Goal: Task Accomplishment & Management: Complete application form

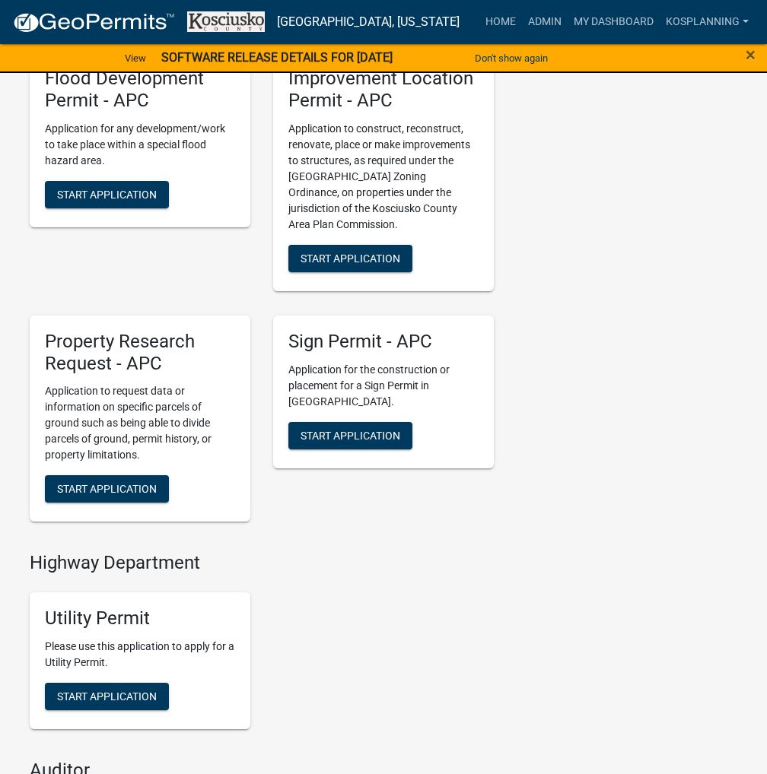
scroll to position [1674, 0]
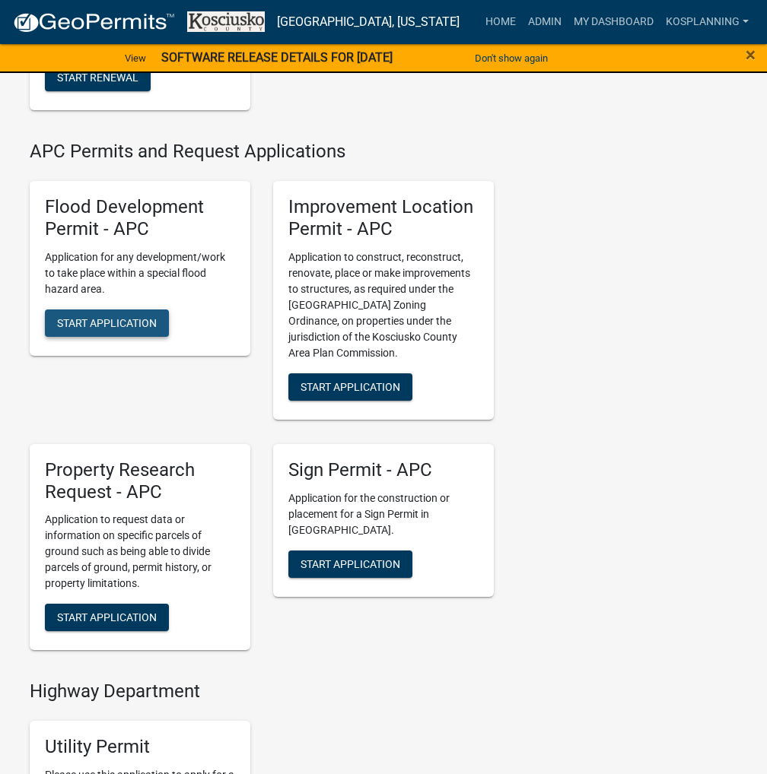
click at [106, 329] on span "Start Application" at bounding box center [107, 322] width 100 height 12
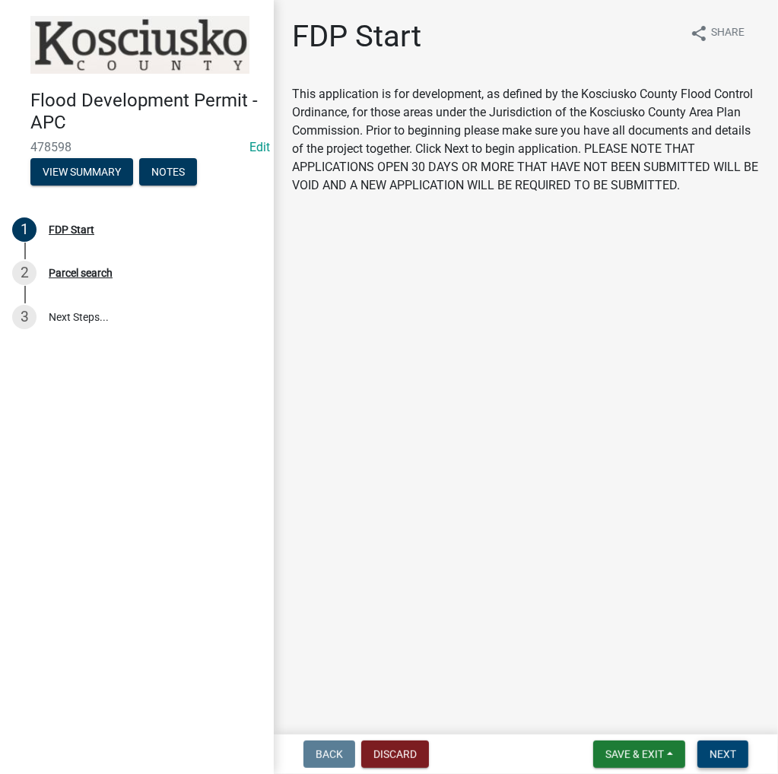
click at [734, 765] on button "Next" at bounding box center [723, 754] width 51 height 27
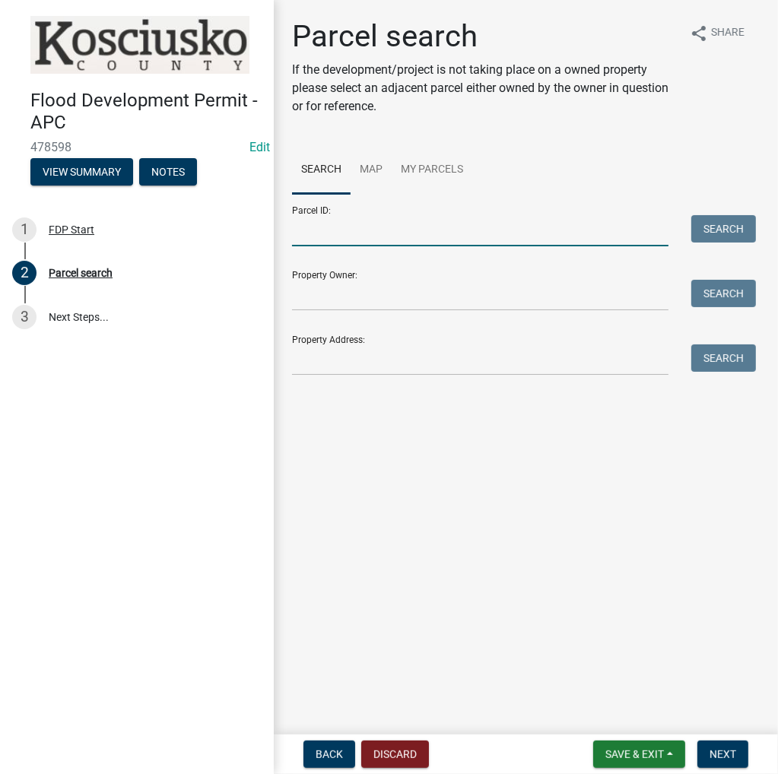
click at [432, 240] on input "Parcel ID:" at bounding box center [480, 230] width 377 height 31
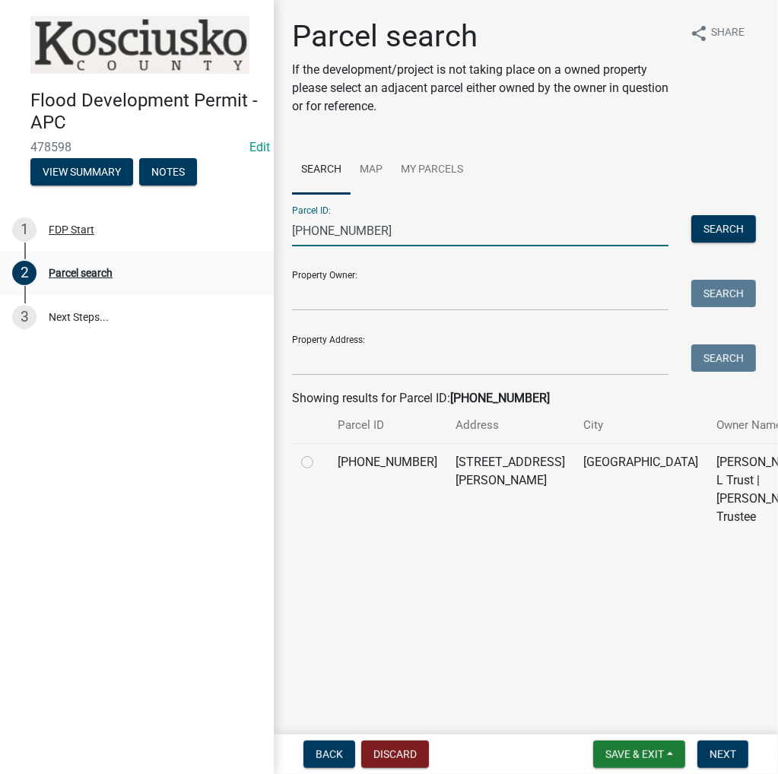
drag, startPoint x: 349, startPoint y: 238, endPoint x: 158, endPoint y: 267, distance: 193.1
click at [158, 267] on div "Flood Development Permit - APC 478598 Edit View Summary Notes 1 FDP Start 2 Par…" at bounding box center [389, 387] width 778 height 774
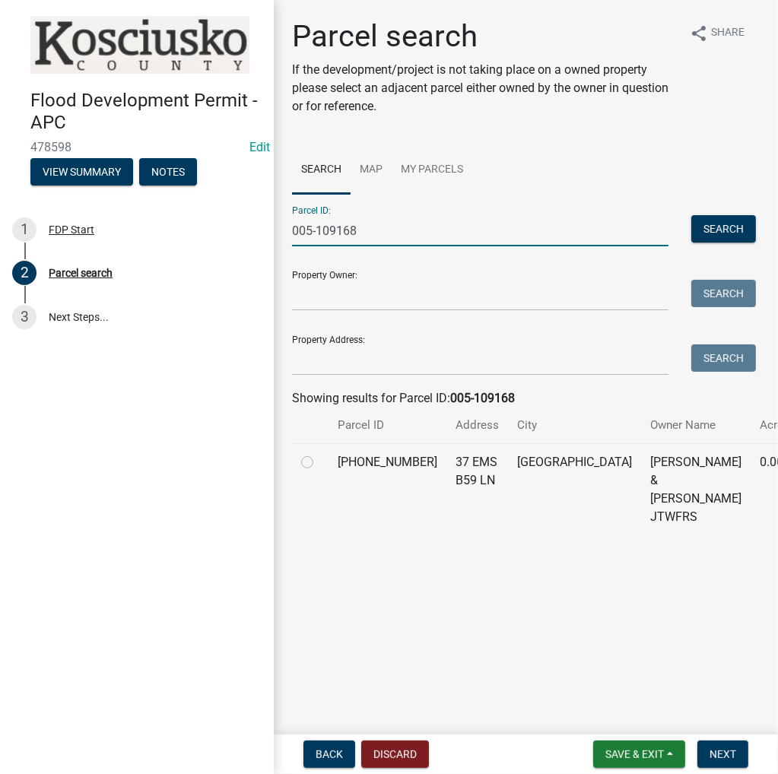
type input "005-109168"
click at [319, 453] on label at bounding box center [319, 453] width 0 height 0
click at [319, 463] on input "radio" at bounding box center [324, 458] width 10 height 10
radio input "true"
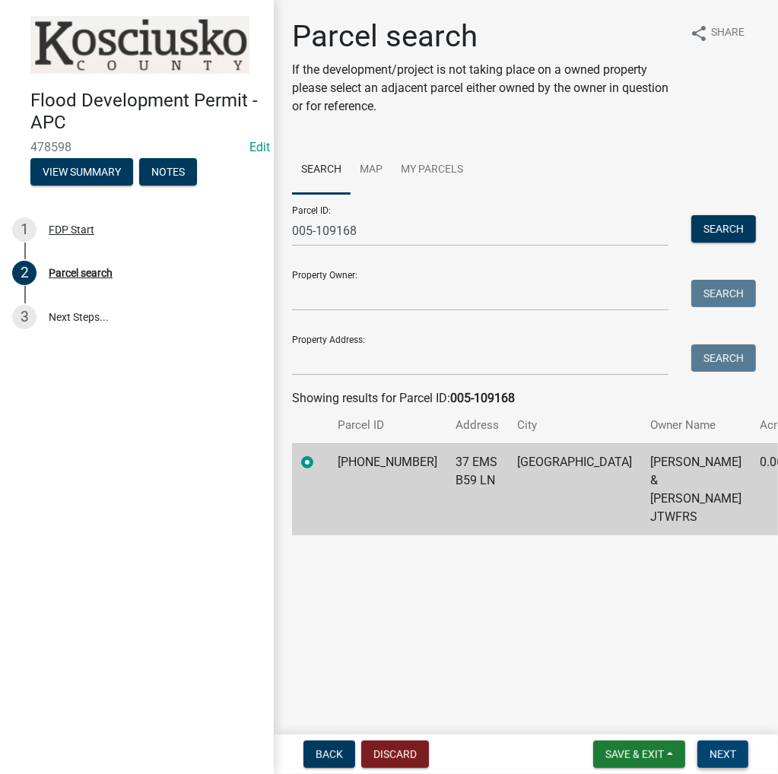
click at [730, 758] on span "Next" at bounding box center [723, 755] width 27 height 12
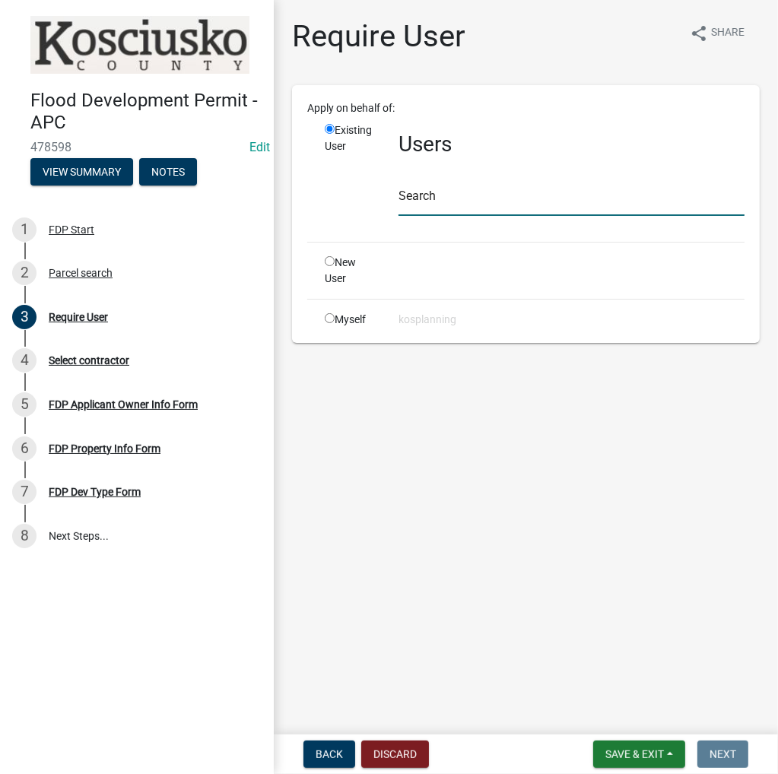
click at [487, 204] on input "text" at bounding box center [572, 200] width 346 height 31
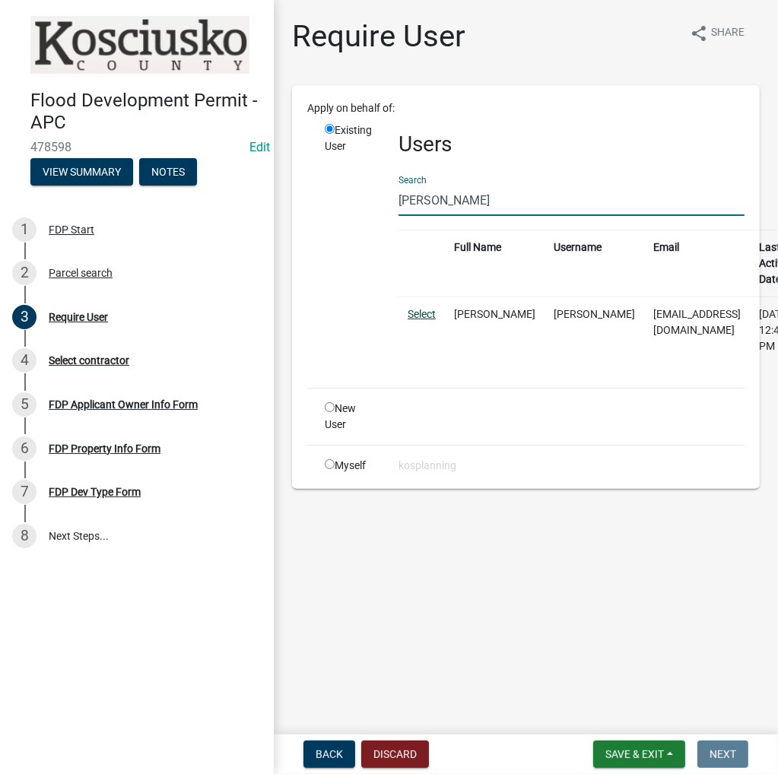
type input "[PERSON_NAME]"
click at [421, 313] on link "Select" at bounding box center [422, 314] width 28 height 12
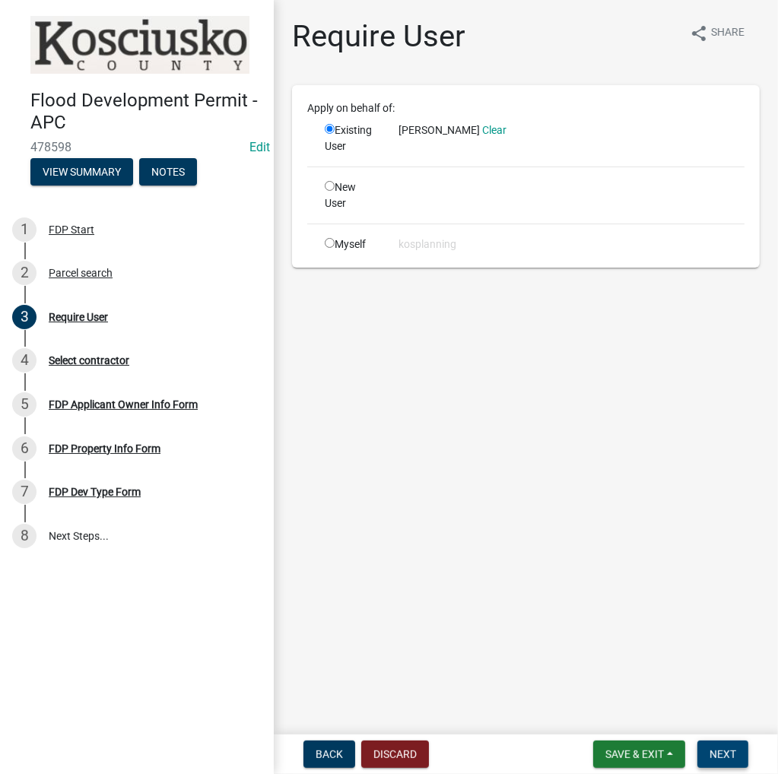
click at [724, 749] on span "Next" at bounding box center [723, 755] width 27 height 12
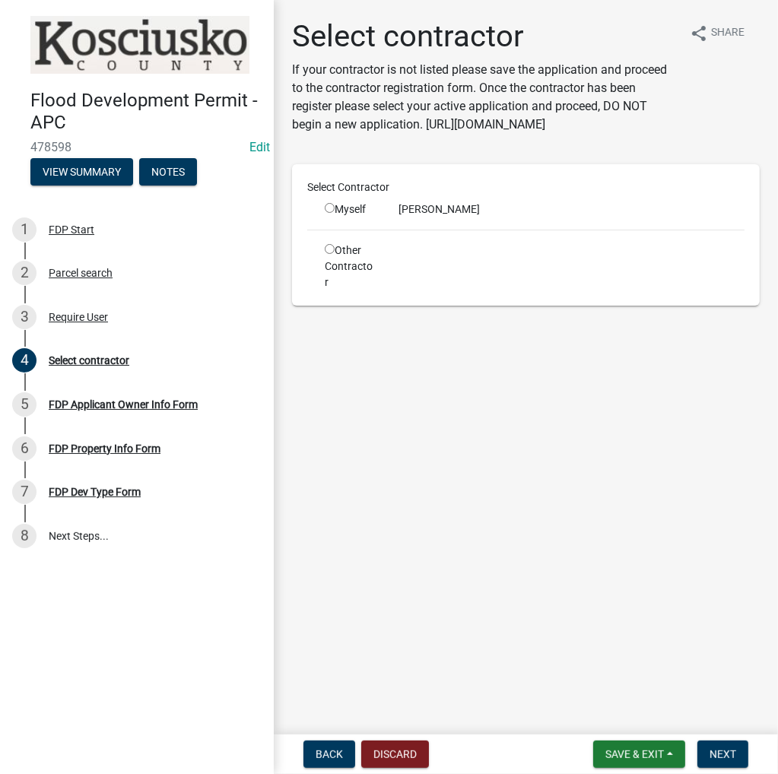
click at [326, 250] on input "radio" at bounding box center [330, 249] width 10 height 10
radio input "true"
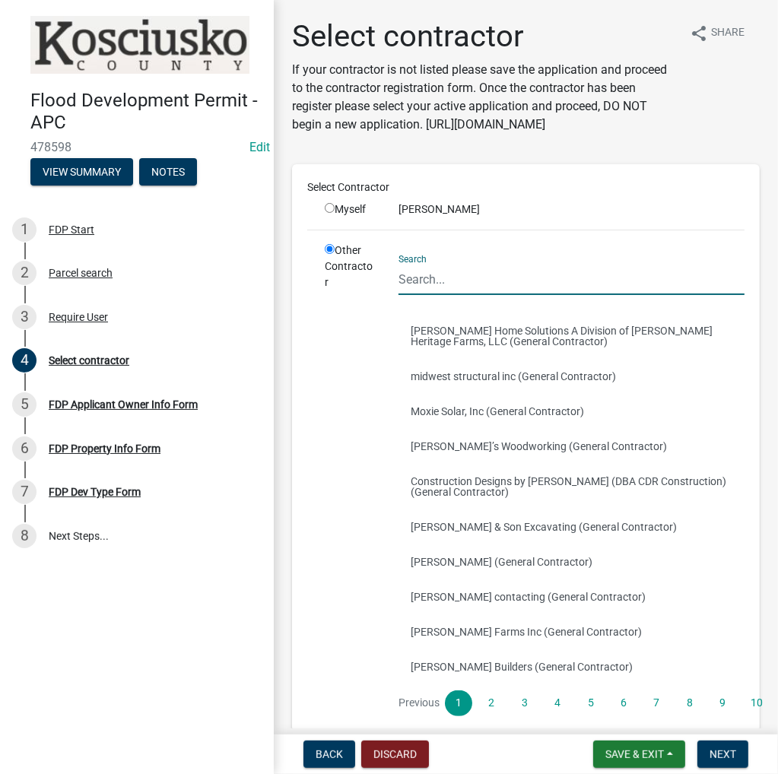
click at [438, 287] on input "Search" at bounding box center [572, 279] width 346 height 31
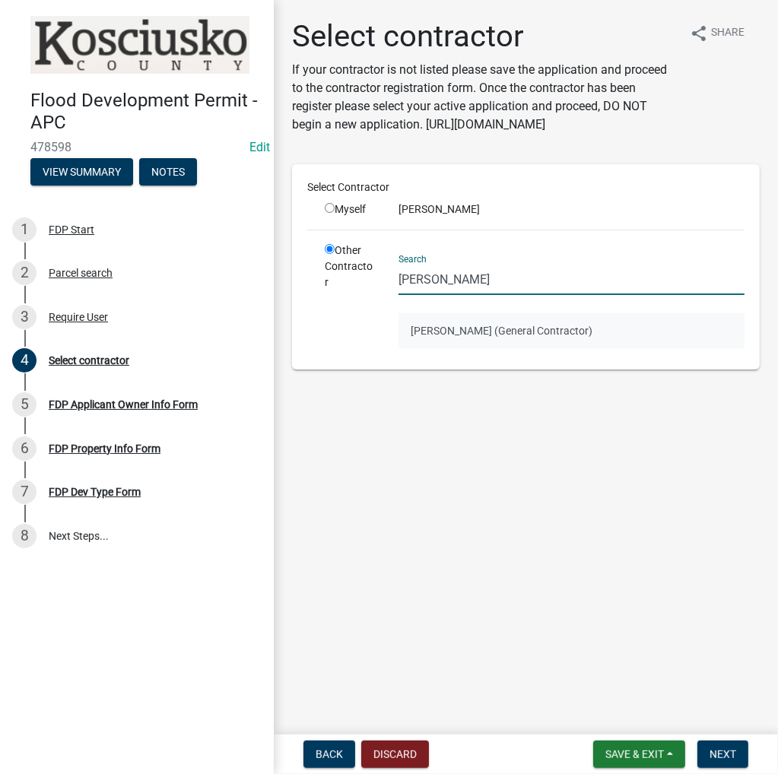
type input "chris shrock"
click at [456, 323] on button "Chris Shrock (General Contractor)" at bounding box center [572, 330] width 346 height 35
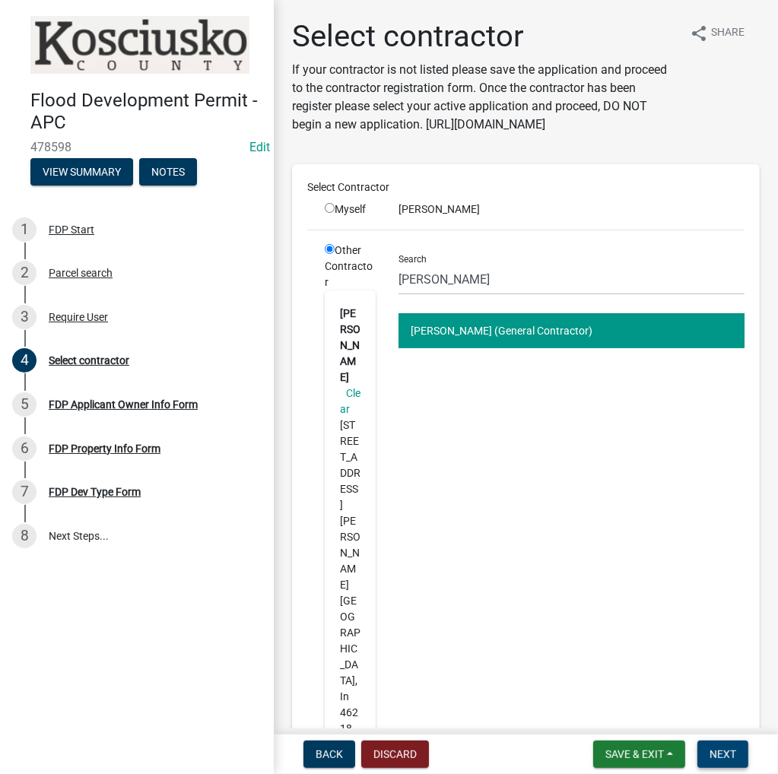
click at [718, 753] on span "Next" at bounding box center [723, 755] width 27 height 12
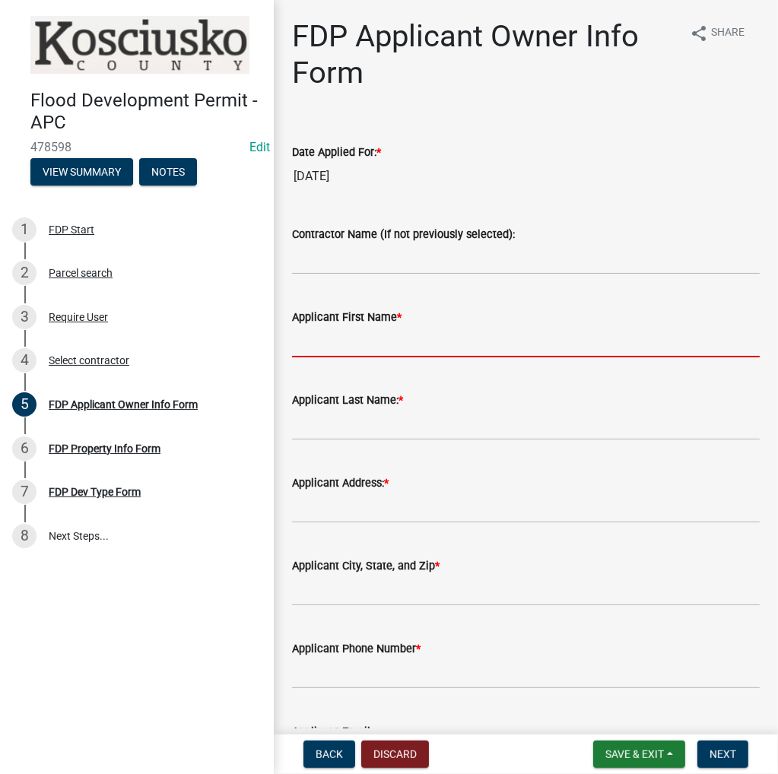
click at [335, 335] on input "Applicant First Name *" at bounding box center [526, 341] width 468 height 31
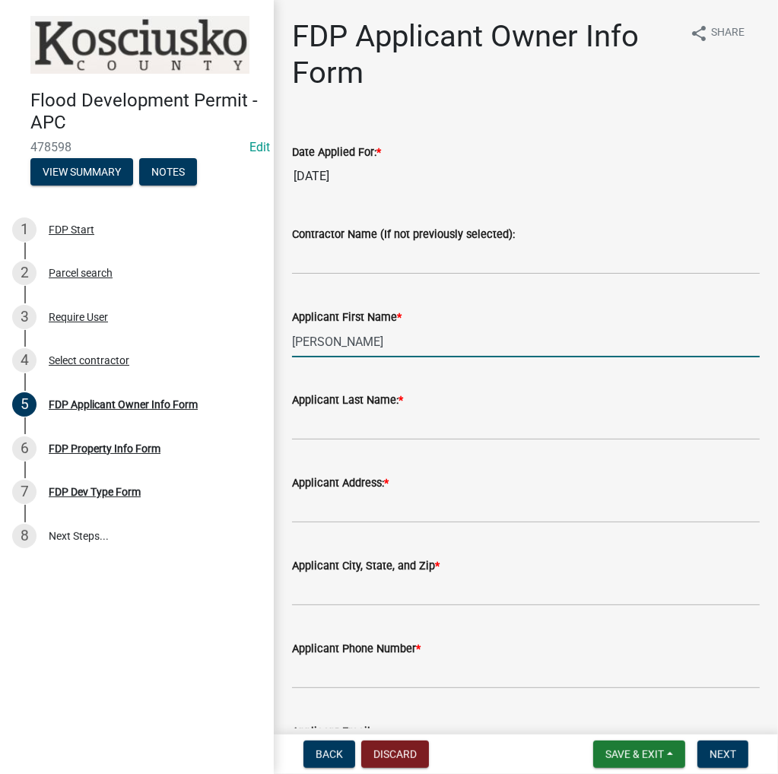
type input "Chris"
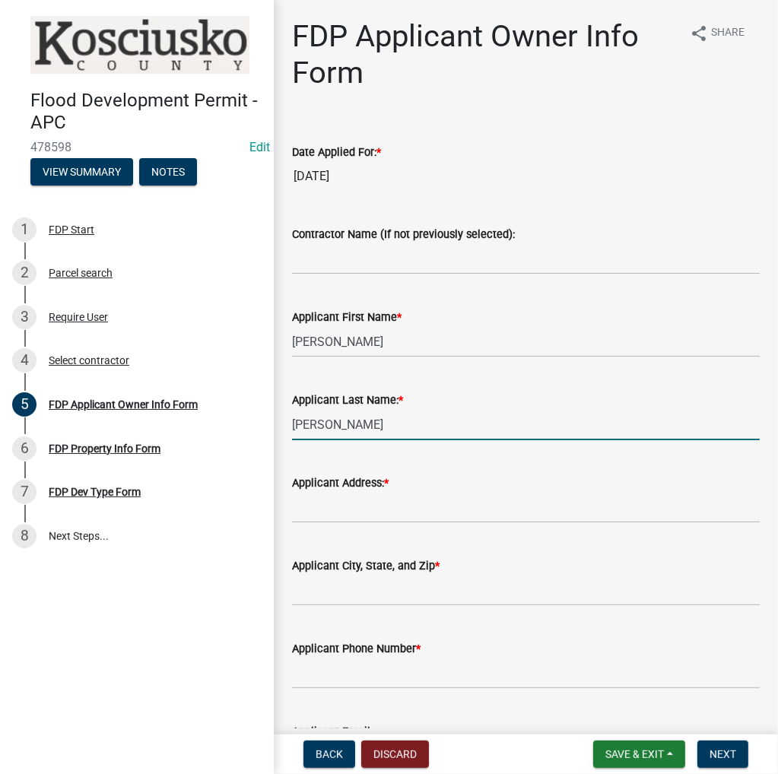
type input "Shrock"
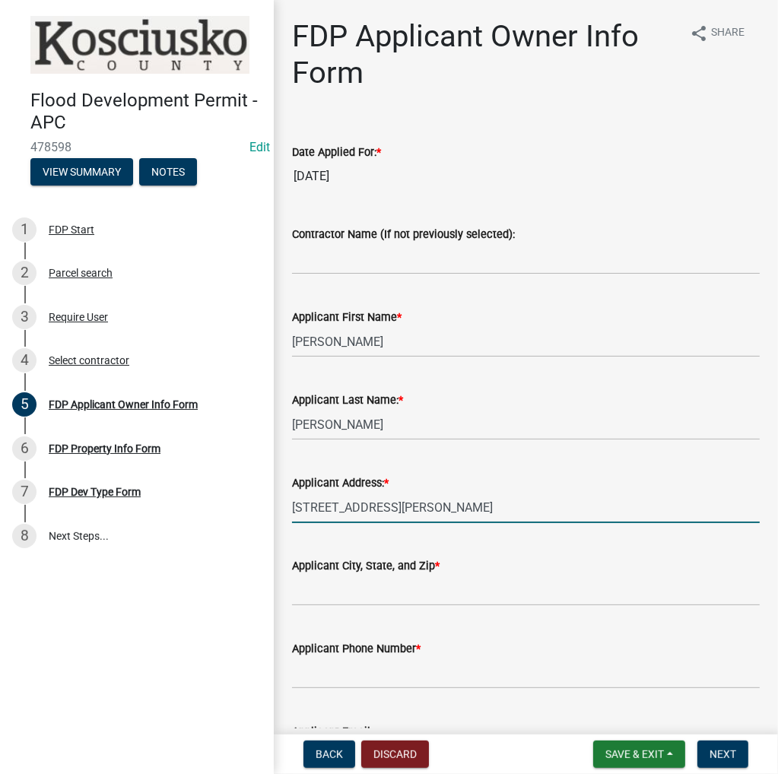
type input "1701 N Spencer Ave"
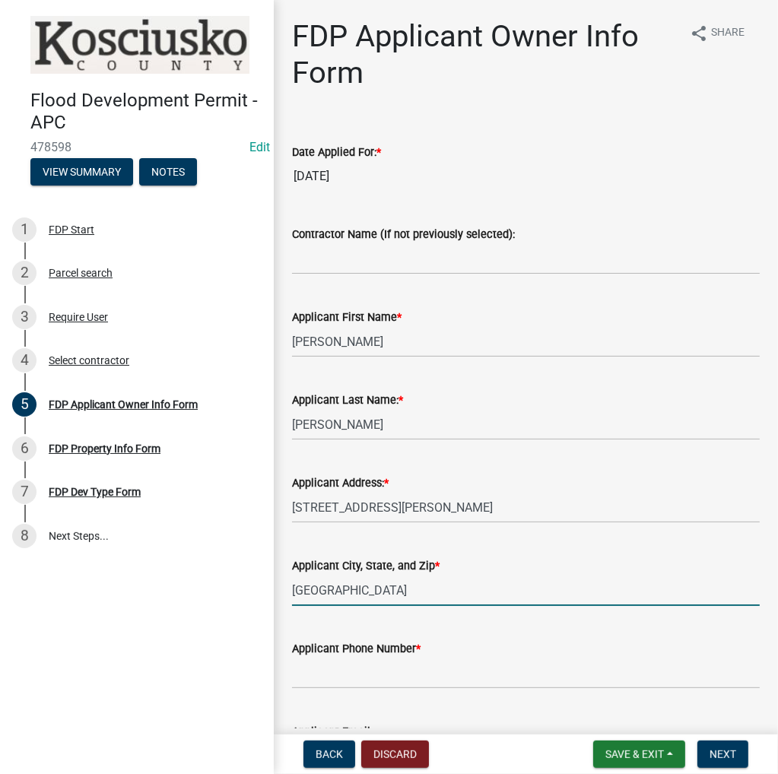
click at [423, 588] on input "Indianapolis" at bounding box center [526, 590] width 468 height 31
type input "Indianapolis In 46218"
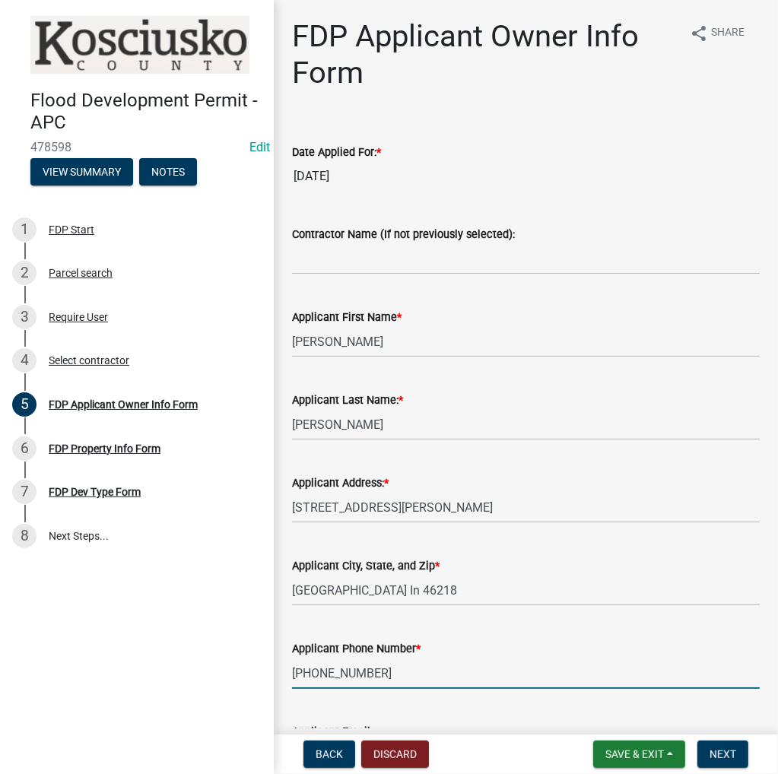
type input "317-752-4465"
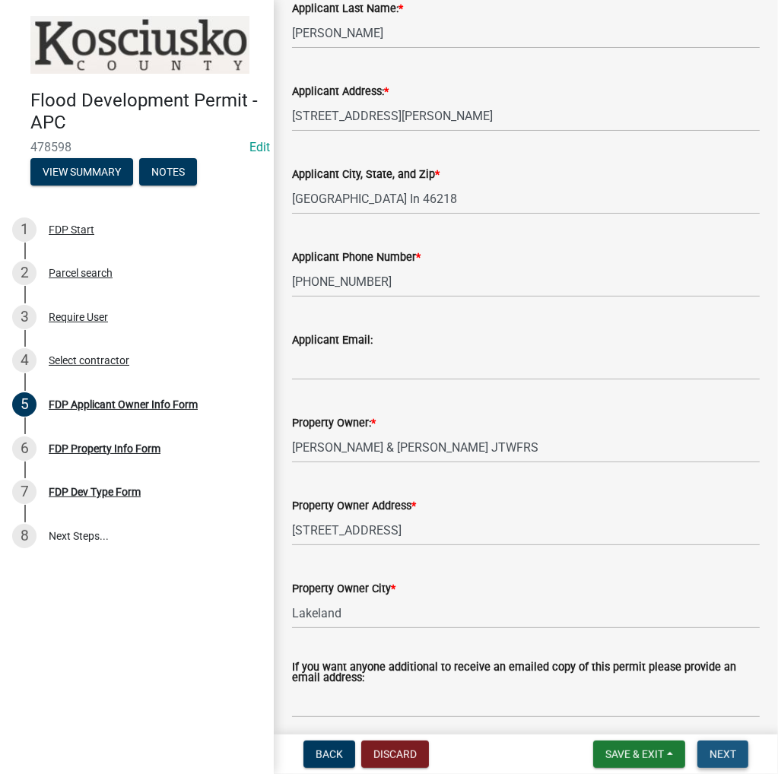
click at [723, 755] on span "Next" at bounding box center [723, 755] width 27 height 12
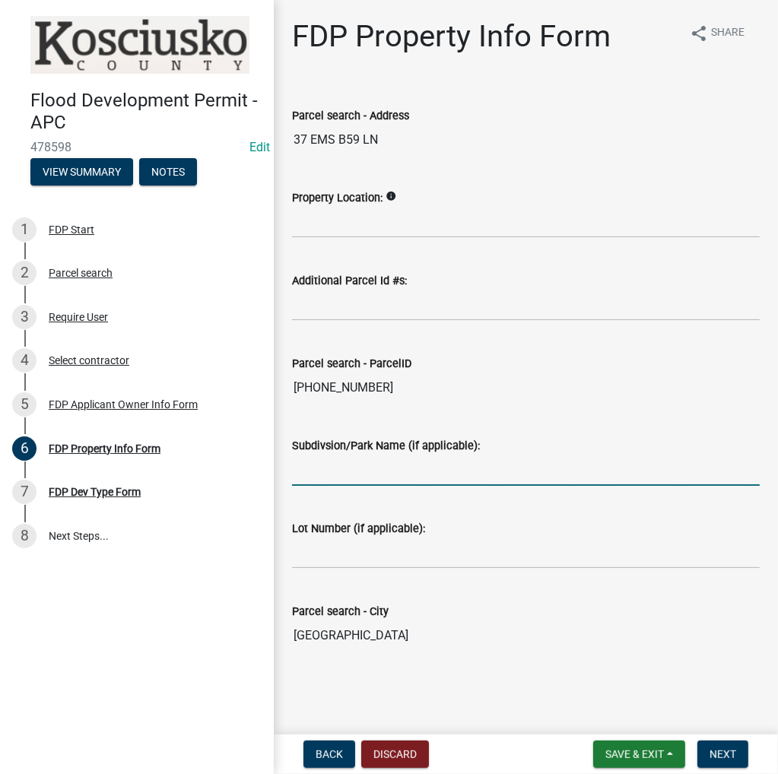
click at [356, 468] on input "Subdivsion/Park Name (if applicable):" at bounding box center [526, 470] width 468 height 31
type input "Kuhns Plat 1st"
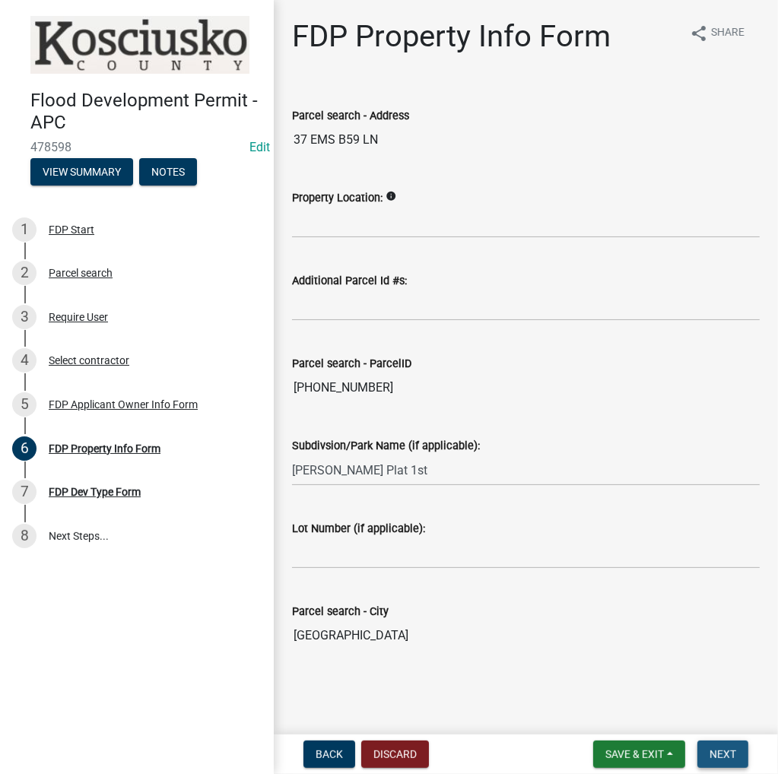
click at [739, 757] on button "Next" at bounding box center [723, 754] width 51 height 27
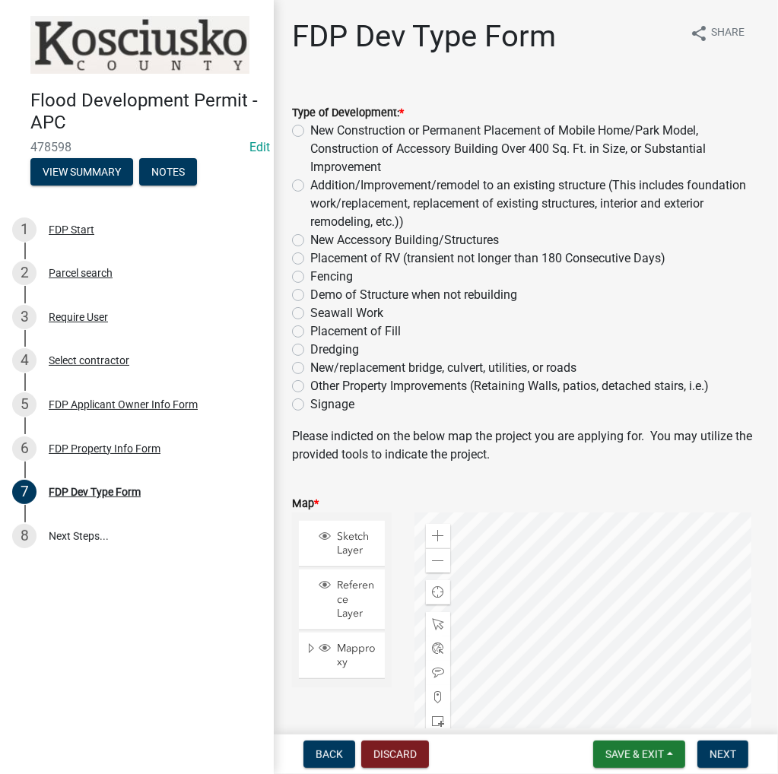
click at [310, 387] on label "Other Property Improvements (Retaining Walls, patios, detached stairs, i.e.)" at bounding box center [509, 386] width 399 height 18
click at [310, 387] on input "Other Property Improvements (Retaining Walls, patios, detached stairs, i.e.)" at bounding box center [315, 382] width 10 height 10
radio input "true"
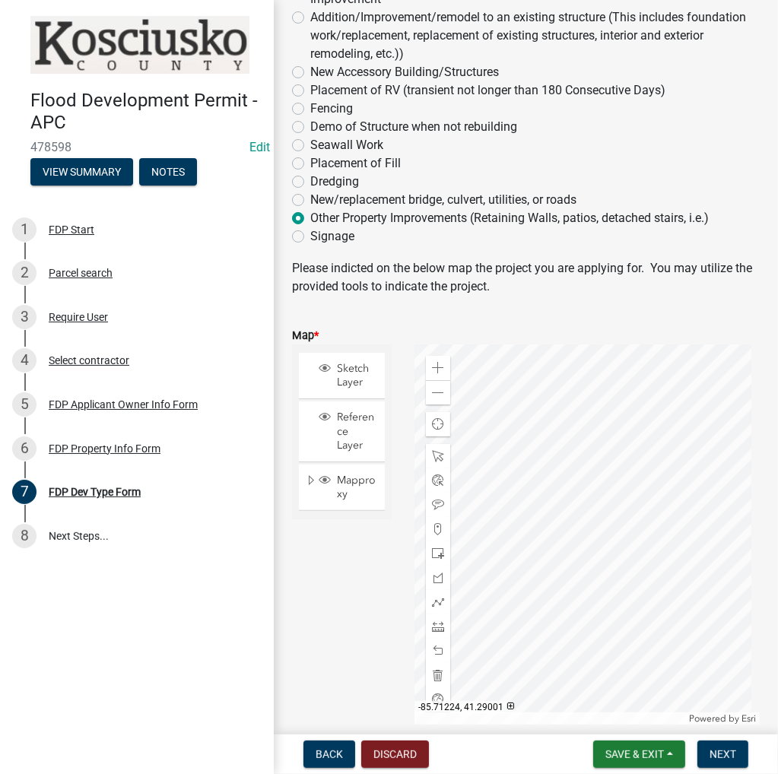
scroll to position [237, 0]
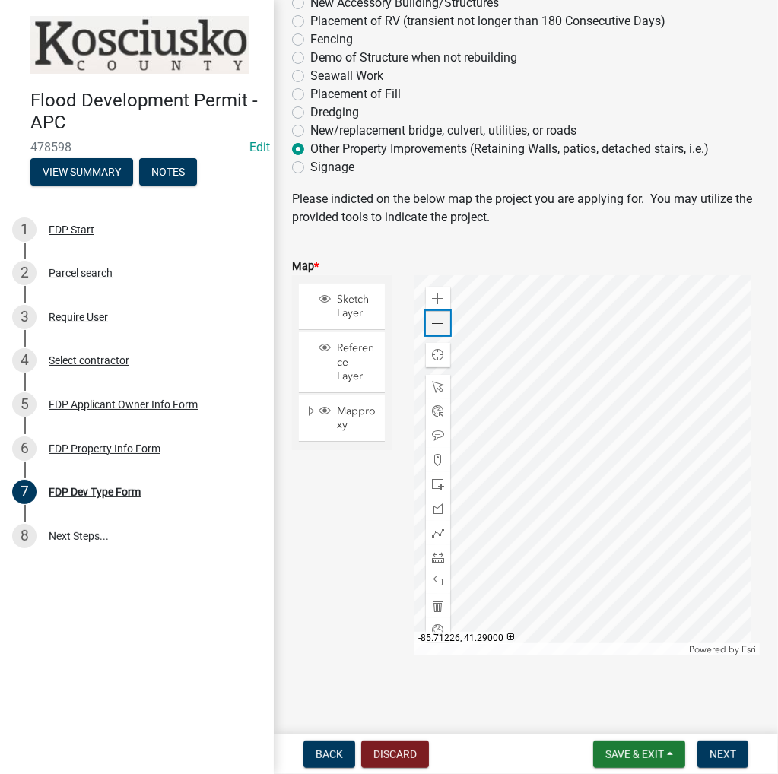
click at [433, 327] on span at bounding box center [438, 324] width 12 height 12
click at [436, 506] on span at bounding box center [438, 509] width 12 height 12
click at [542, 508] on div at bounding box center [587, 465] width 345 height 380
click at [537, 536] on div at bounding box center [587, 465] width 345 height 380
click at [620, 532] on div at bounding box center [587, 465] width 345 height 380
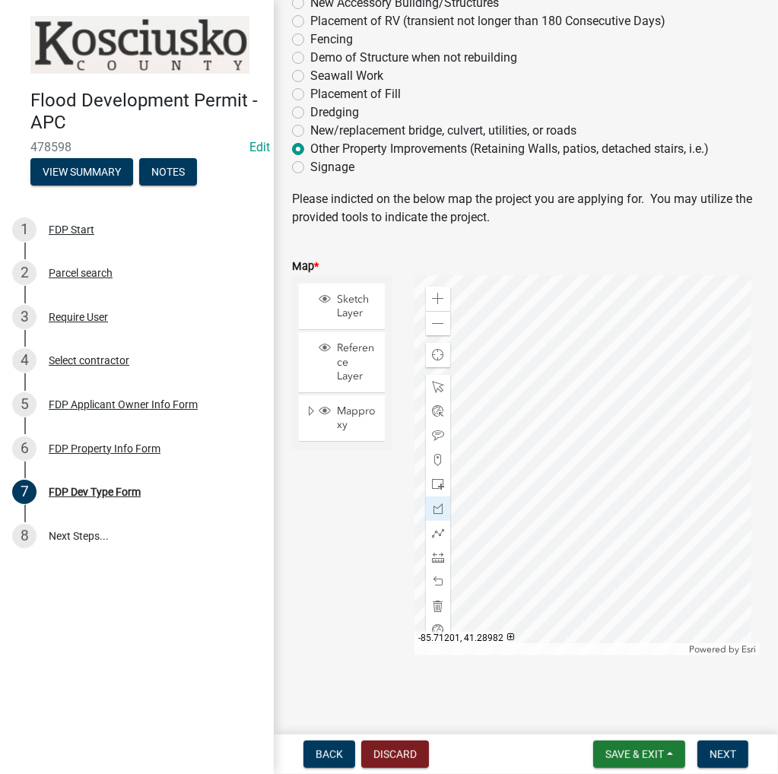
click at [625, 507] on div at bounding box center [587, 465] width 345 height 380
click at [545, 509] on div at bounding box center [587, 465] width 345 height 380
click at [542, 512] on div at bounding box center [587, 465] width 345 height 380
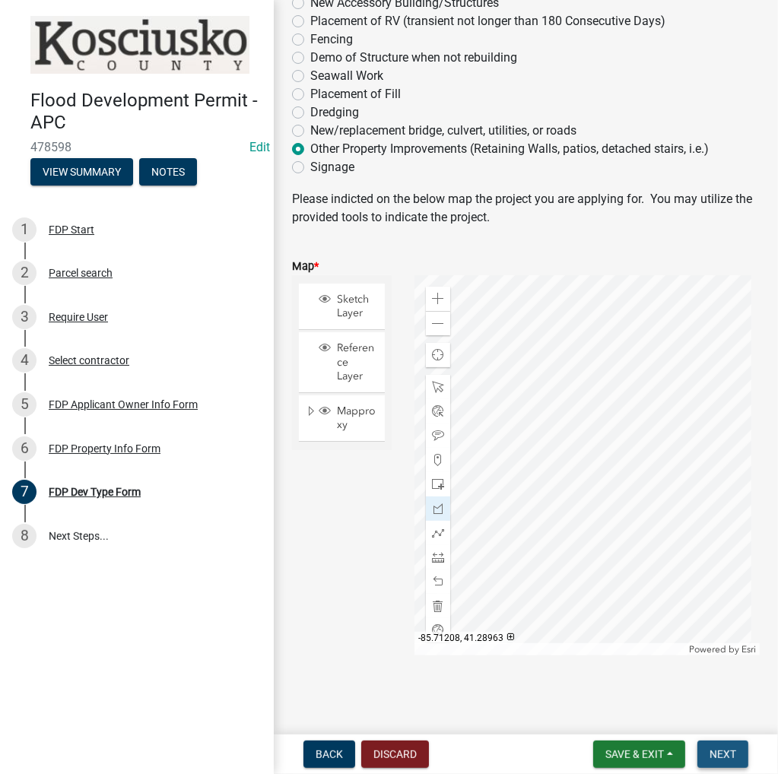
click at [713, 752] on span "Next" at bounding box center [723, 755] width 27 height 12
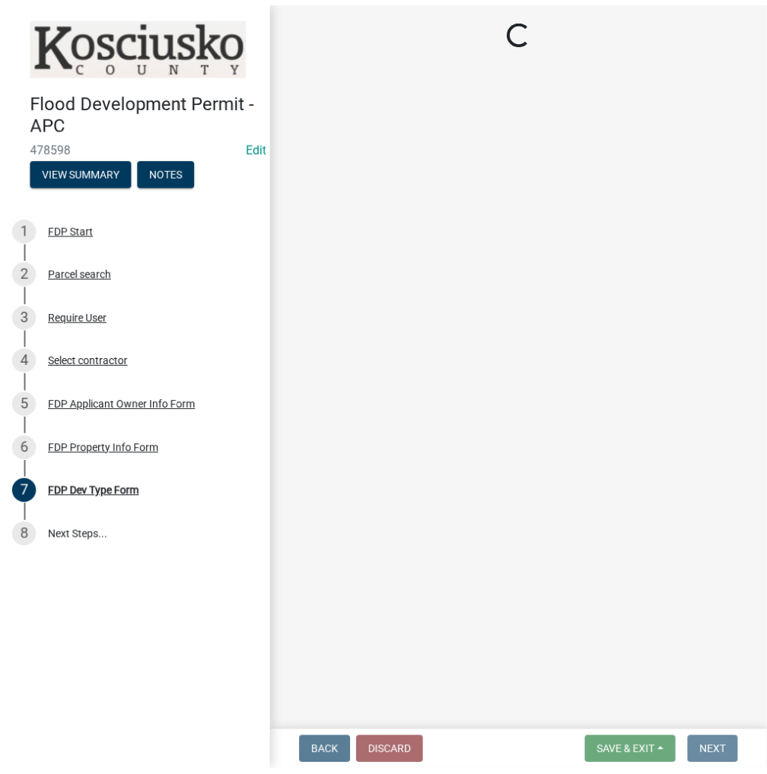
scroll to position [0, 0]
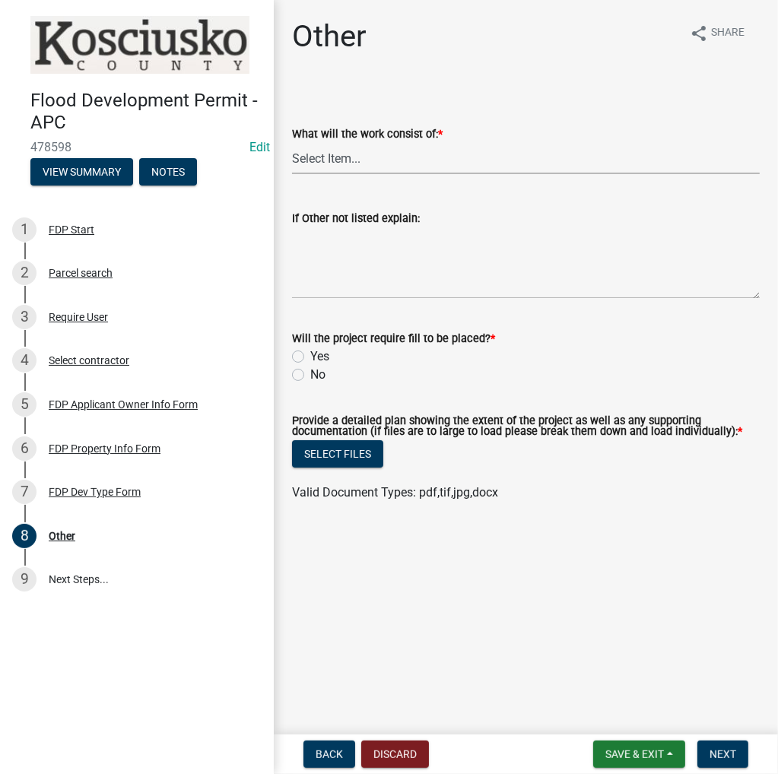
click at [321, 153] on select "Select Item... Signage Retaining Wall Patios/Platforms Stairs Other not Listed" at bounding box center [526, 158] width 468 height 31
click at [292, 143] on select "Select Item... Signage Retaining Wall Patios/Platforms Stairs Other not Listed" at bounding box center [526, 158] width 468 height 31
select select "ee21cfbc-0e32-4f21-8e7b-ab62415e13b5"
click at [310, 354] on label "Yes" at bounding box center [319, 357] width 19 height 18
click at [310, 354] on input "Yes" at bounding box center [315, 353] width 10 height 10
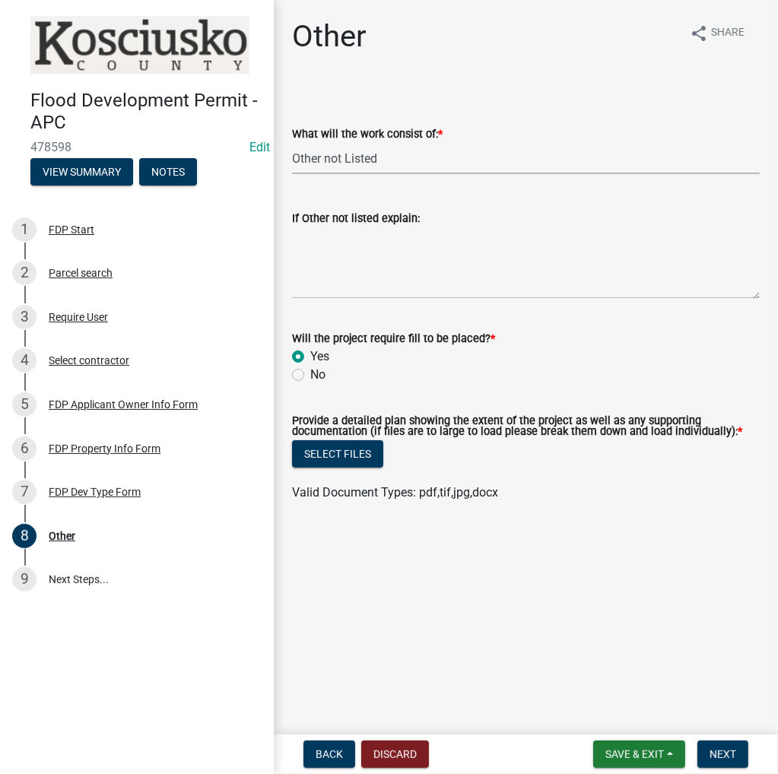
radio input "true"
click at [342, 456] on button "Select files" at bounding box center [337, 453] width 91 height 27
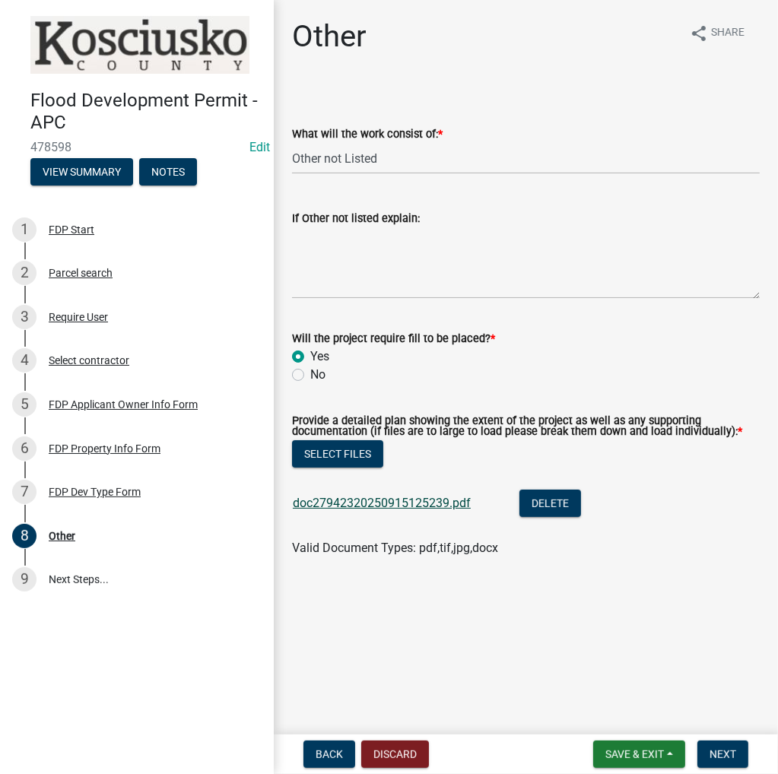
click at [355, 507] on link "doc27942320250915125239.pdf" at bounding box center [382, 503] width 178 height 14
click at [731, 755] on span "Next" at bounding box center [723, 755] width 27 height 12
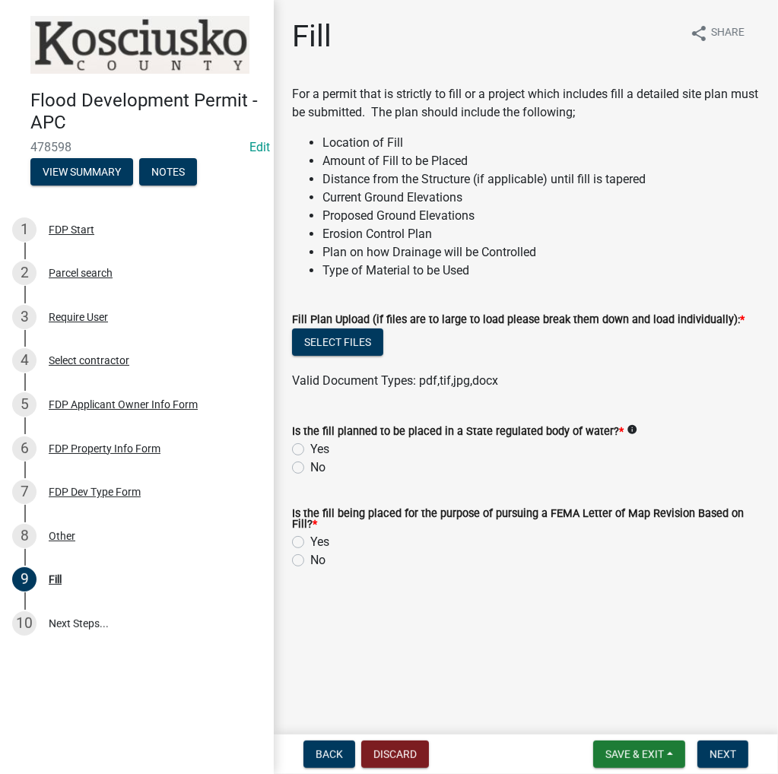
click at [344, 325] on label "Fill Plan Upload (if files are to large to load please break them down and load…" at bounding box center [518, 320] width 453 height 11
click at [339, 342] on button "Select files" at bounding box center [337, 342] width 91 height 27
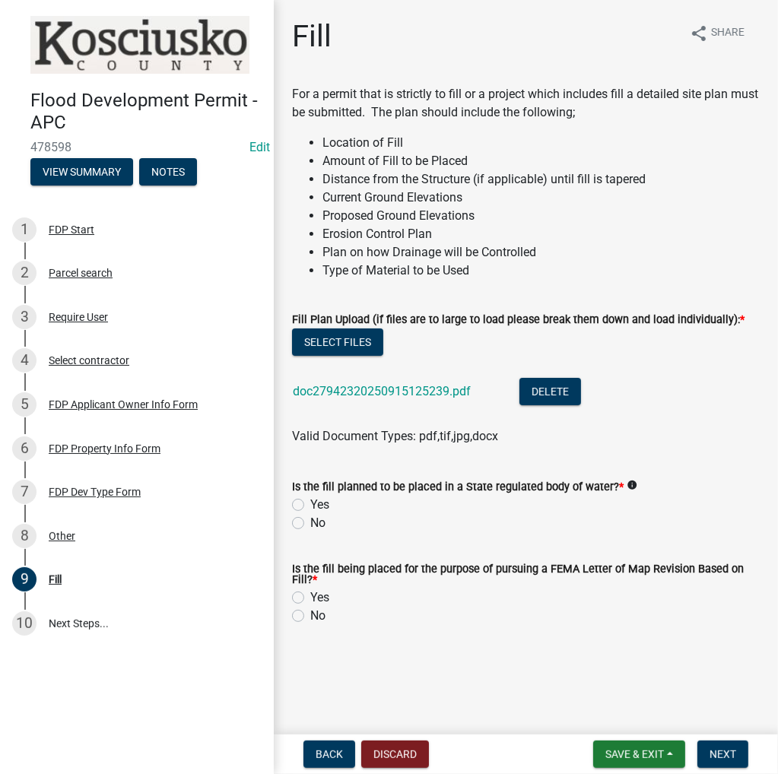
click at [310, 521] on label "No" at bounding box center [317, 523] width 15 height 18
click at [310, 521] on input "No" at bounding box center [315, 519] width 10 height 10
radio input "true"
click at [310, 615] on label "No" at bounding box center [317, 616] width 15 height 18
click at [310, 615] on input "No" at bounding box center [315, 612] width 10 height 10
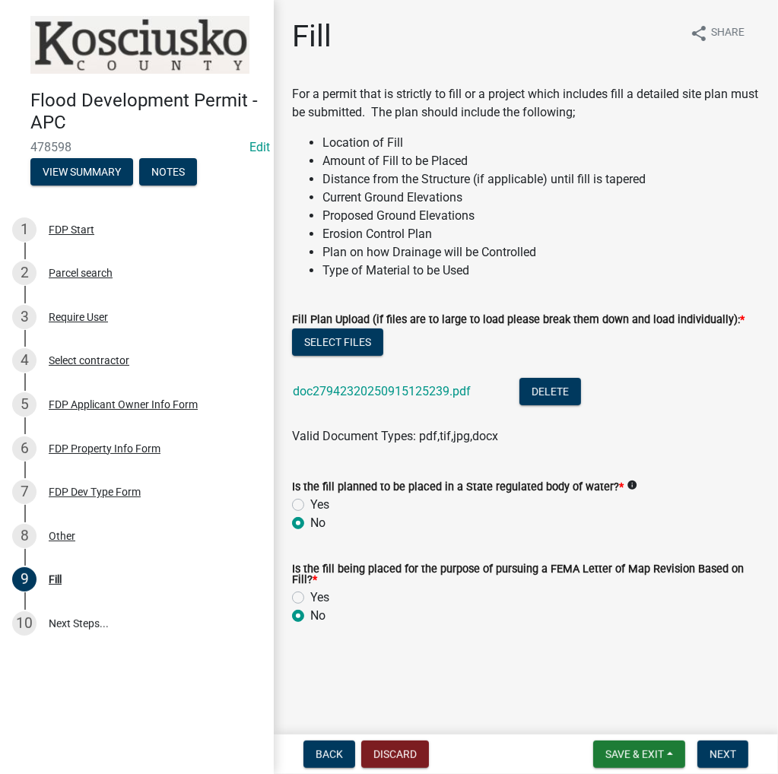
radio input "true"
click at [726, 755] on span "Next" at bounding box center [723, 755] width 27 height 12
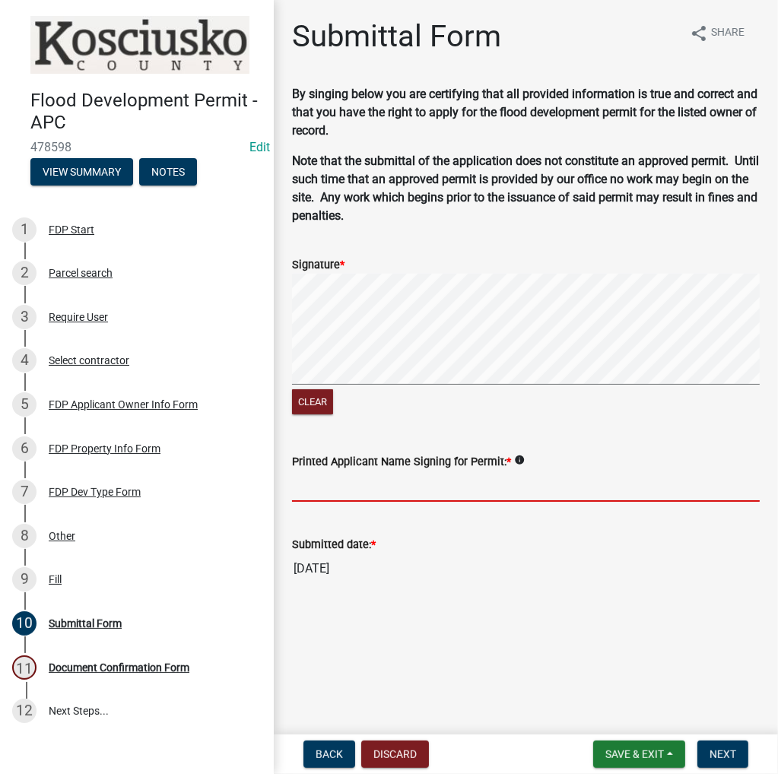
click at [362, 484] on input "Printed Applicant Name Signing for Permit: *" at bounding box center [526, 486] width 468 height 31
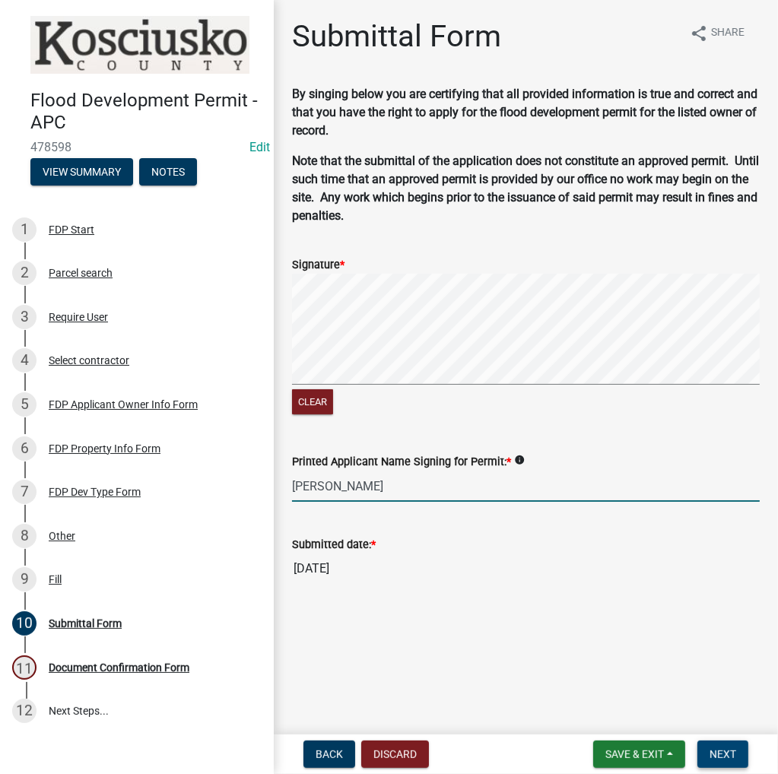
type input "Chris Shrock"
click at [720, 752] on span "Next" at bounding box center [723, 755] width 27 height 12
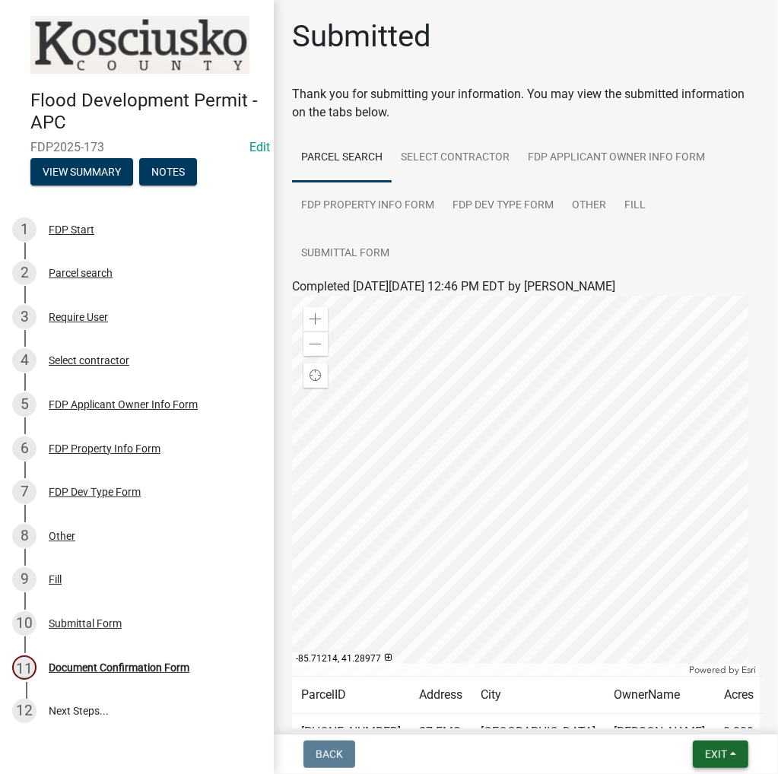
click at [713, 752] on span "Exit" at bounding box center [716, 755] width 22 height 12
click at [678, 716] on button "Save & Exit" at bounding box center [689, 715] width 122 height 37
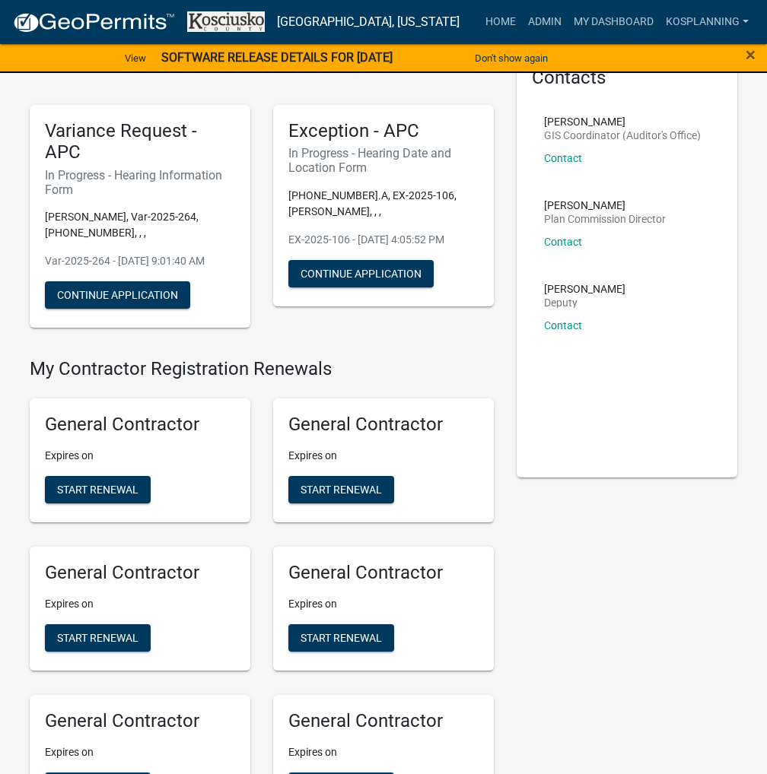
scroll to position [304, 0]
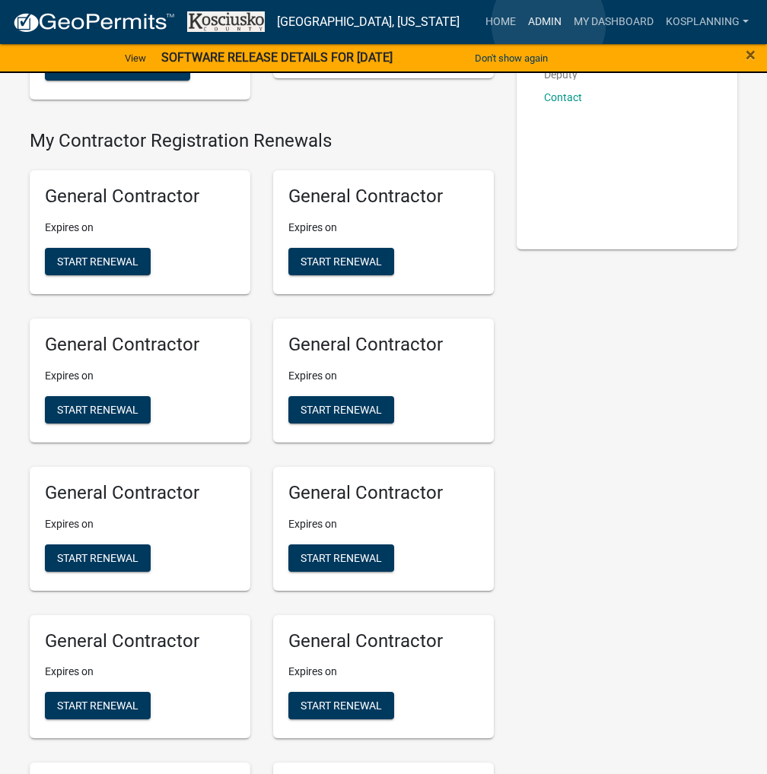
click at [548, 24] on link "Admin" at bounding box center [545, 22] width 46 height 29
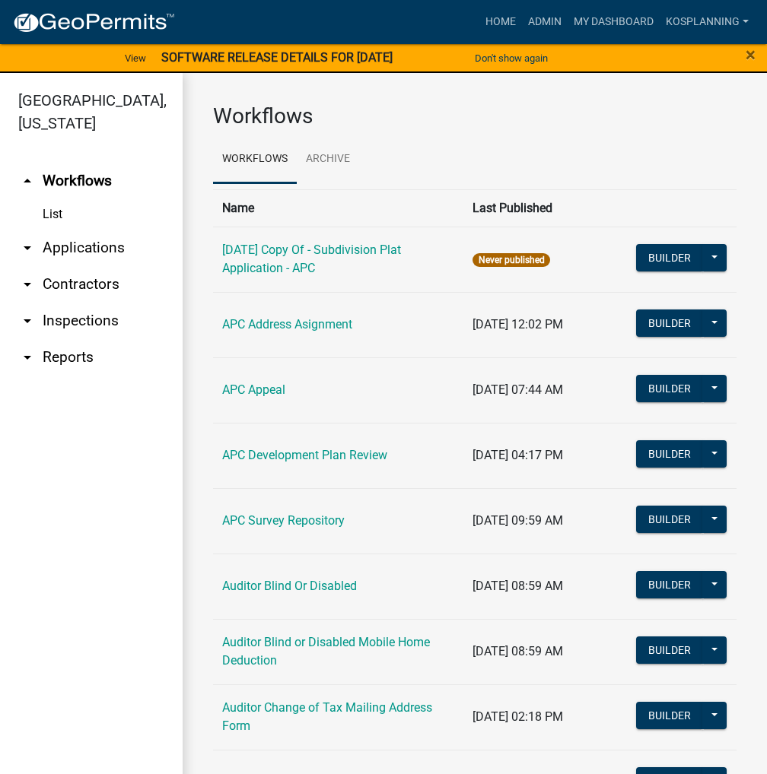
click at [64, 248] on link "arrow_drop_down Applications" at bounding box center [91, 248] width 183 height 37
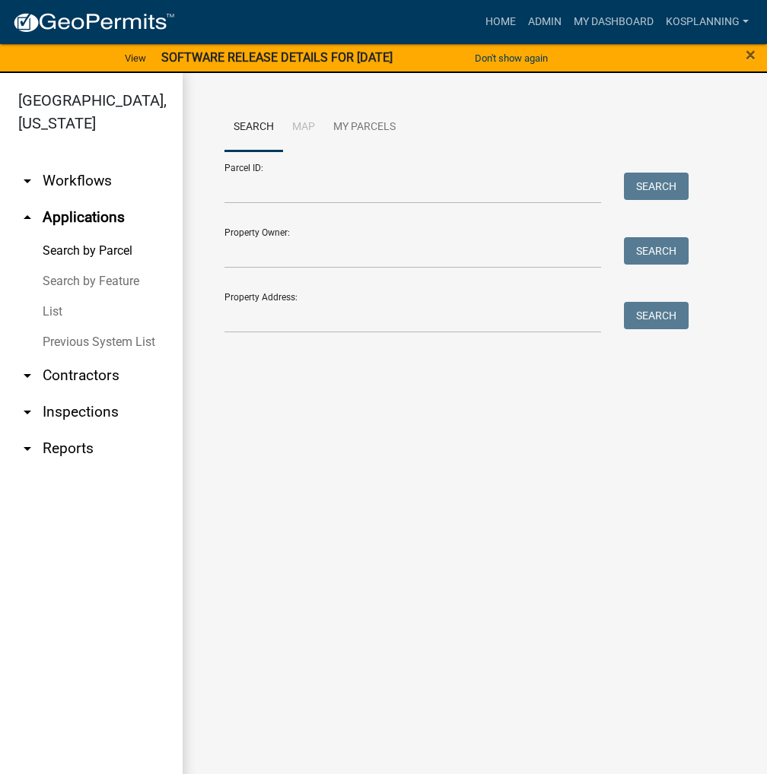
click at [58, 313] on link "List" at bounding box center [91, 312] width 183 height 30
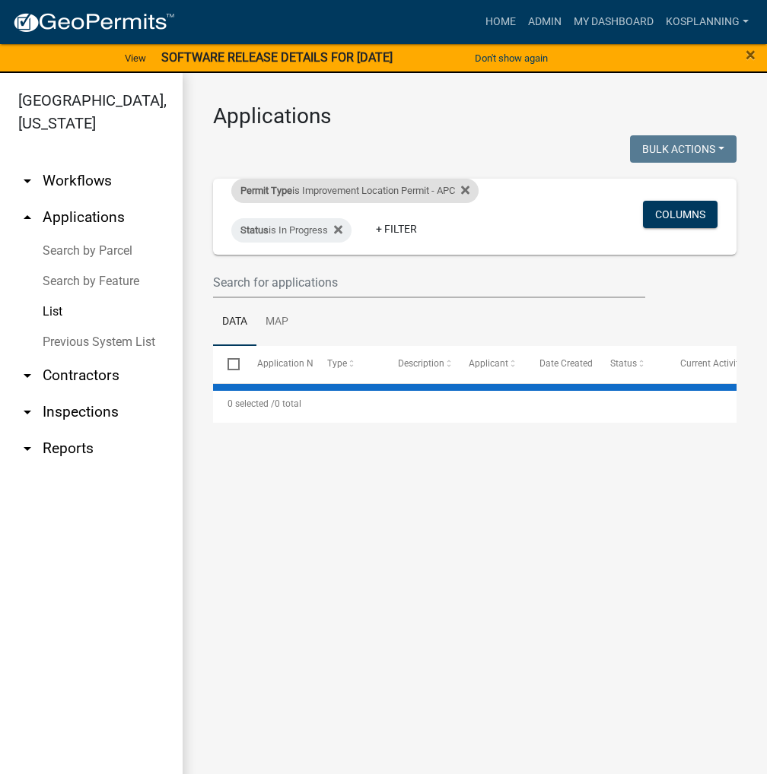
select select "3: 100"
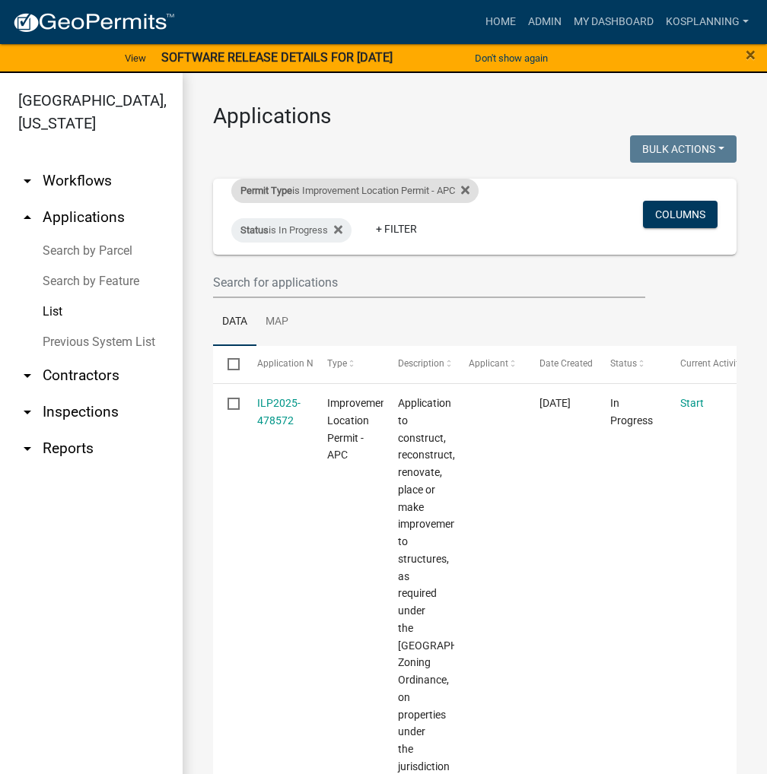
click at [316, 194] on div "Permit Type is Improvement Location Permit - APC" at bounding box center [354, 191] width 247 height 24
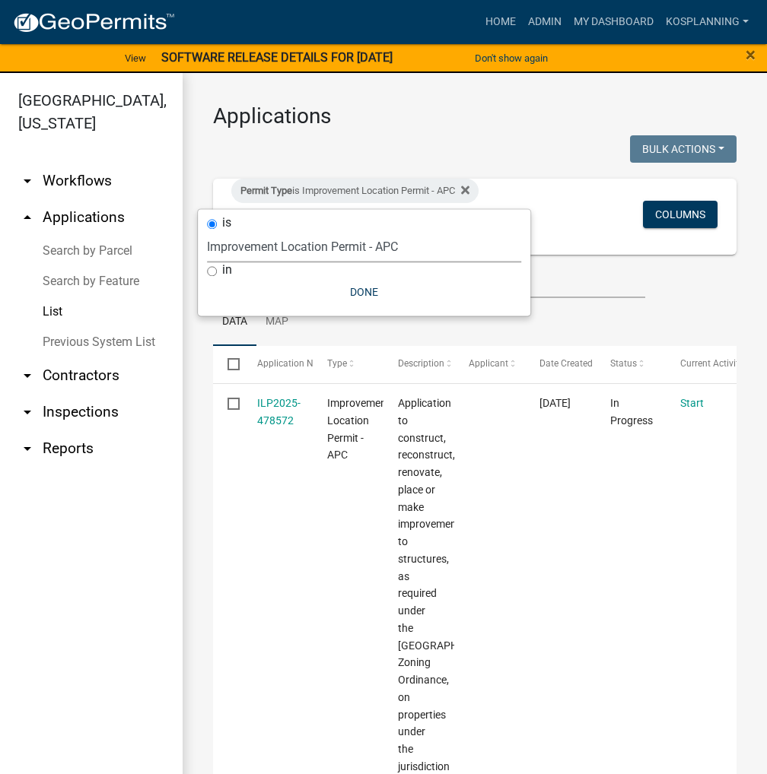
click at [310, 256] on select "Select an option 6 27 2024 Copy Of - Subdivision Plat Application - APC APC Add…" at bounding box center [364, 246] width 314 height 31
select select "06555e07-7e79-4569-9f73-610b83aead0f"
click at [207, 231] on select "Select an option 6 27 2024 Copy Of - Subdivision Plat Application - APC APC Add…" at bounding box center [364, 246] width 314 height 31
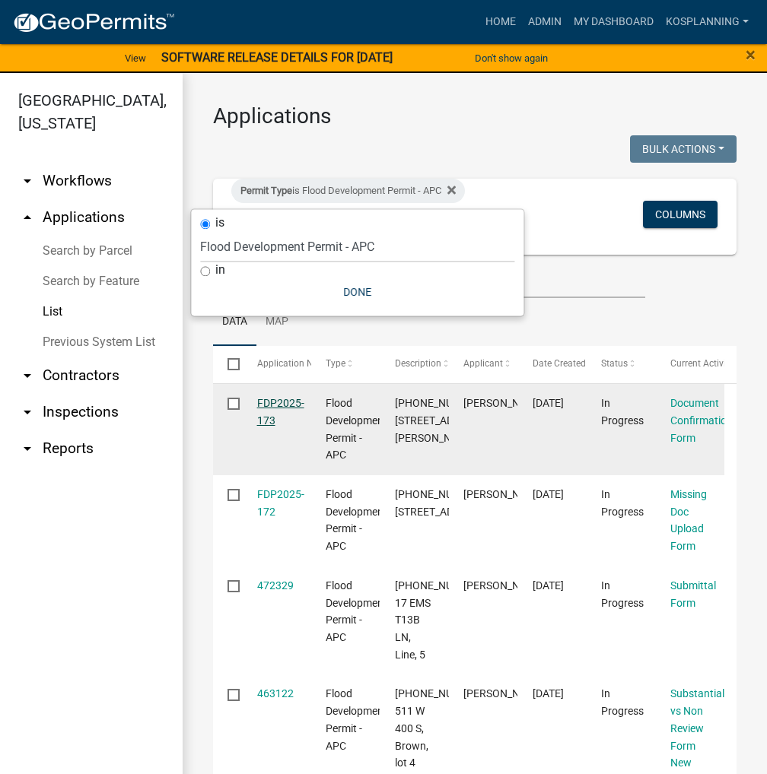
click at [286, 405] on link "FDP2025-173" at bounding box center [280, 412] width 47 height 30
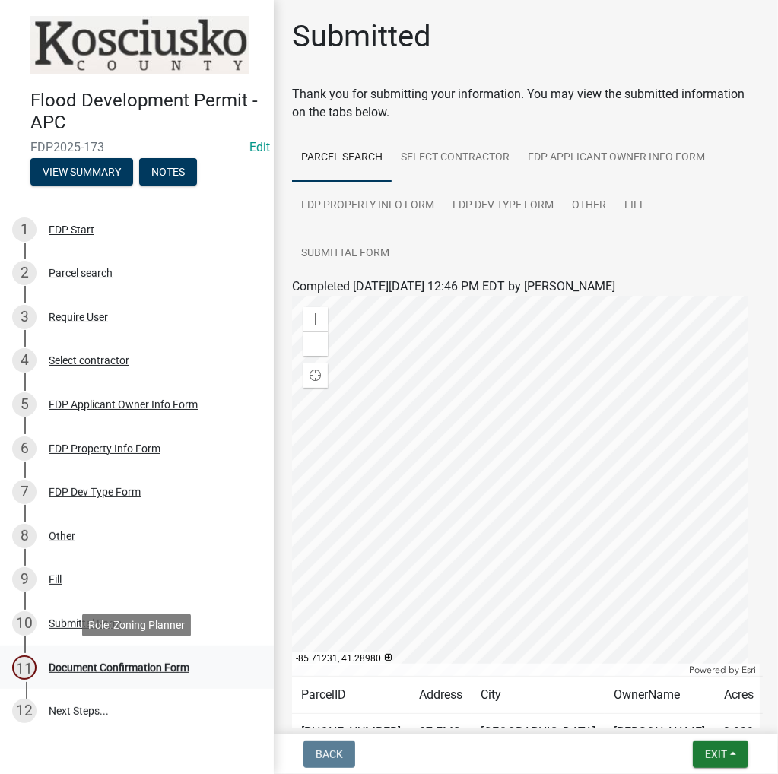
click at [120, 669] on div "Document Confirmation Form" at bounding box center [119, 668] width 141 height 11
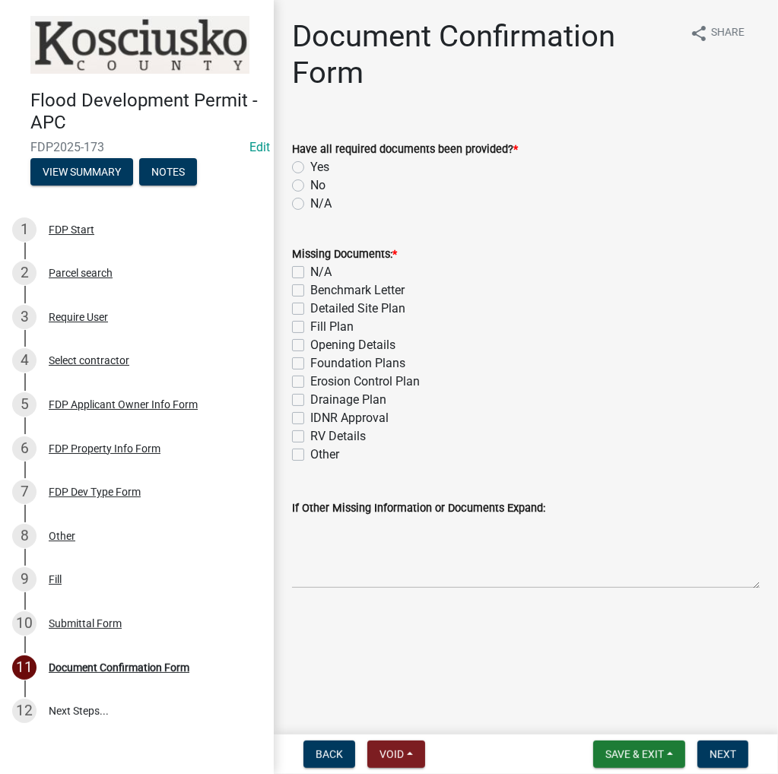
click at [310, 170] on label "Yes" at bounding box center [319, 167] width 19 height 18
click at [310, 168] on input "Yes" at bounding box center [315, 163] width 10 height 10
radio input "true"
click at [310, 275] on label "N/A" at bounding box center [320, 272] width 21 height 18
click at [310, 273] on input "N/A" at bounding box center [315, 268] width 10 height 10
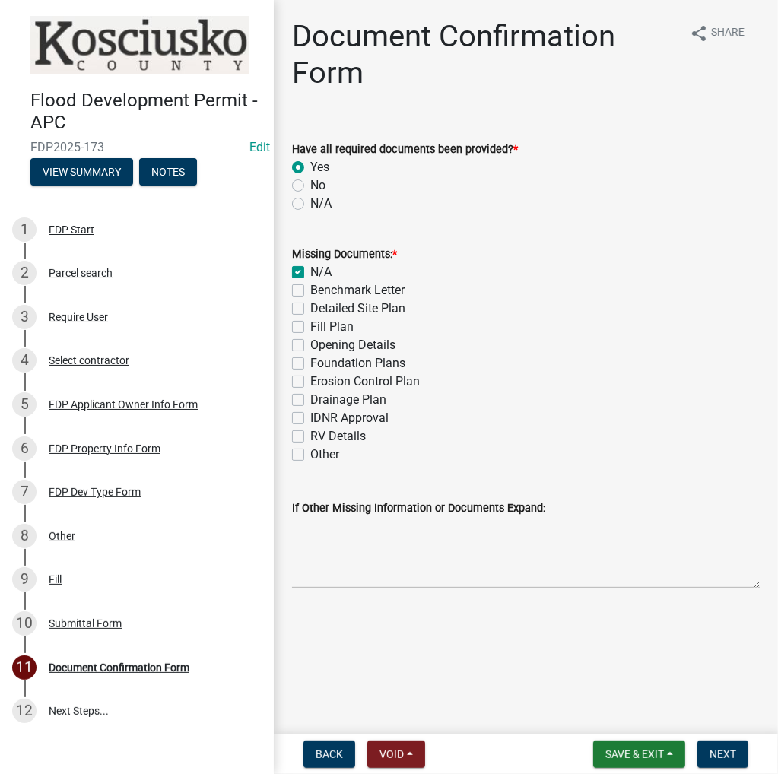
checkbox input "true"
checkbox input "false"
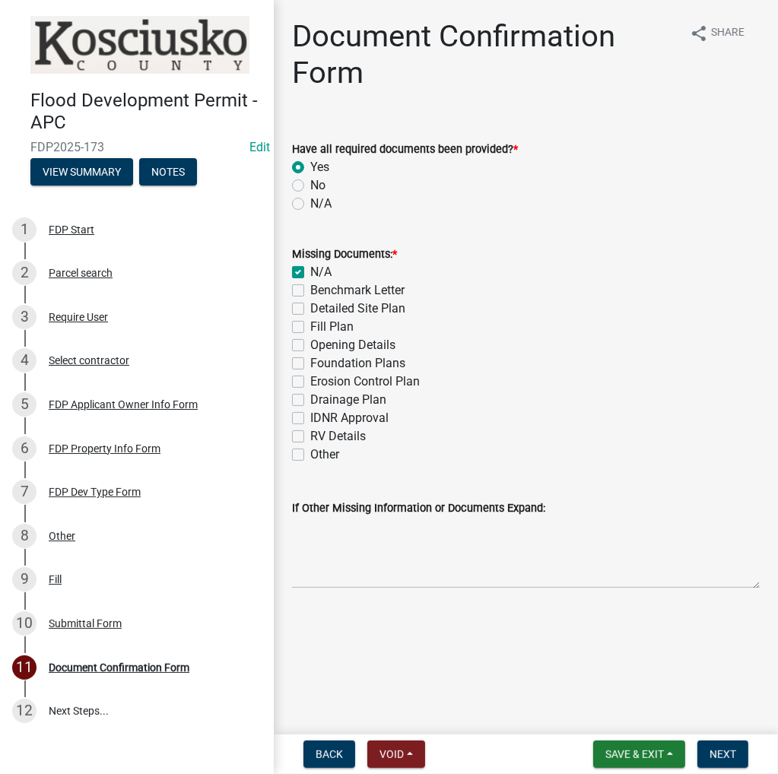
checkbox input "false"
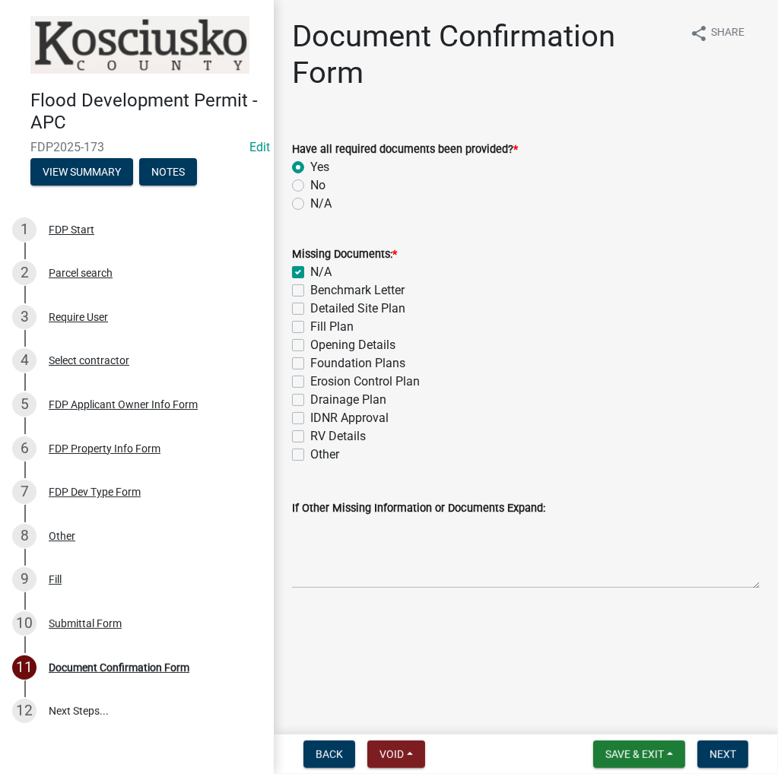
checkbox input "false"
click at [734, 755] on span "Next" at bounding box center [723, 755] width 27 height 12
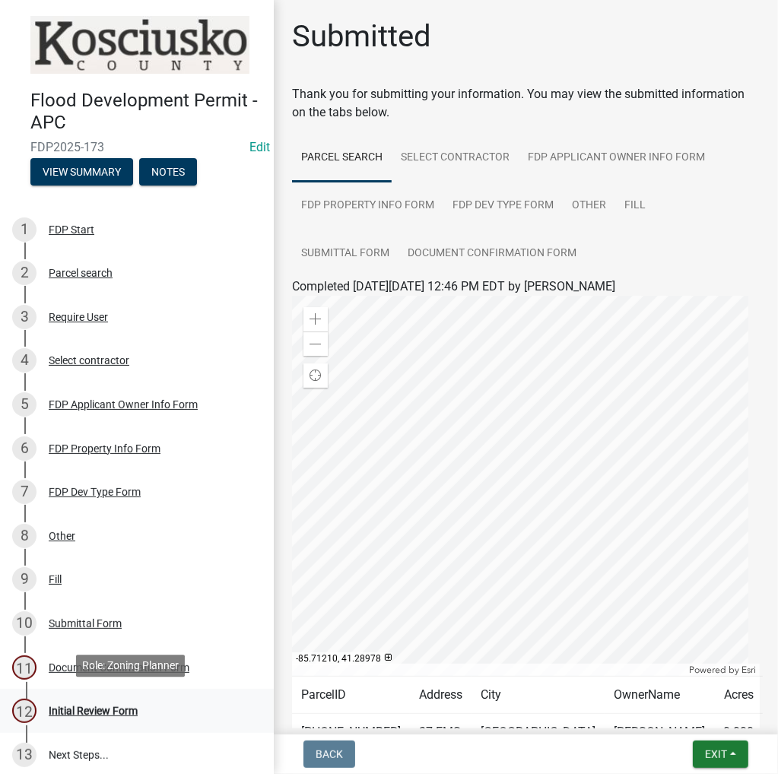
click at [105, 707] on div "Initial Review Form" at bounding box center [93, 711] width 89 height 11
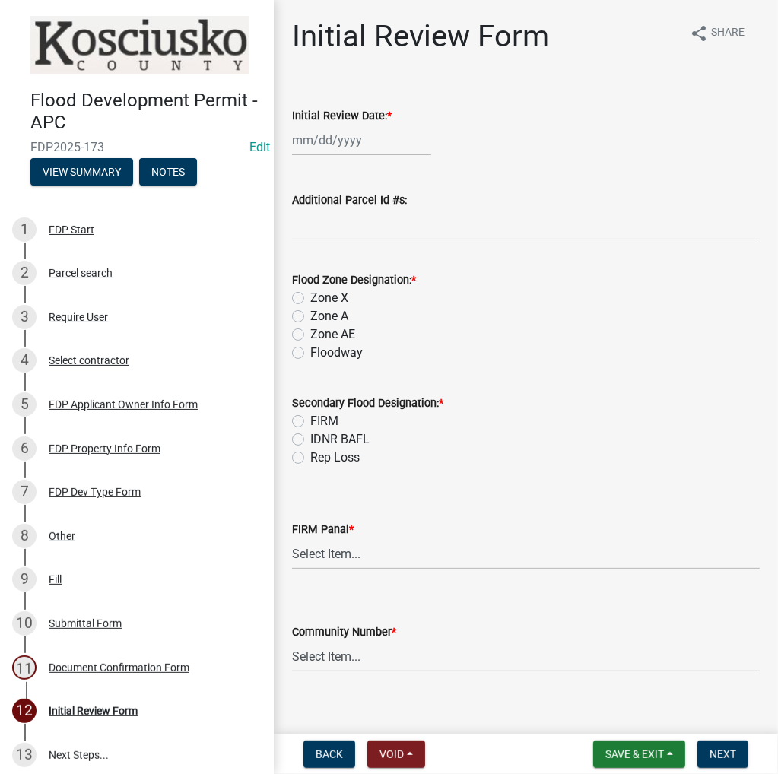
click at [323, 151] on div at bounding box center [361, 140] width 139 height 31
select select "9"
select select "2025"
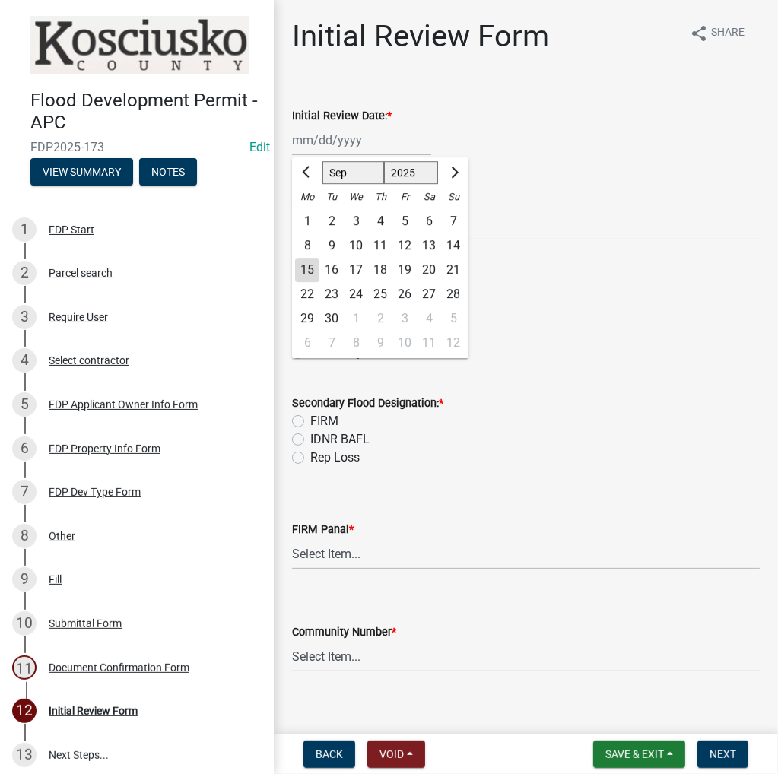
click at [310, 268] on div "15" at bounding box center [307, 270] width 24 height 24
type input "09/15/2025"
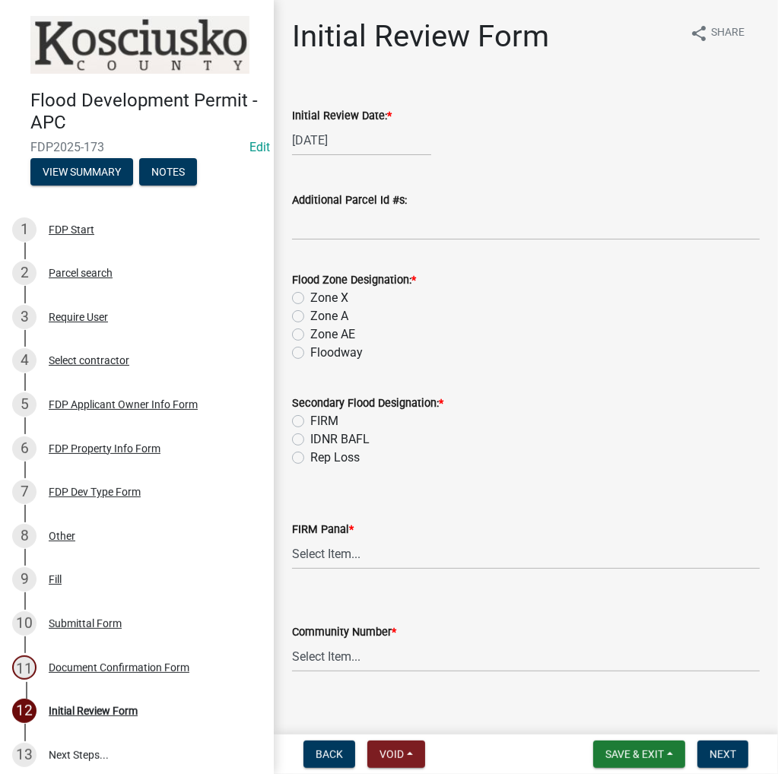
click at [310, 335] on label "Zone AE" at bounding box center [332, 335] width 45 height 18
click at [310, 335] on input "Zone AE" at bounding box center [315, 331] width 10 height 10
radio input "true"
click at [310, 420] on label "FIRM" at bounding box center [324, 421] width 28 height 18
click at [310, 420] on input "FIRM" at bounding box center [315, 417] width 10 height 10
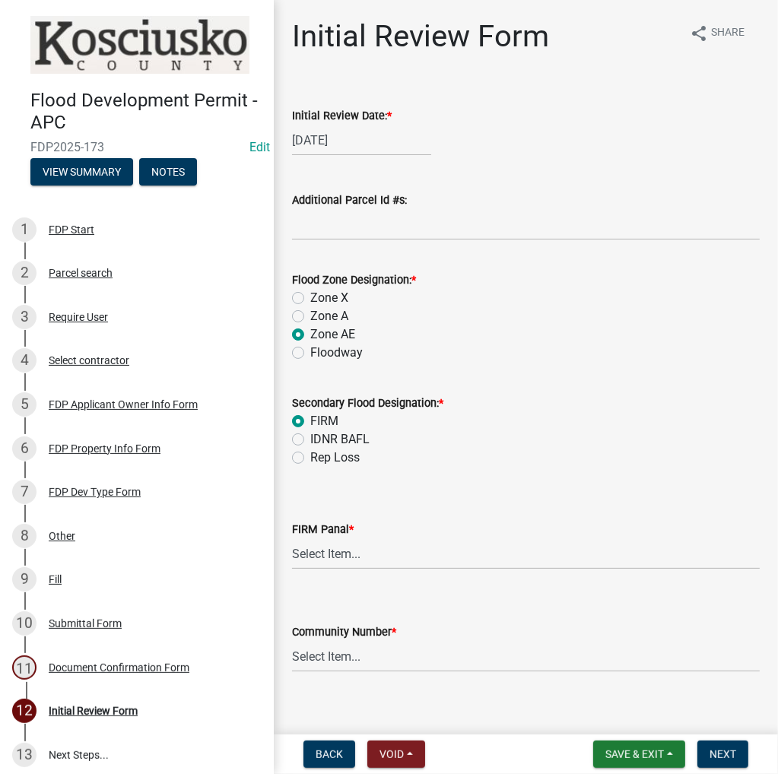
radio input "true"
click at [402, 558] on select "Select Item... 0020 0040 0045 0065 0067 0070 0086 0090 0095 0110 0120 0140 0145…" at bounding box center [526, 554] width 468 height 31
click at [292, 539] on select "Select Item... 0020 0040 0045 0065 0067 0070 0086 0090 0095 0110 0120 0140 0145…" at bounding box center [526, 554] width 468 height 31
select select "274e195b-1867-4ec5-92d0-38f0641a2bb5"
click at [426, 673] on wm-data-entity-input "Community Number * Select Item... Kos Co - Unincop - 180121 Town of Milford - 1…" at bounding box center [526, 634] width 468 height 103
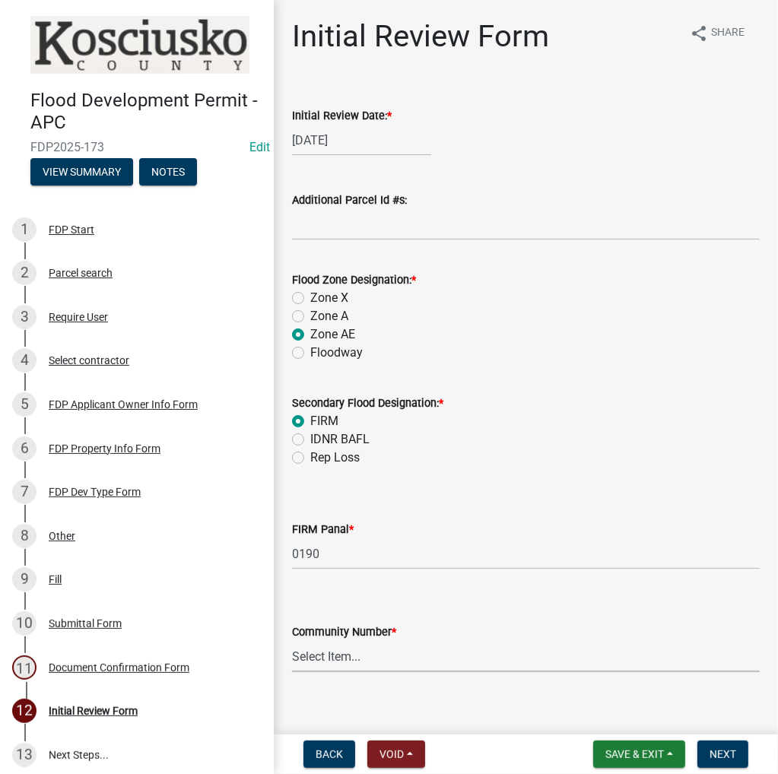
click at [418, 658] on select "Select Item... Kos Co - Unincop - 180121 Town of Milford - 180382 Town of North…" at bounding box center [526, 656] width 468 height 31
click at [292, 641] on select "Select Item... Kos Co - Unincop - 180121 Town of Milford - 180382 Town of North…" at bounding box center [526, 656] width 468 height 31
select select "1d0925c7-9c1e-4f6f-b7f6-1bc109fea0dc"
click at [734, 755] on span "Next" at bounding box center [723, 755] width 27 height 12
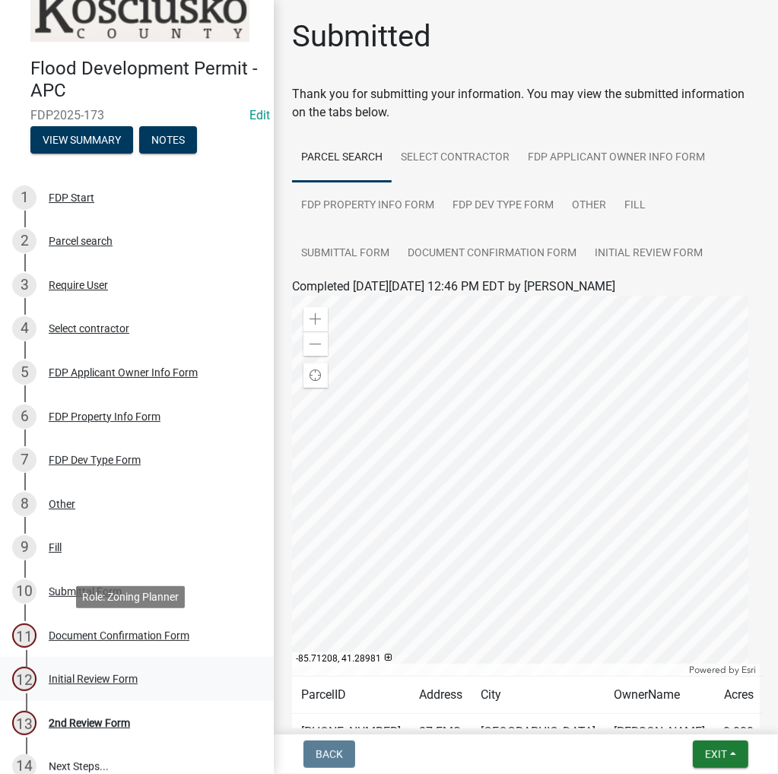
scroll to position [49, 0]
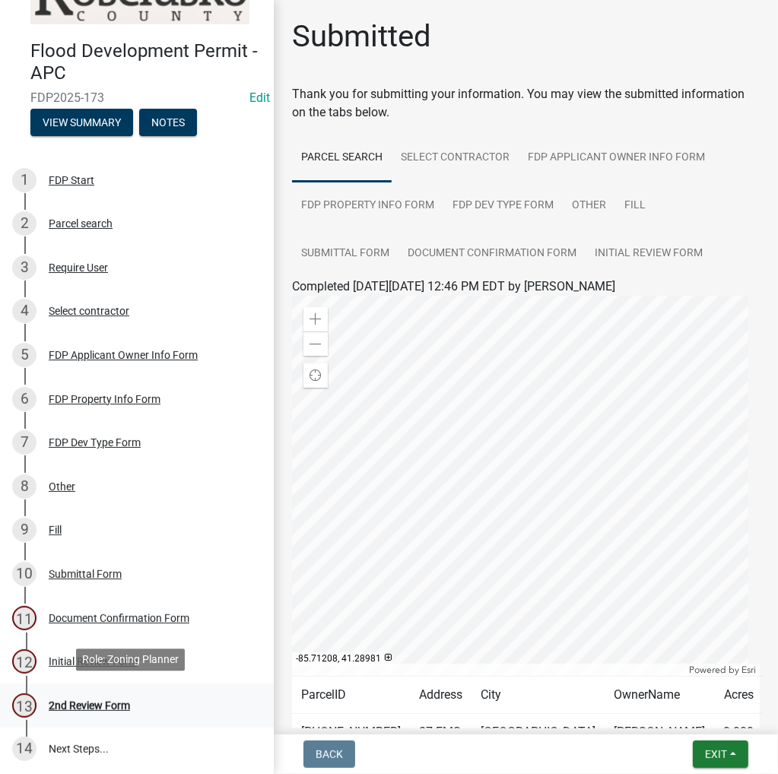
click at [97, 701] on div "2nd Review Form" at bounding box center [89, 706] width 81 height 11
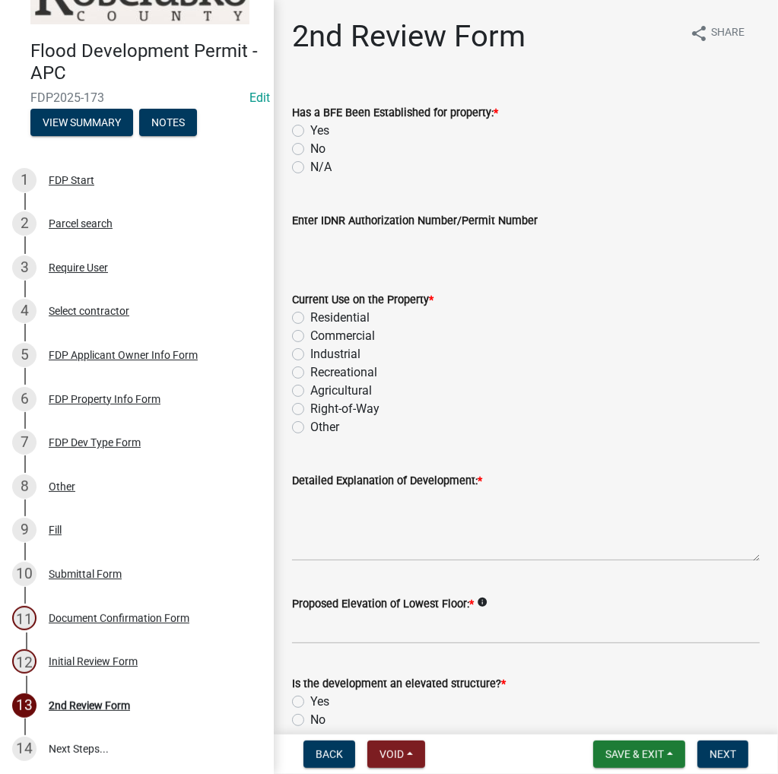
click at [310, 129] on label "Yes" at bounding box center [319, 131] width 19 height 18
click at [310, 129] on input "Yes" at bounding box center [315, 127] width 10 height 10
radio input "true"
click at [310, 408] on label "Right-of-Way" at bounding box center [344, 409] width 69 height 18
click at [310, 408] on input "Right-of-Way" at bounding box center [315, 405] width 10 height 10
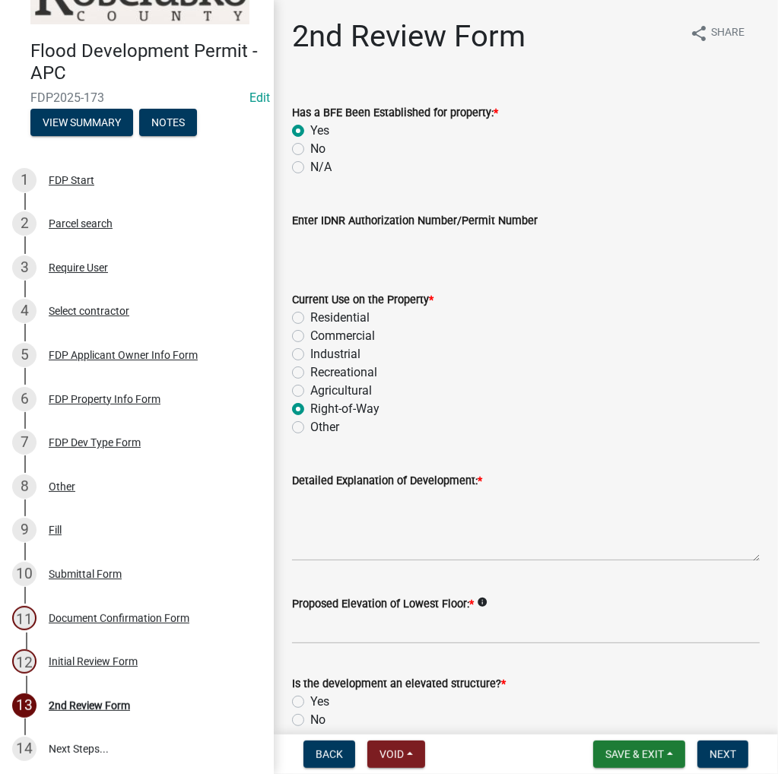
radio input "true"
drag, startPoint x: 331, startPoint y: 509, endPoint x: 427, endPoint y: 470, distance: 103.4
click at [333, 507] on textarea "Detailed Explanation of Development: *" at bounding box center [526, 526] width 468 height 72
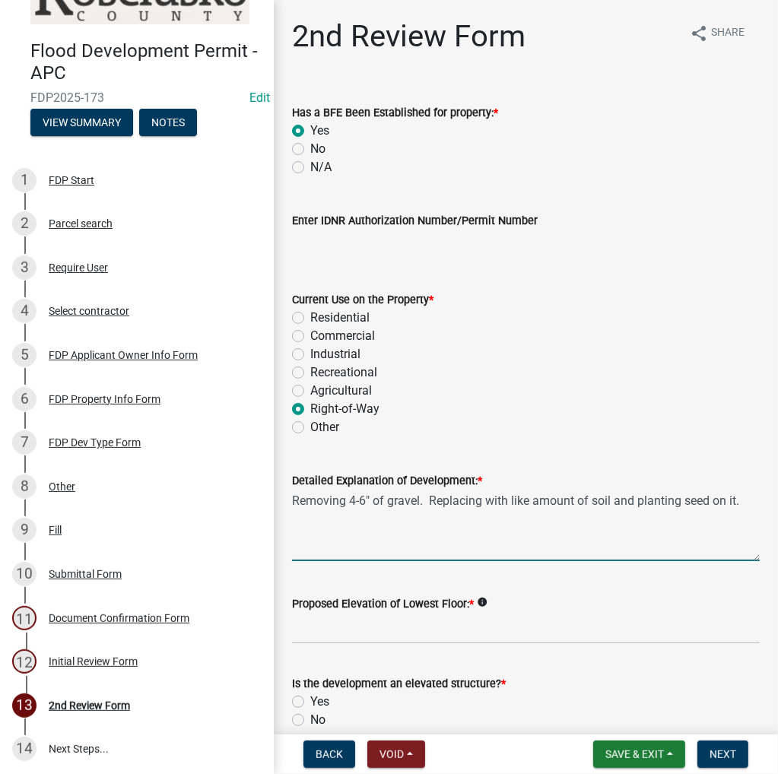
type textarea "Removing 4-6" of gravel. Replacing with like amount of soil and planting seed o…"
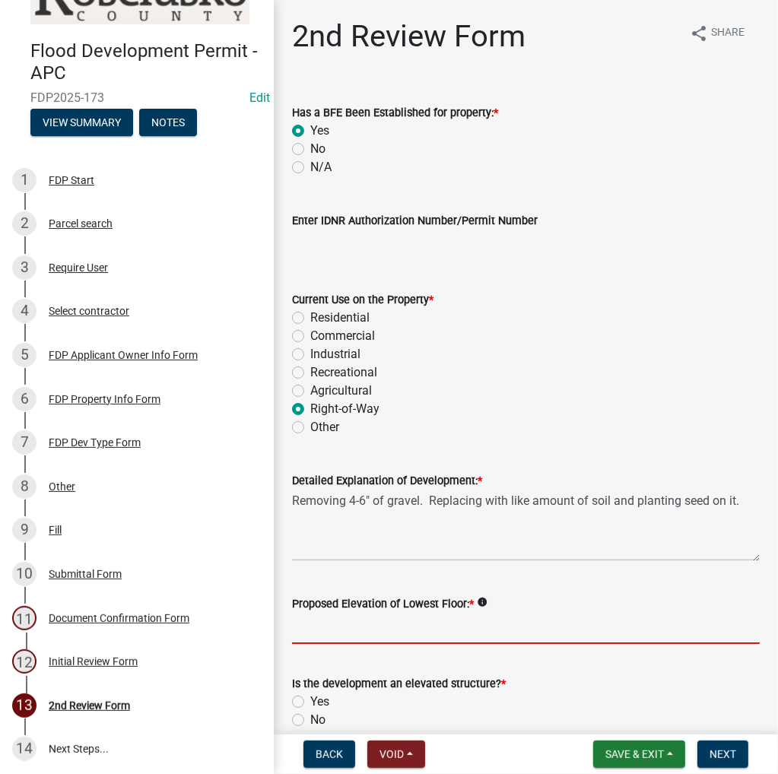
click at [410, 642] on input "Proposed Elevation of Lowest Floor: *" at bounding box center [526, 628] width 468 height 31
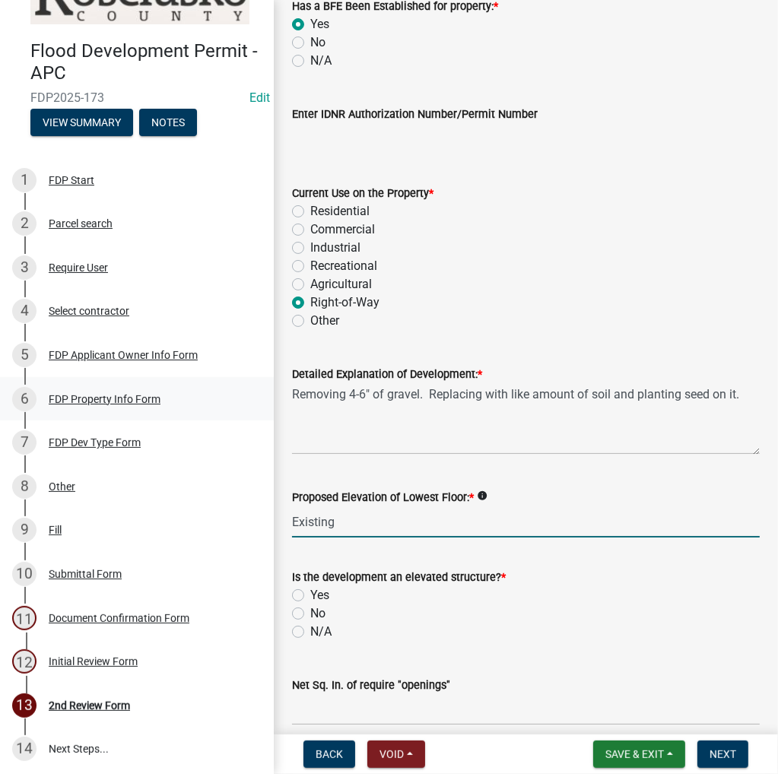
scroll to position [228, 0]
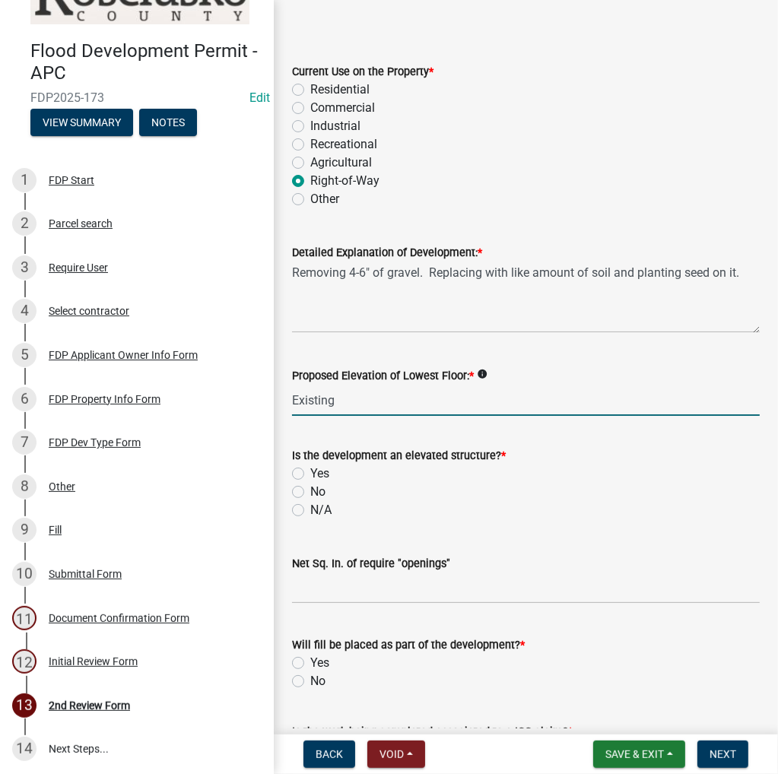
type input "Existing"
click at [310, 512] on label "N/A" at bounding box center [320, 510] width 21 height 18
click at [310, 511] on input "N/A" at bounding box center [315, 506] width 10 height 10
radio input "true"
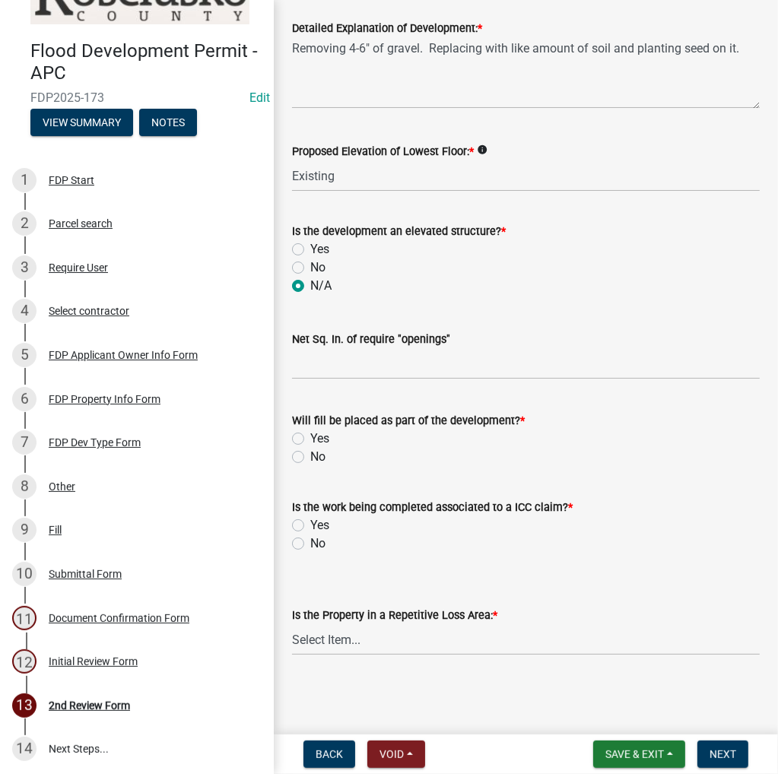
click at [310, 434] on label "Yes" at bounding box center [319, 439] width 19 height 18
click at [310, 434] on input "Yes" at bounding box center [315, 435] width 10 height 10
radio input "true"
click at [310, 545] on label "No" at bounding box center [317, 544] width 15 height 18
click at [310, 545] on input "No" at bounding box center [315, 540] width 10 height 10
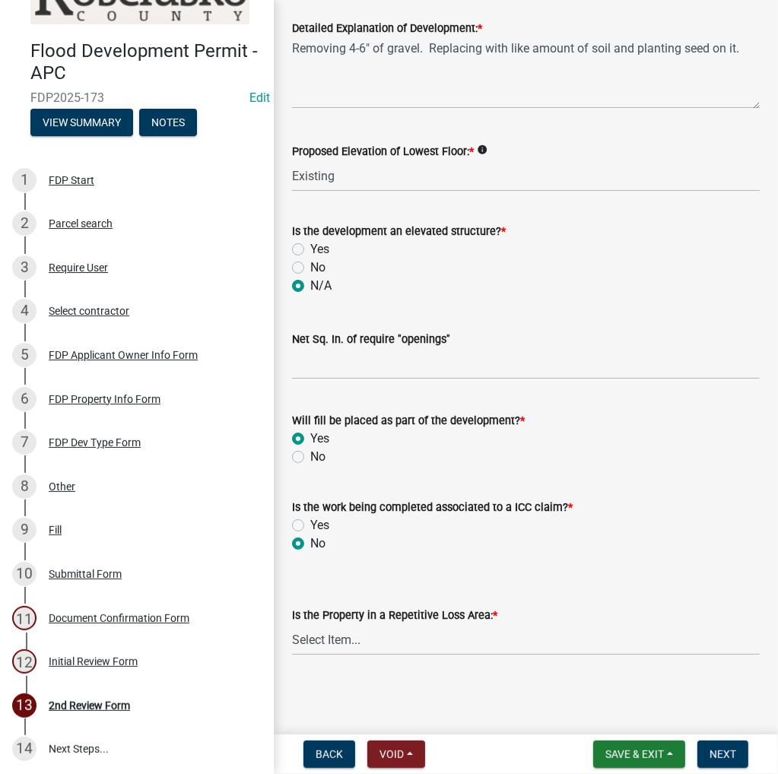
radio input "true"
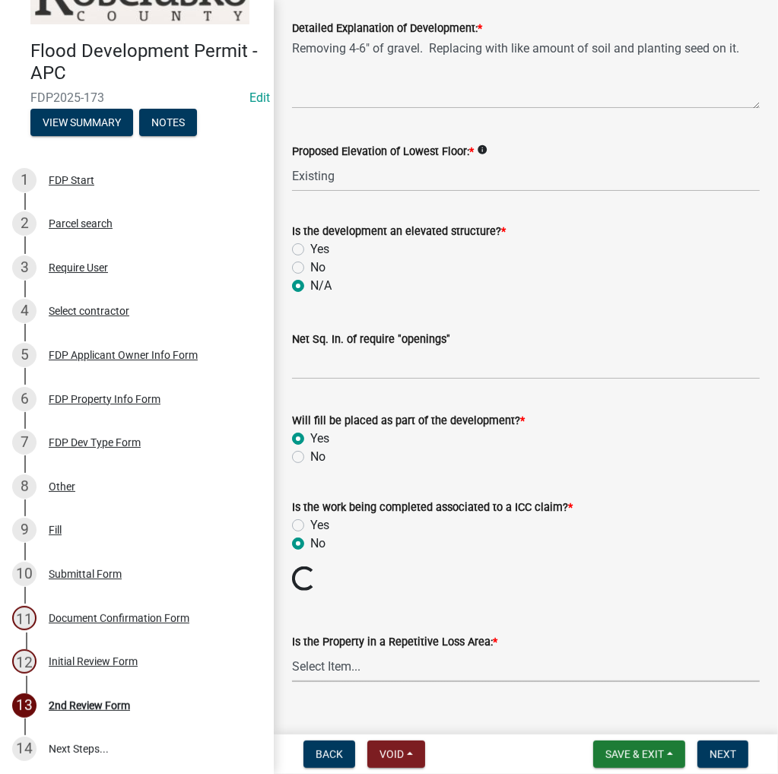
click at [347, 665] on select "Select Item... N/A Sycamore Briarwood EMS T41 EMS T13B Shore Acres EMS B40F EMS…" at bounding box center [526, 666] width 468 height 31
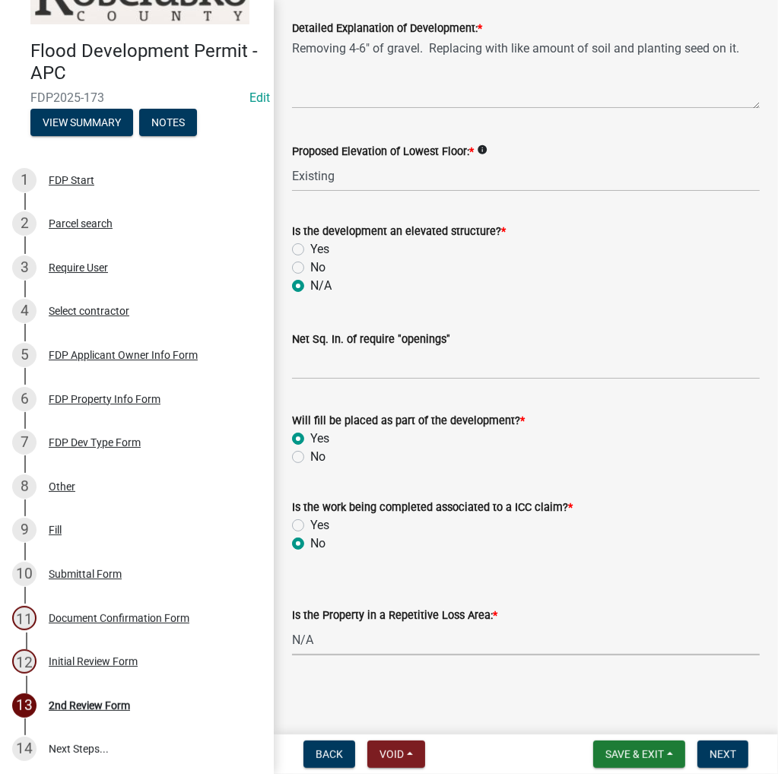
click at [292, 625] on select "Select Item... N/A Sycamore Briarwood EMS T41 EMS T13B Shore Acres EMS B40F EMS…" at bounding box center [526, 640] width 468 height 31
select select "e3c360ee-7977-4b9d-91ef-f00a4a3ecee8"
click at [721, 751] on span "Next" at bounding box center [723, 755] width 27 height 12
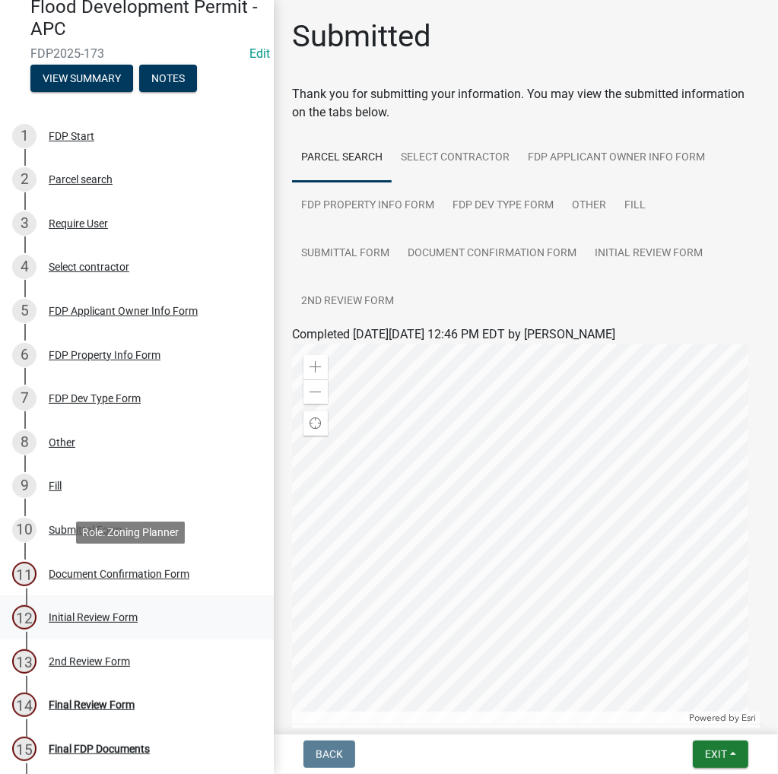
scroll to position [137, 0]
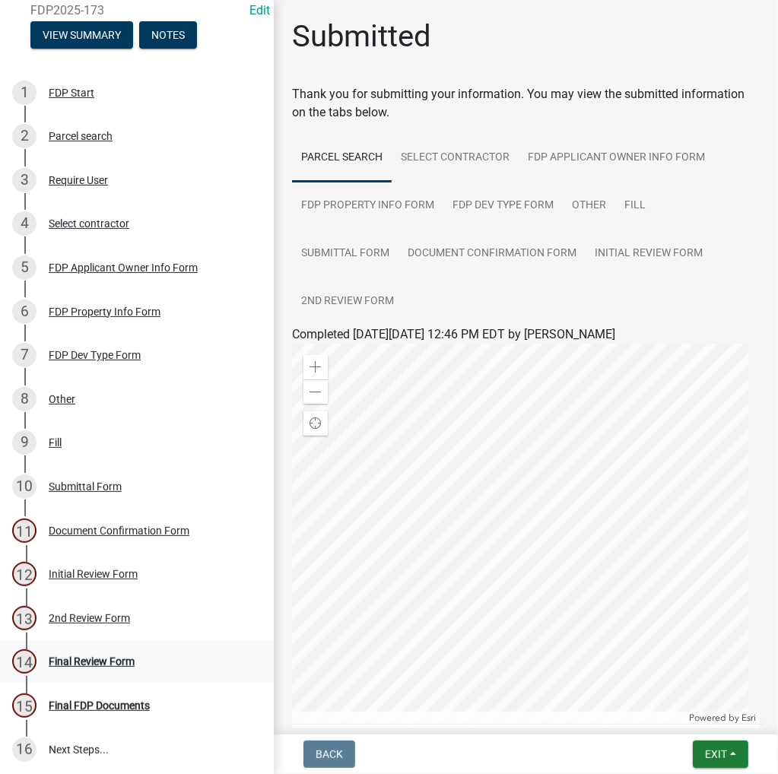
click at [86, 656] on div "Final Review Form" at bounding box center [92, 661] width 86 height 11
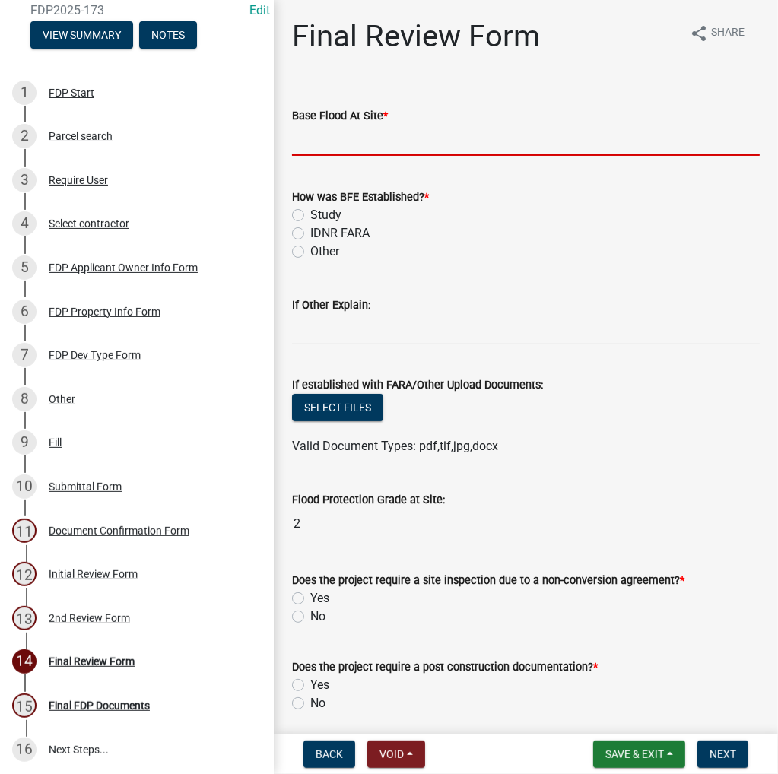
click at [376, 132] on input "text" at bounding box center [526, 140] width 468 height 31
type input "840.3"
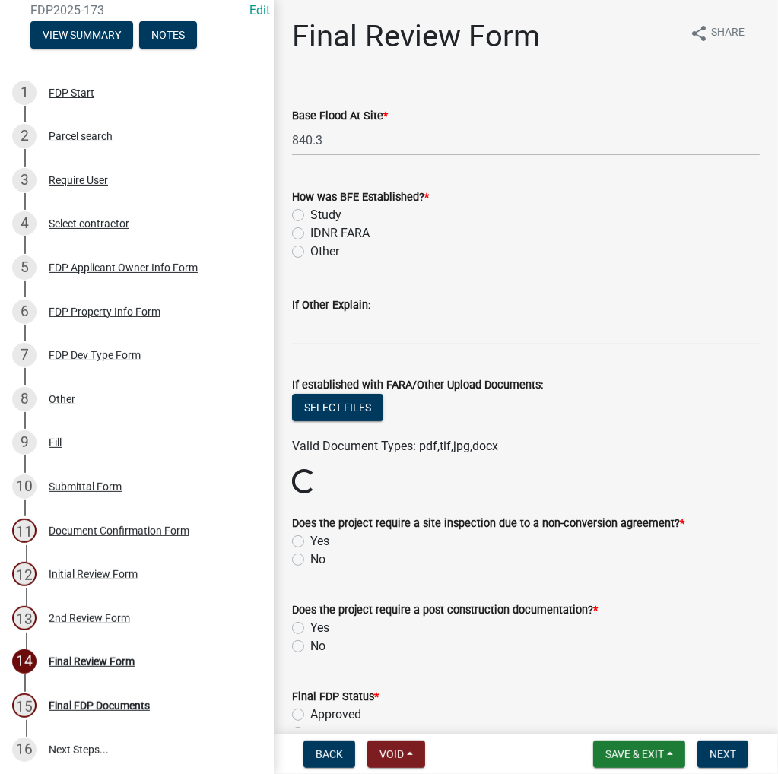
click at [310, 219] on label "Study" at bounding box center [325, 215] width 31 height 18
click at [310, 216] on input "Study" at bounding box center [315, 211] width 10 height 10
radio input "true"
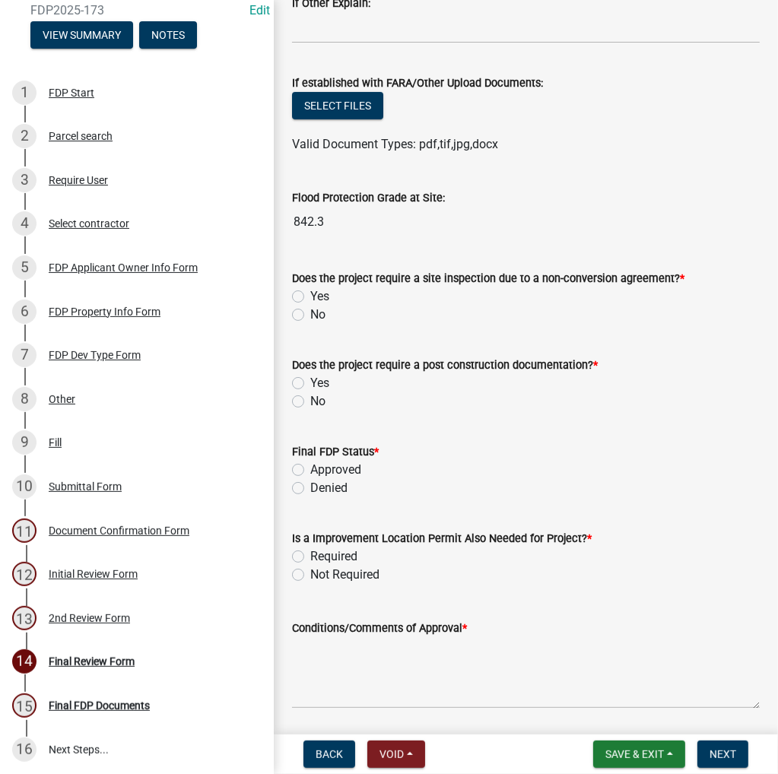
scroll to position [304, 0]
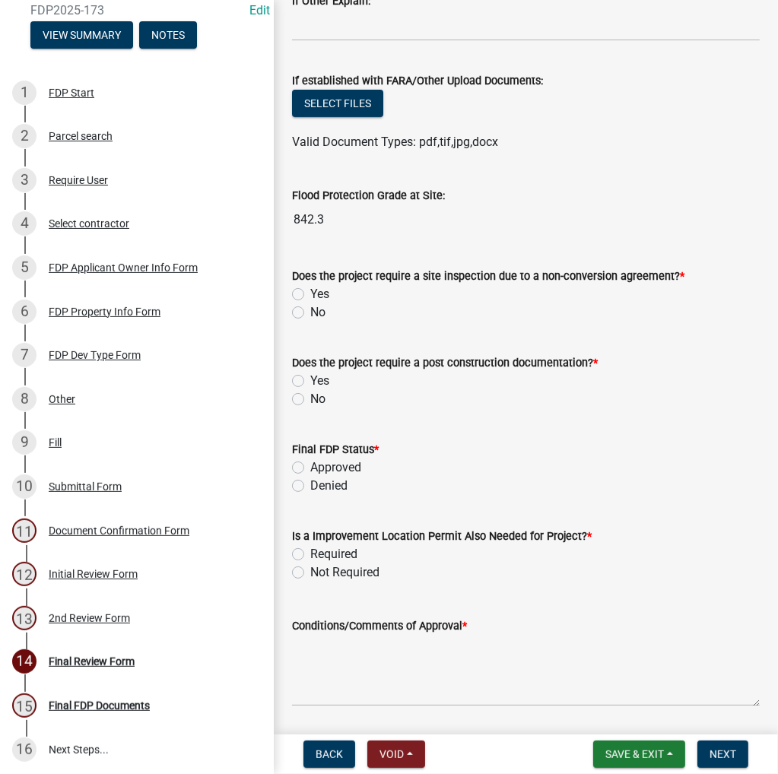
click at [310, 311] on label "No" at bounding box center [317, 313] width 15 height 18
click at [310, 311] on input "No" at bounding box center [315, 309] width 10 height 10
radio input "true"
click at [310, 393] on label "No" at bounding box center [317, 399] width 15 height 18
click at [310, 393] on input "No" at bounding box center [315, 395] width 10 height 10
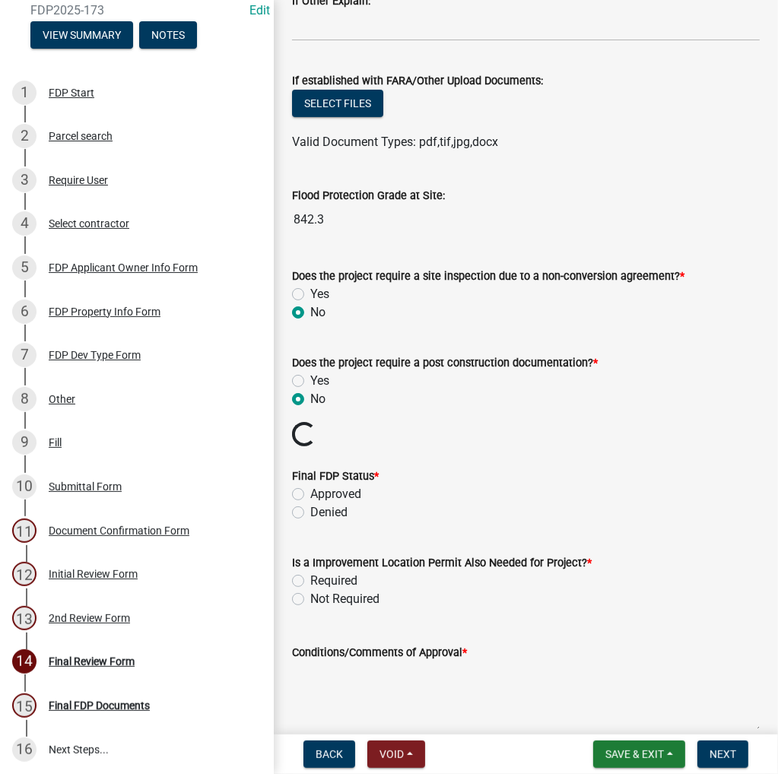
radio input "true"
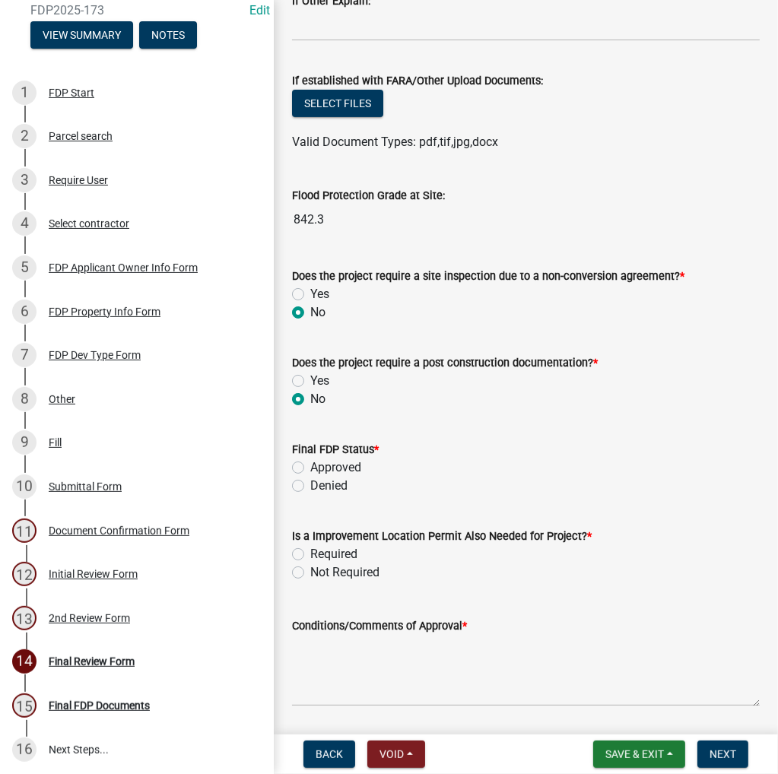
click at [310, 470] on label "Approved" at bounding box center [335, 468] width 51 height 18
click at [310, 469] on input "Approved" at bounding box center [315, 464] width 10 height 10
radio input "true"
click at [310, 553] on label "Required" at bounding box center [333, 554] width 47 height 18
click at [310, 553] on input "Required" at bounding box center [315, 550] width 10 height 10
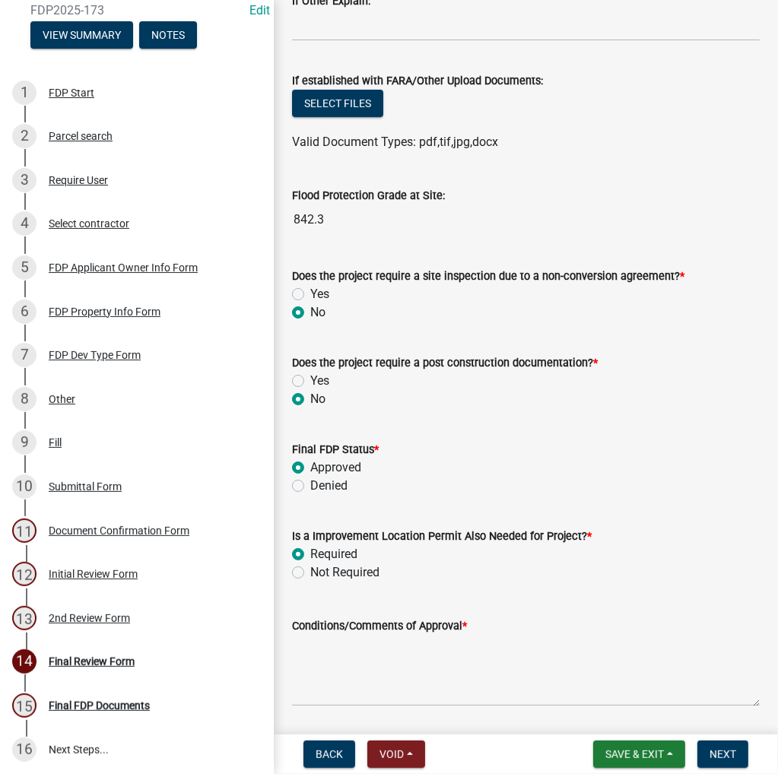
radio input "true"
click at [291, 573] on div "Is a Improvement Location Permit Also Needed for Project? * Required Not Requir…" at bounding box center [526, 545] width 491 height 73
click at [310, 573] on label "Not Required" at bounding box center [344, 573] width 69 height 18
click at [310, 573] on input "Not Required" at bounding box center [315, 569] width 10 height 10
radio input "true"
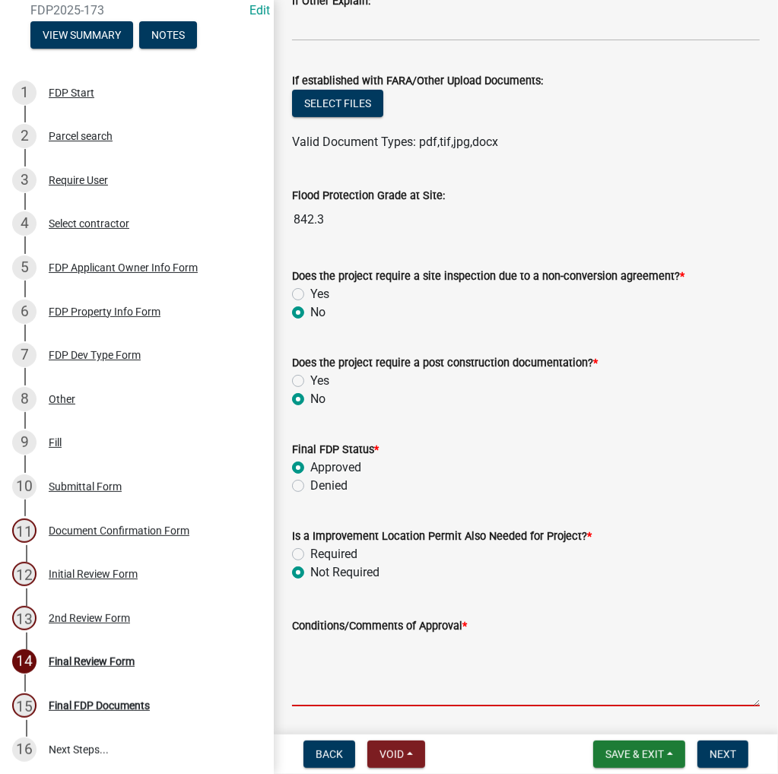
drag, startPoint x: 332, startPoint y: 652, endPoint x: 314, endPoint y: 627, distance: 30.6
click at [332, 650] on textarea "Conditions/Comments of Approval *" at bounding box center [526, 671] width 468 height 72
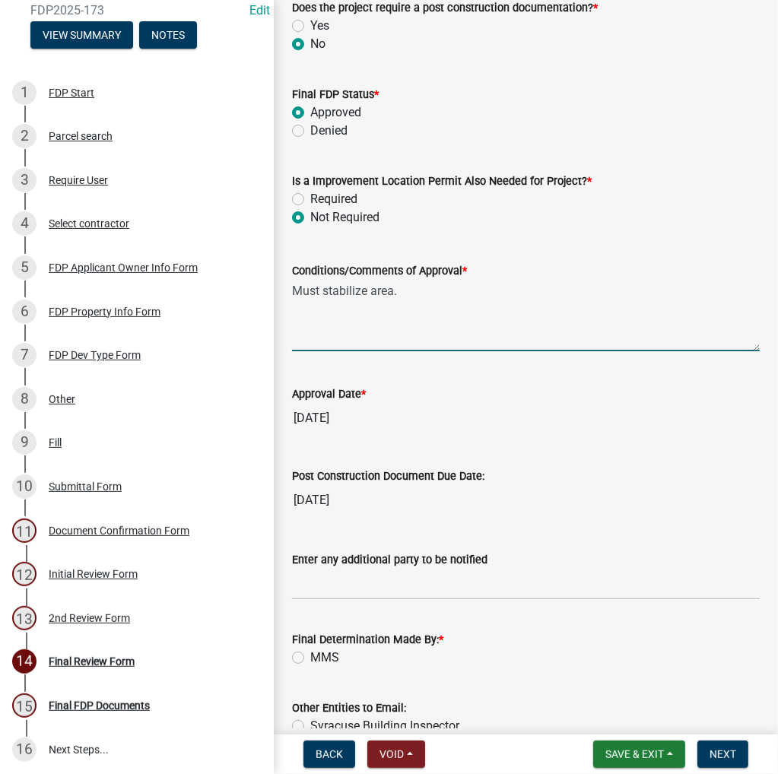
scroll to position [757, 0]
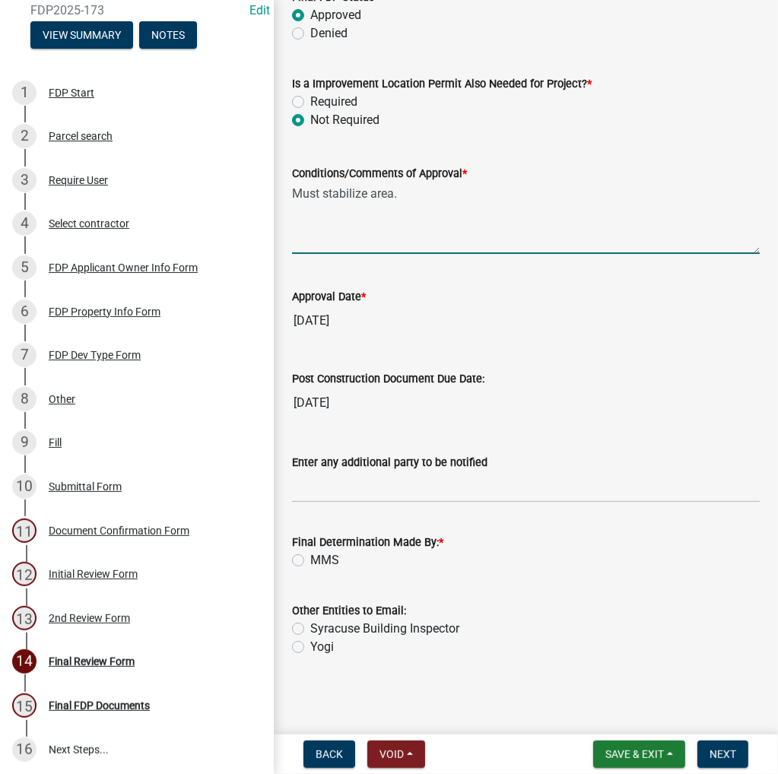
type textarea "Must stabilize area."
click at [310, 560] on label "MMS" at bounding box center [324, 561] width 29 height 18
click at [310, 560] on input "MMS" at bounding box center [315, 557] width 10 height 10
radio input "true"
click at [727, 749] on span "Next" at bounding box center [723, 755] width 27 height 12
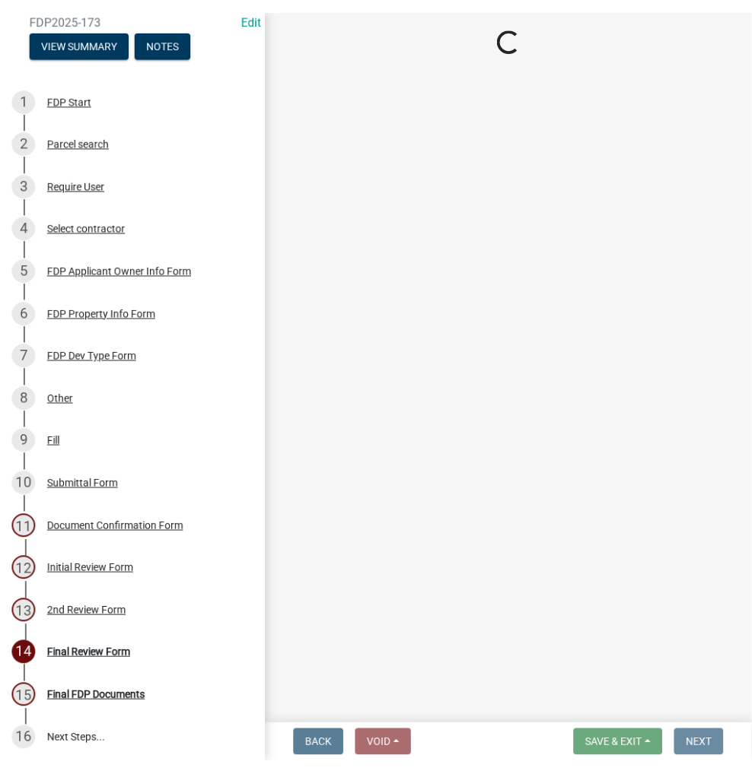
scroll to position [0, 0]
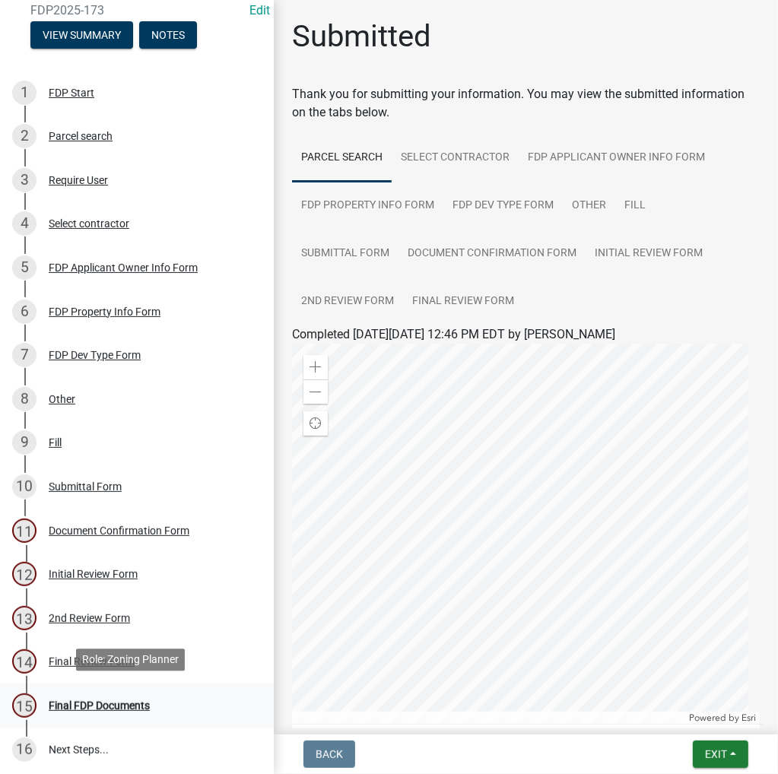
drag, startPoint x: 84, startPoint y: 691, endPoint x: 86, endPoint y: 701, distance: 9.3
click at [84, 694] on div "15 Final FDP Documents" at bounding box center [130, 706] width 237 height 24
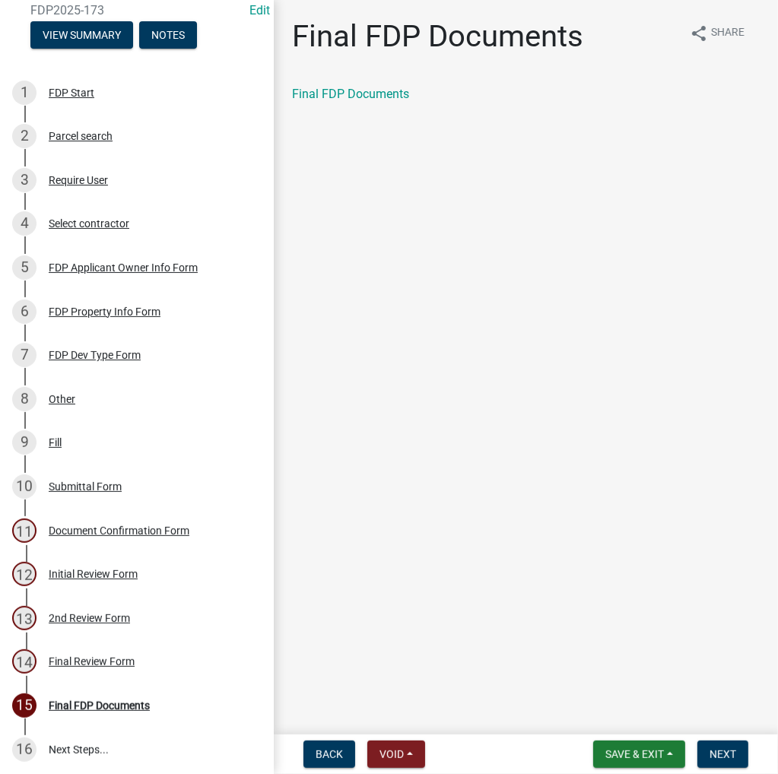
click at [326, 92] on link "Final FDP Documents" at bounding box center [350, 94] width 117 height 14
click at [618, 758] on button "Save & Exit" at bounding box center [639, 754] width 92 height 27
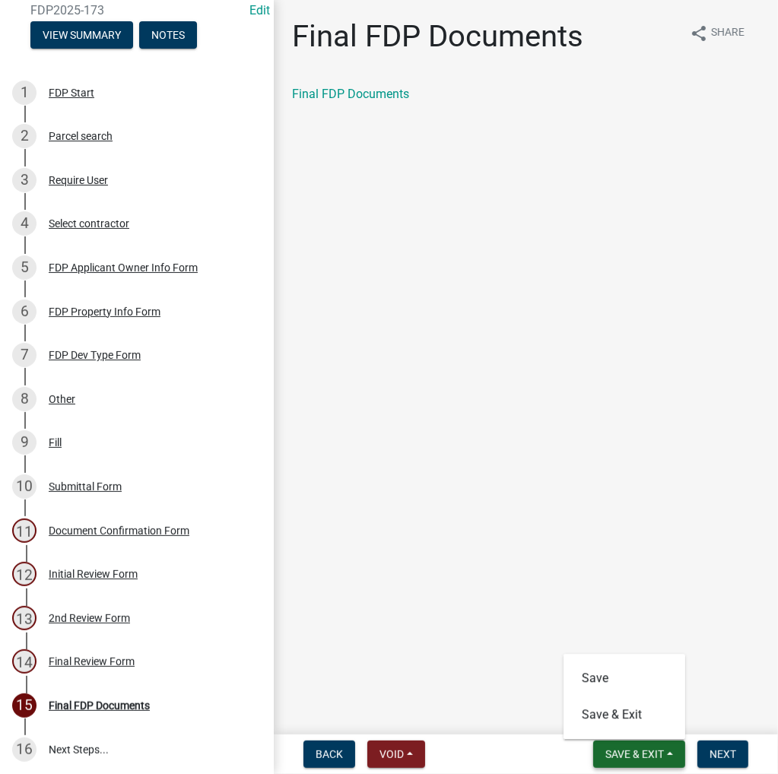
drag, startPoint x: 619, startPoint y: 751, endPoint x: 615, endPoint y: 739, distance: 13.0
click at [618, 749] on span "Save & Exit" at bounding box center [635, 755] width 59 height 12
drag, startPoint x: 612, startPoint y: 763, endPoint x: 607, endPoint y: 731, distance: 32.4
click at [609, 741] on button "Save & Exit" at bounding box center [639, 754] width 92 height 27
click at [612, 709] on button "Save & Exit" at bounding box center [625, 715] width 122 height 37
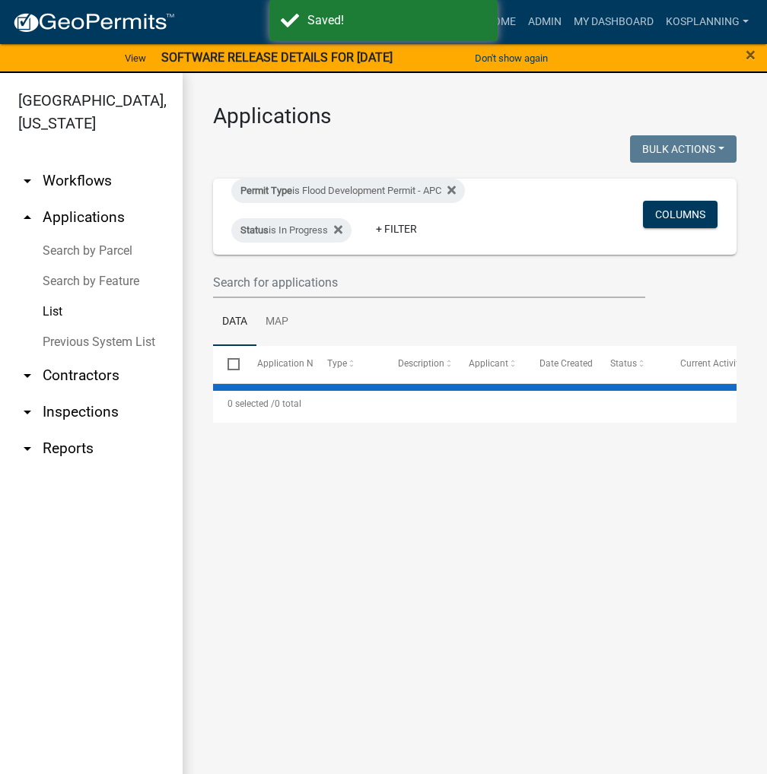
select select "3: 100"
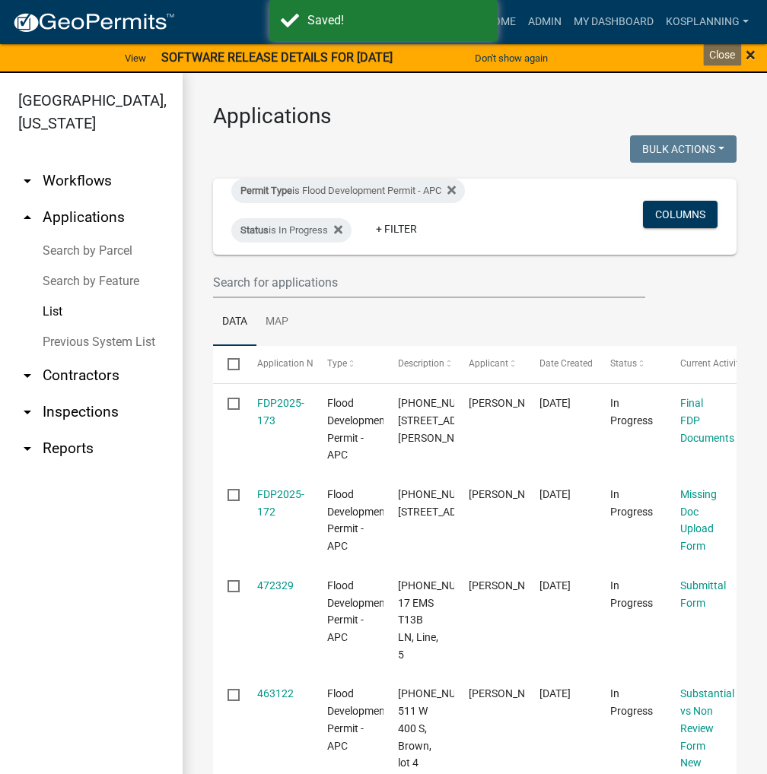
click at [750, 56] on span "×" at bounding box center [750, 54] width 10 height 21
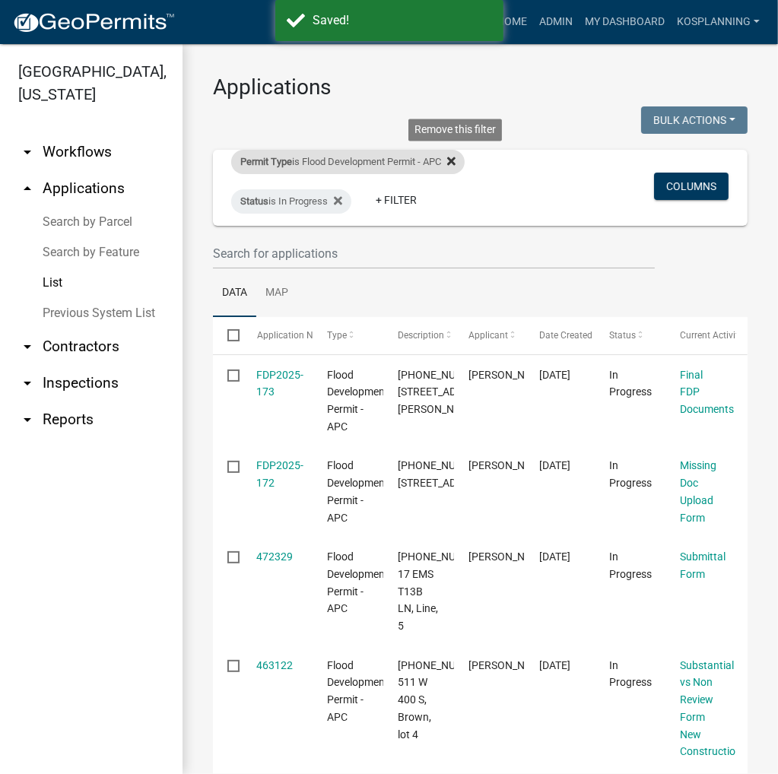
click at [456, 165] on icon at bounding box center [451, 161] width 8 height 12
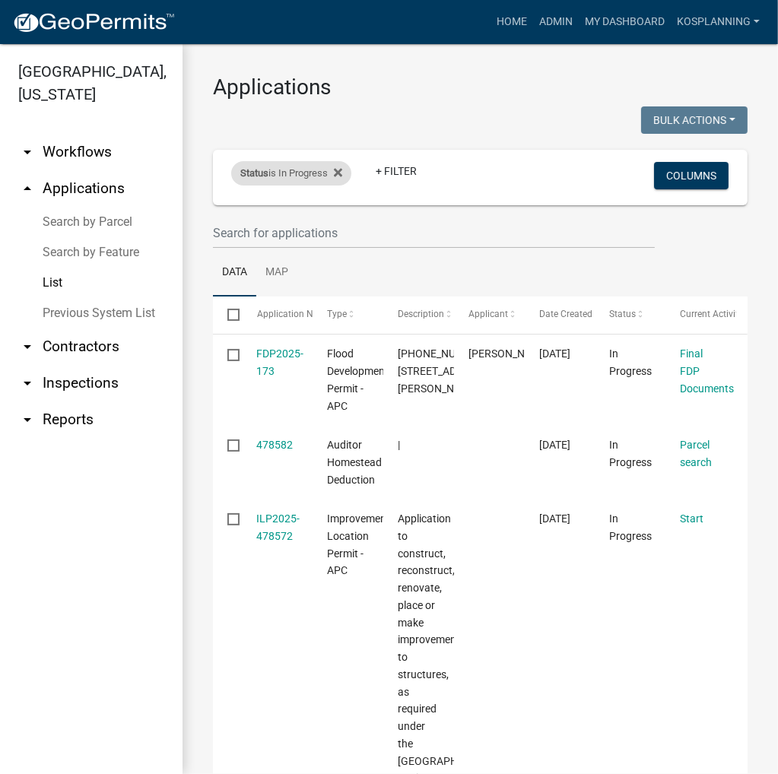
click at [348, 172] on div "Status is In Progress Remove this filter" at bounding box center [291, 173] width 120 height 24
select select "1"
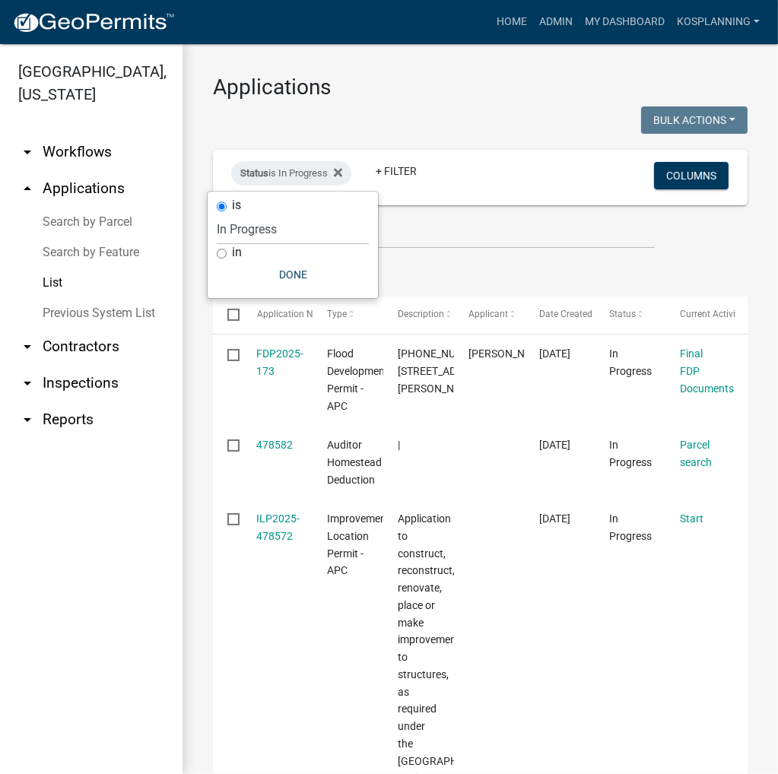
click at [396, 187] on div "Status is In Progress + Filter" at bounding box center [394, 177] width 348 height 40
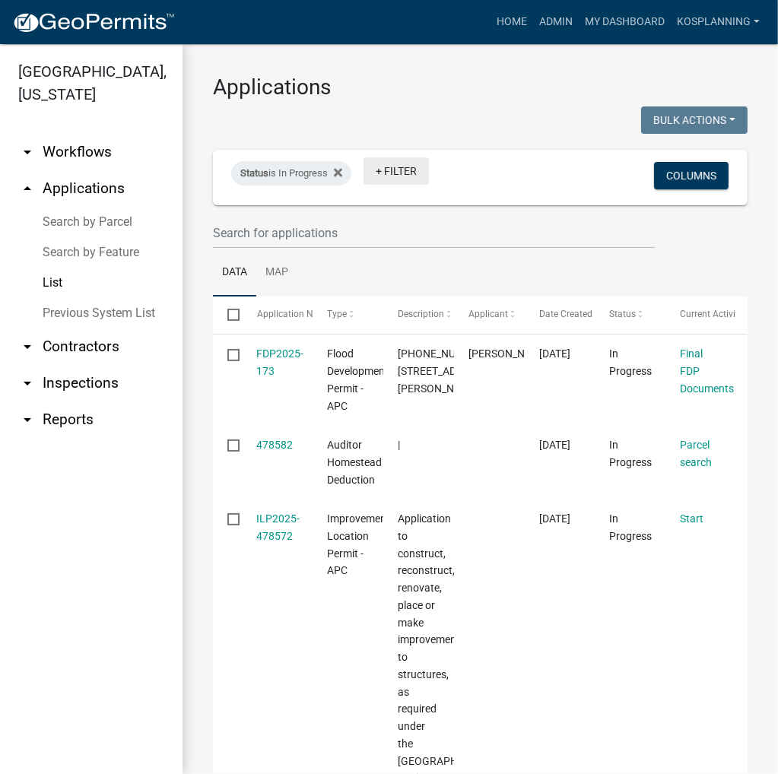
click at [411, 171] on link "+ Filter" at bounding box center [396, 170] width 65 height 27
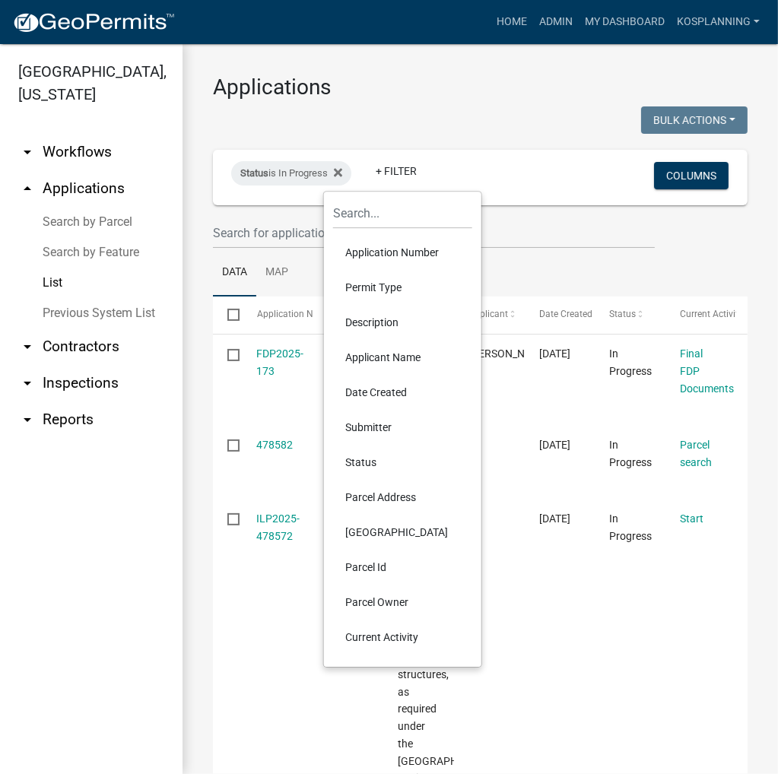
click at [372, 244] on li "Application Number" at bounding box center [402, 252] width 139 height 35
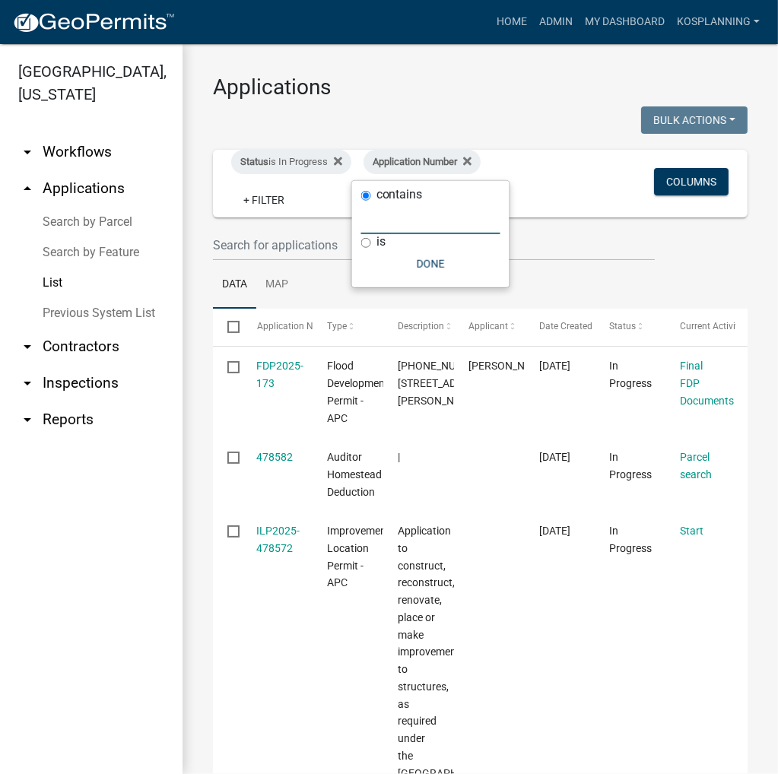
click at [409, 231] on input "text" at bounding box center [430, 218] width 139 height 31
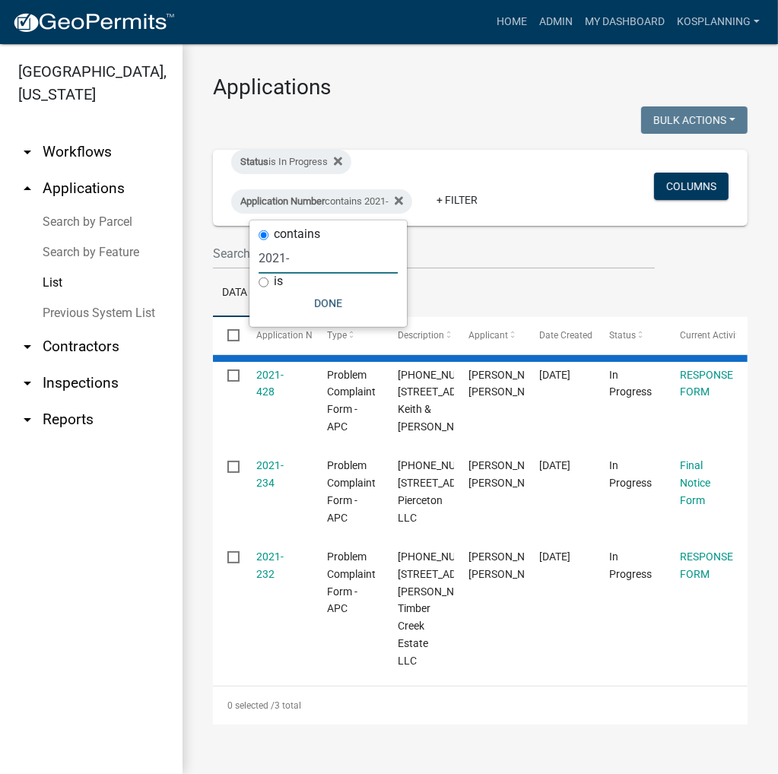
type input "2021-3"
select select "3: 100"
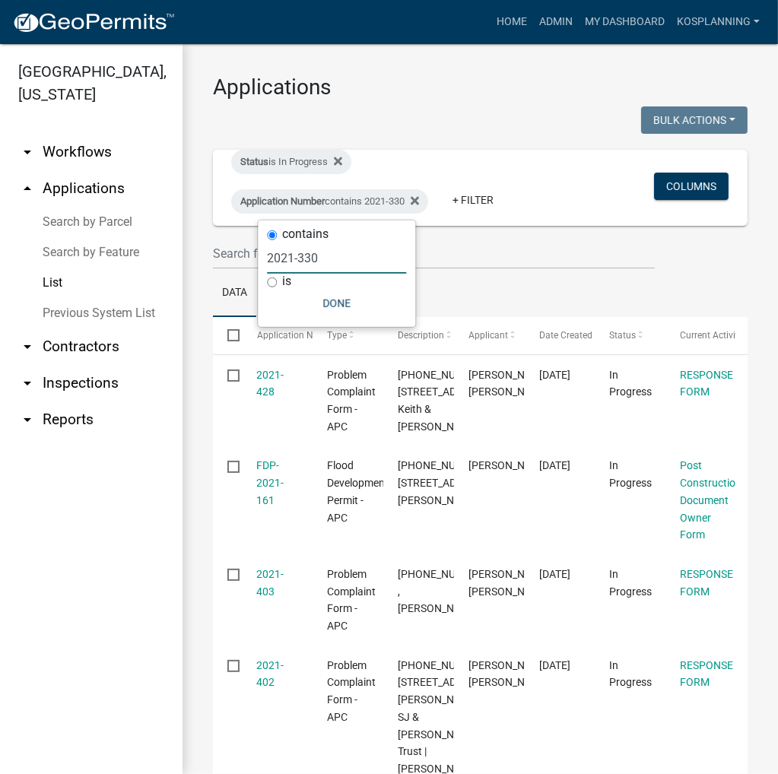
type input "2021-330"
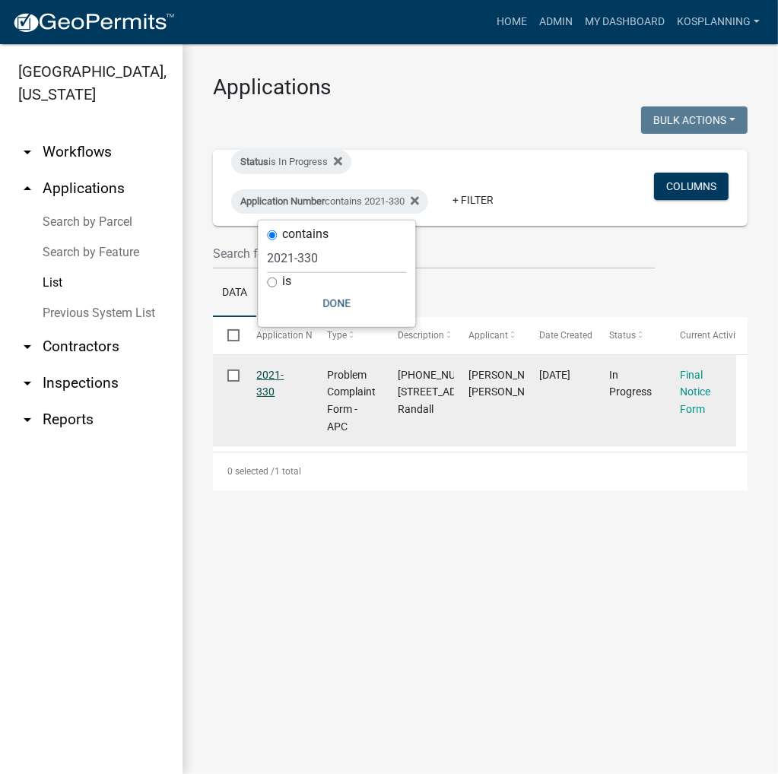
click at [279, 378] on link "2021-330" at bounding box center [270, 384] width 27 height 30
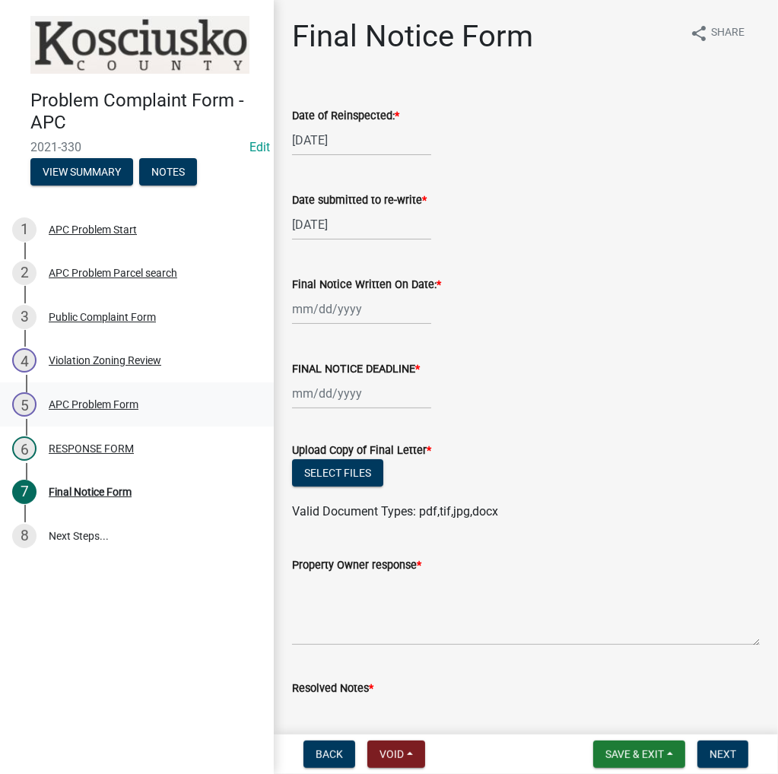
click at [105, 406] on div "APC Problem Form" at bounding box center [94, 404] width 90 height 11
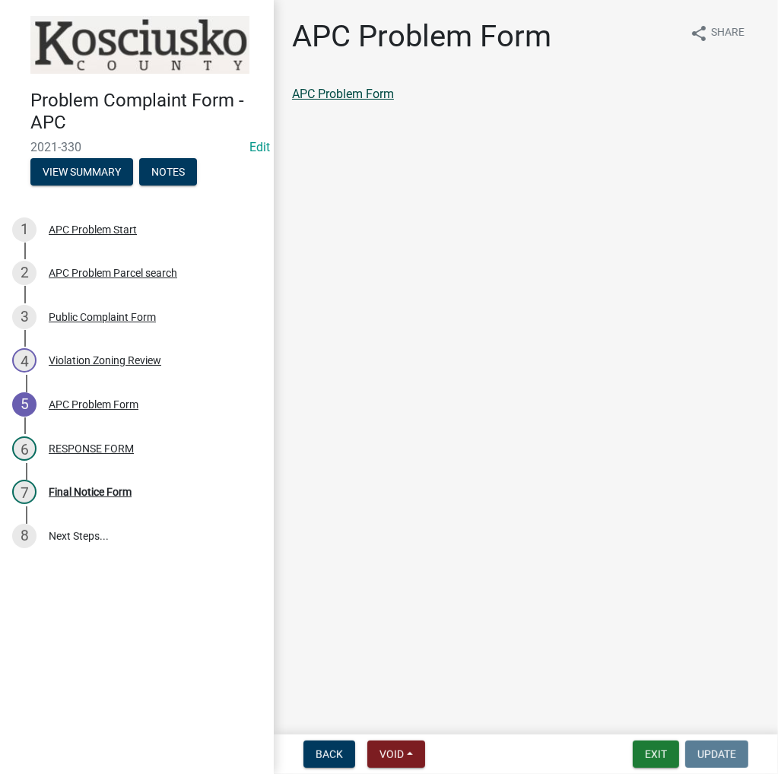
click at [345, 92] on link "APC Problem Form" at bounding box center [343, 94] width 102 height 14
click at [663, 748] on button "Exit" at bounding box center [656, 754] width 46 height 27
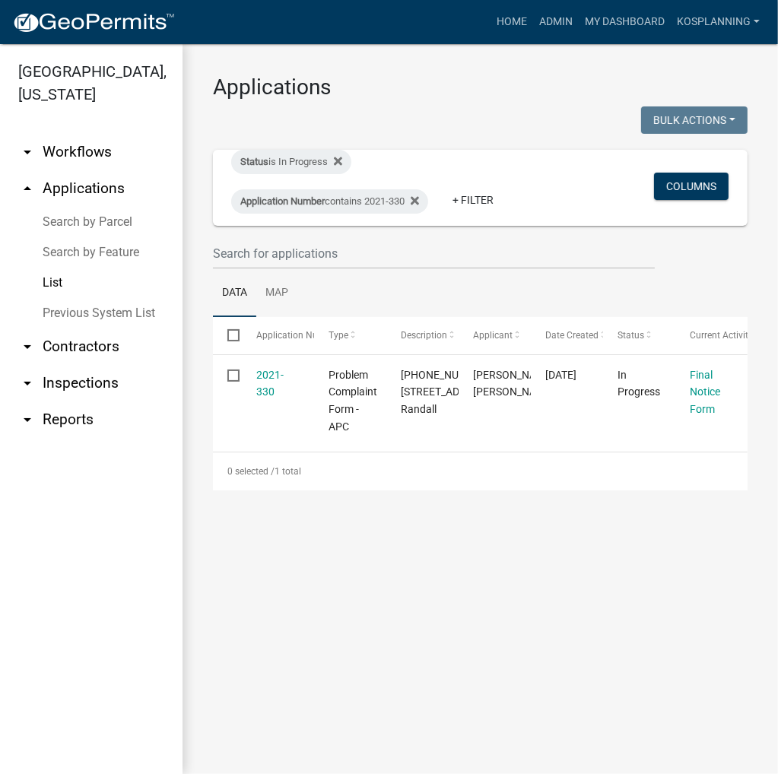
click at [587, 76] on h3 "Applications" at bounding box center [480, 88] width 535 height 26
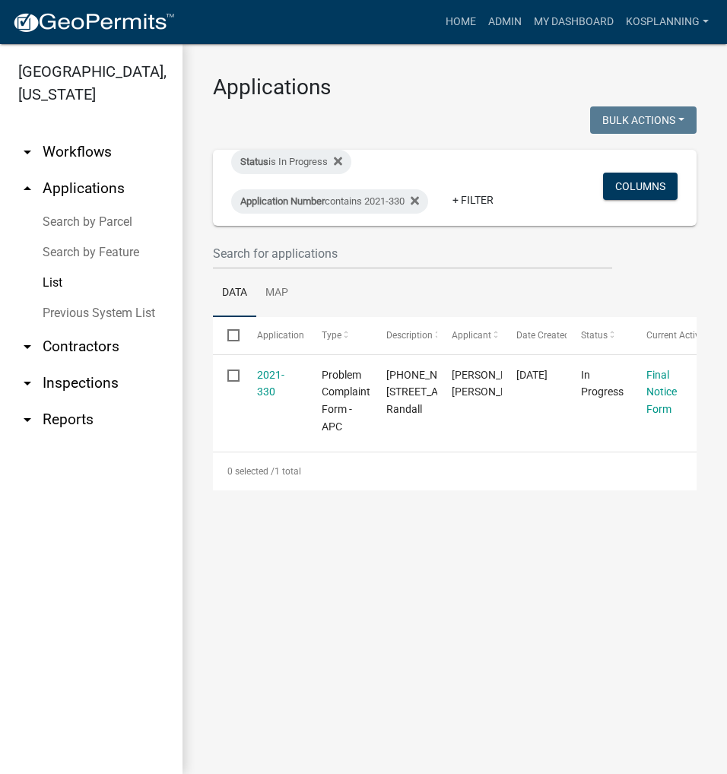
click at [721, 221] on div "Applications Bulk Actions Void Expire Lock Withdraw Status is In Progress Appli…" at bounding box center [455, 282] width 545 height 477
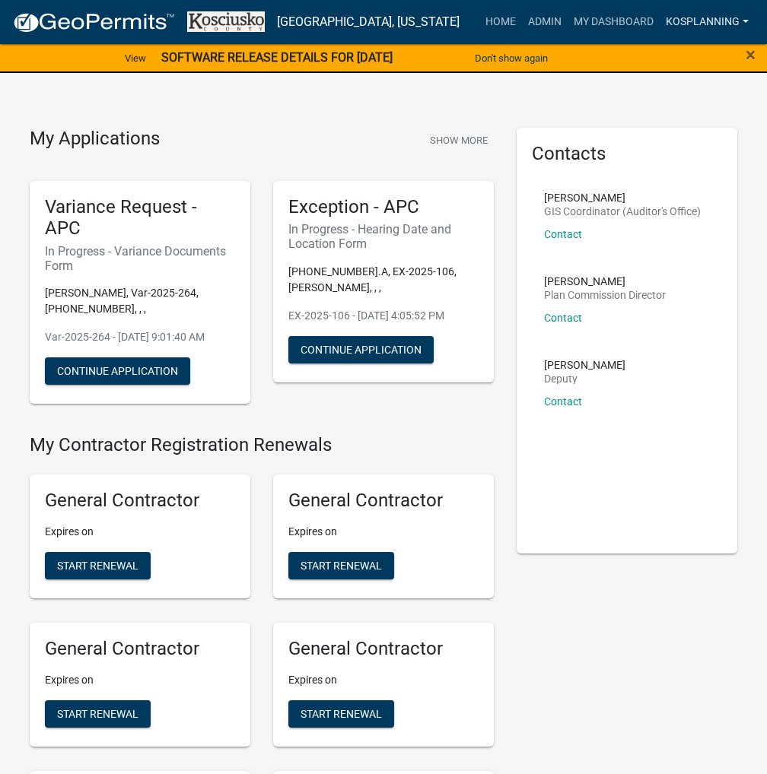
click at [737, 21] on link "kosplanning" at bounding box center [707, 22] width 95 height 29
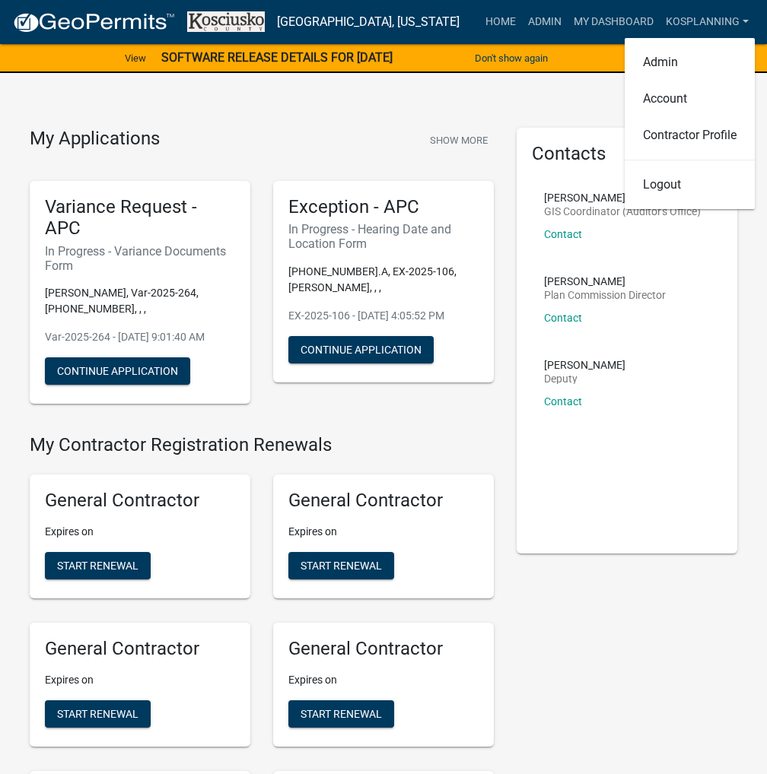
click at [663, 189] on link "Logout" at bounding box center [690, 185] width 130 height 37
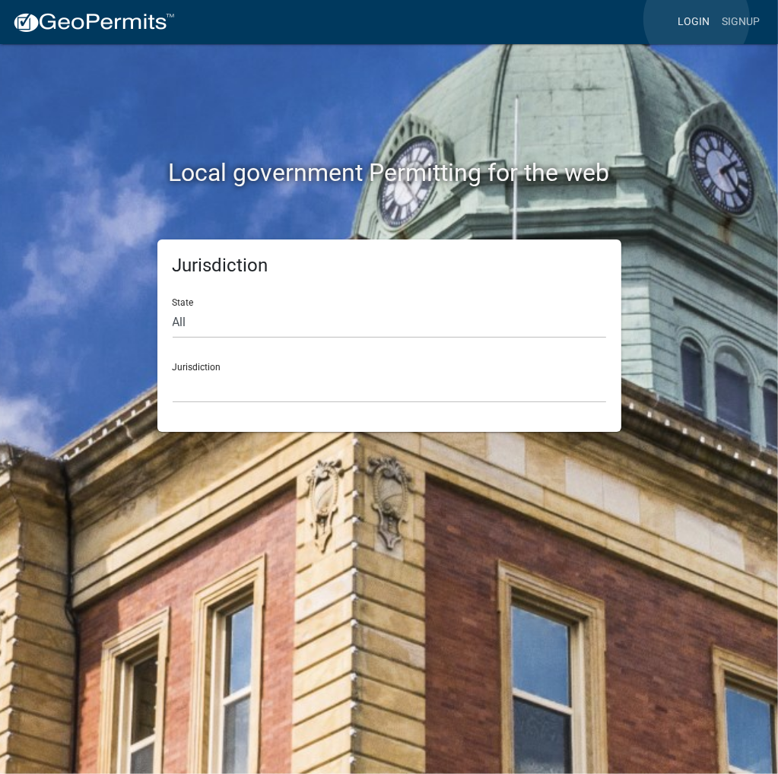
click at [697, 19] on link "Login" at bounding box center [694, 22] width 44 height 29
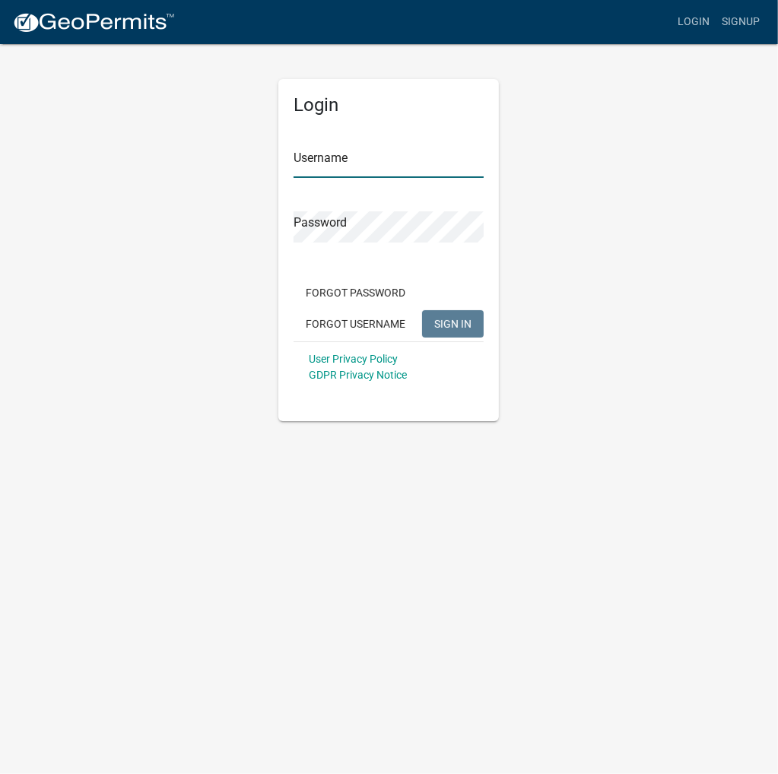
click at [401, 172] on input "Username" at bounding box center [389, 162] width 190 height 31
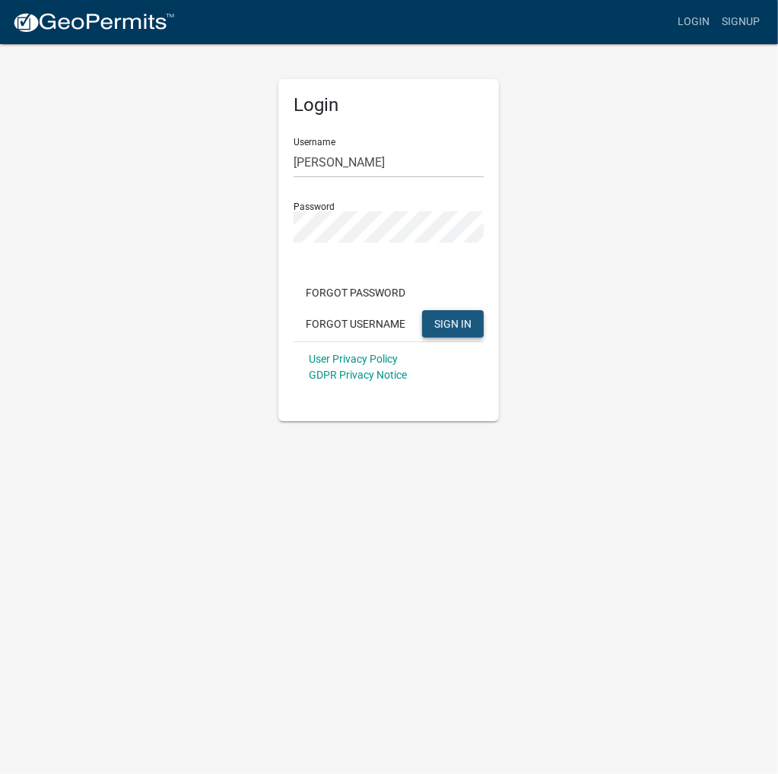
click at [453, 324] on span "SIGN IN" at bounding box center [452, 323] width 37 height 12
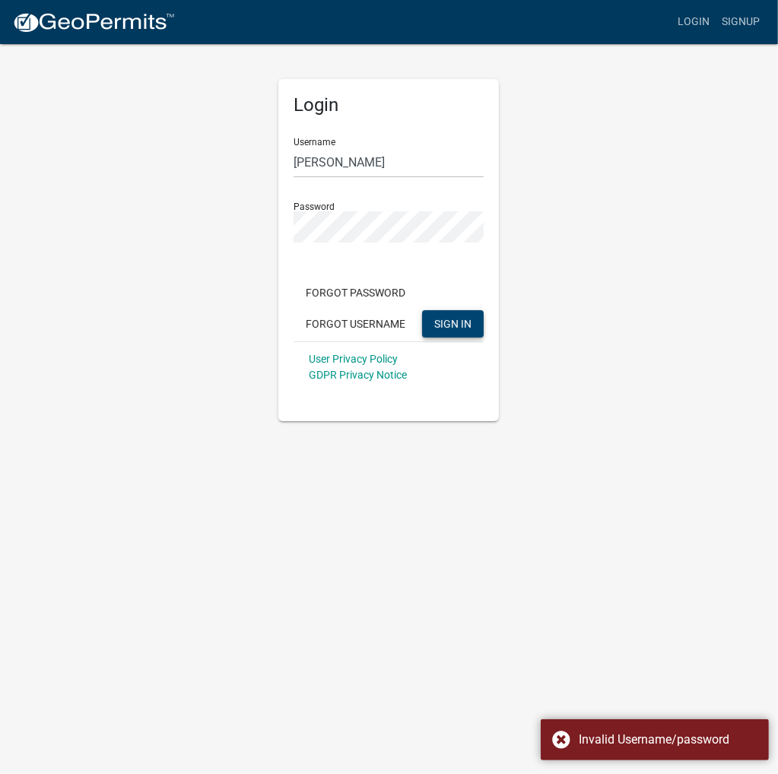
click at [246, 251] on div "Login Username chrisshrock Password Forgot Password Forgot Username SIGN IN Use…" at bounding box center [389, 232] width 730 height 379
click at [317, 164] on input "[PERSON_NAME]" at bounding box center [389, 162] width 190 height 31
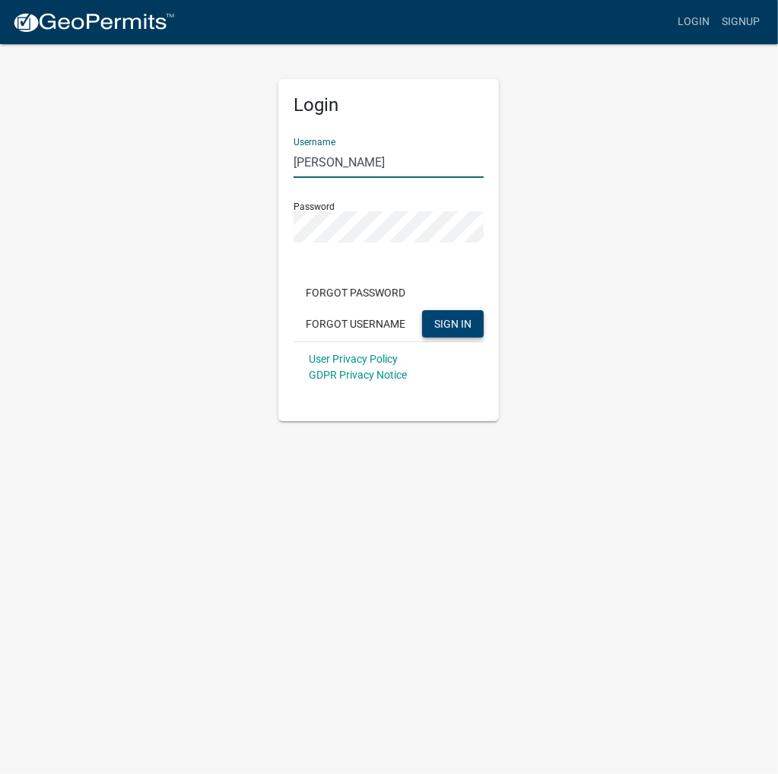
click at [456, 323] on span "SIGN IN" at bounding box center [452, 323] width 37 height 12
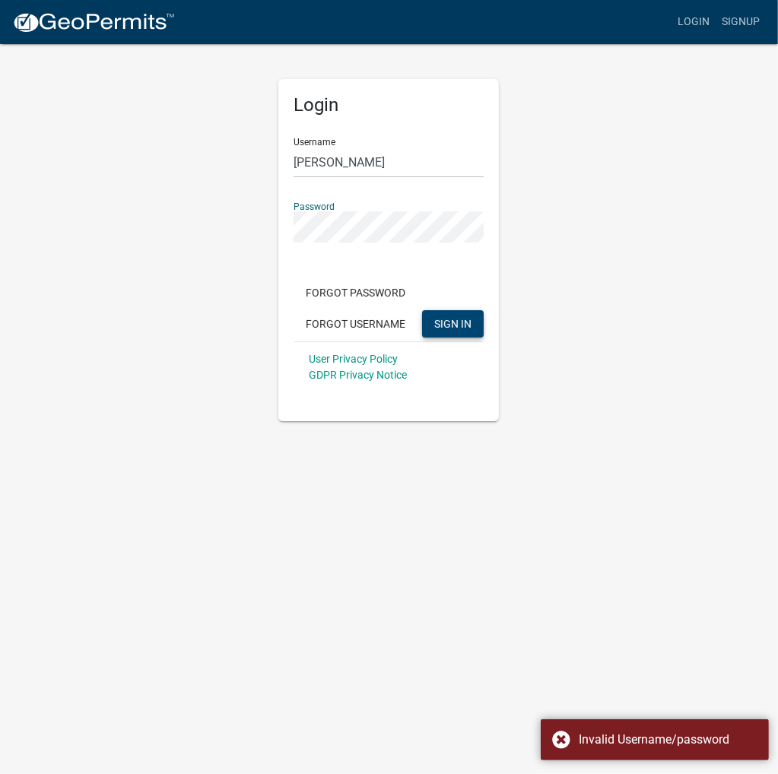
click at [277, 225] on div "Login Username chrisashrock Password Forgot Password Forgot Username SIGN IN Us…" at bounding box center [388, 232] width 243 height 379
click at [422, 310] on button "SIGN IN" at bounding box center [453, 323] width 62 height 27
drag, startPoint x: 379, startPoint y: 165, endPoint x: 238, endPoint y: 186, distance: 142.3
click at [238, 186] on div "Login Username chrisashrock Password Forgot Password Forgot Username SIGN IN Us…" at bounding box center [389, 232] width 730 height 379
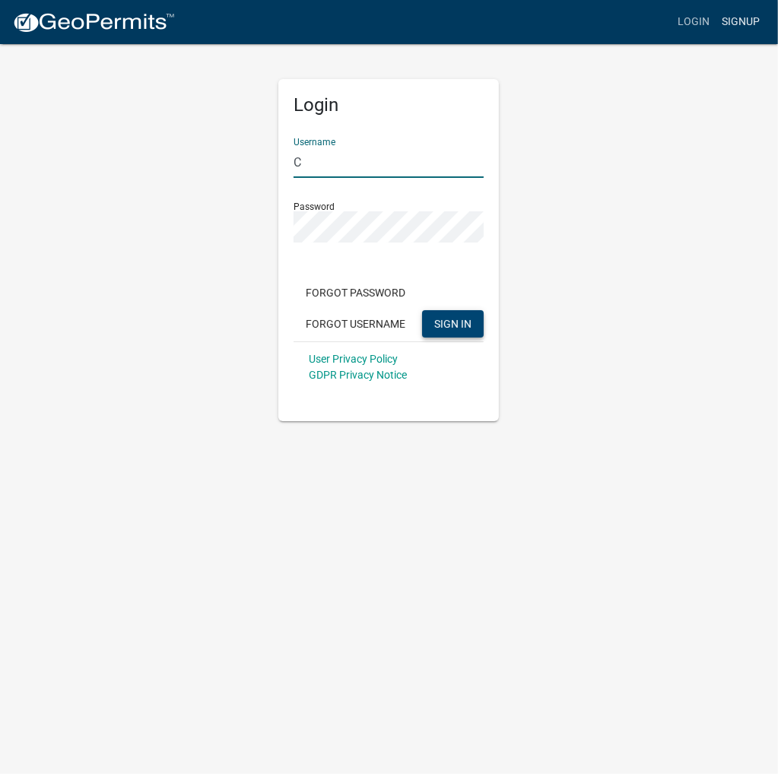
type input "C"
click at [733, 19] on link "Signup" at bounding box center [741, 22] width 50 height 29
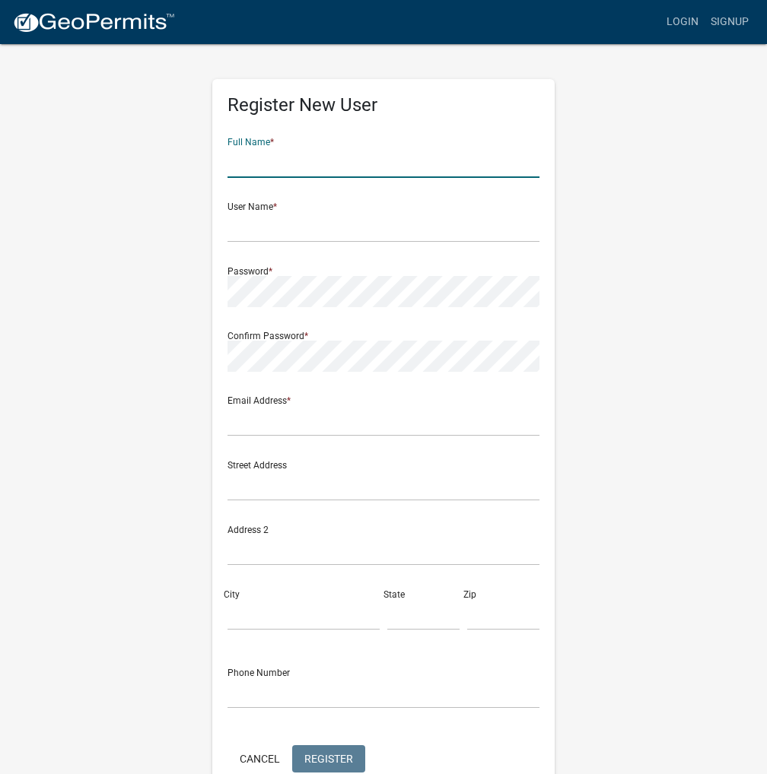
click at [310, 156] on input "text" at bounding box center [383, 162] width 312 height 31
type input "Chris Shrock"
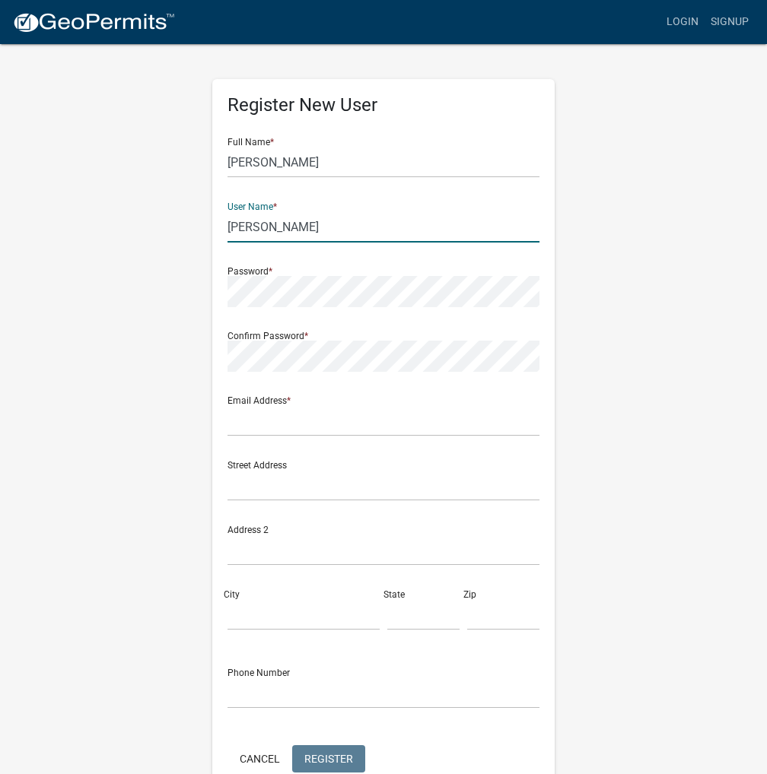
type input "[PERSON_NAME]"
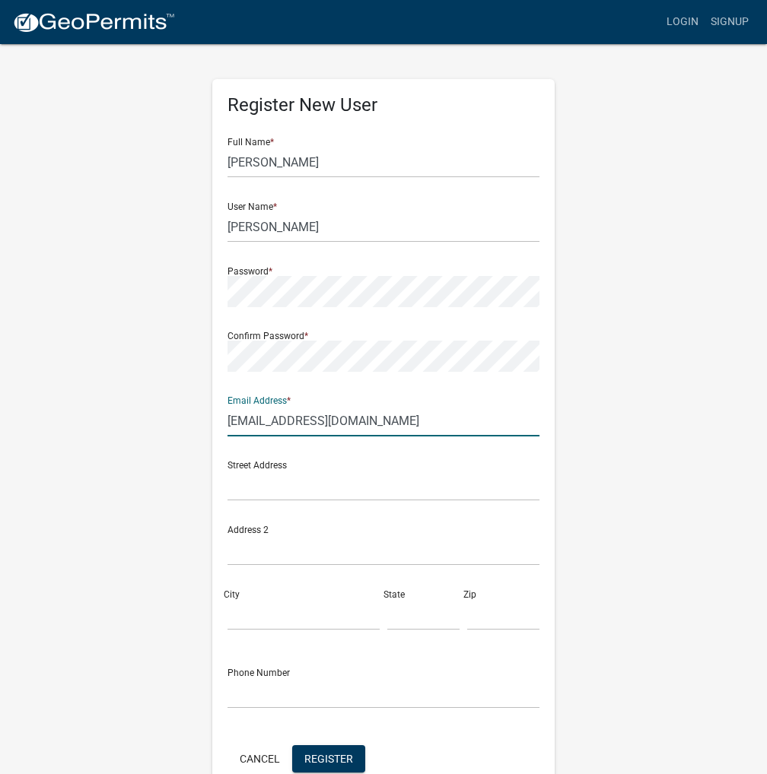
type input "areaplan@kcgov.com"
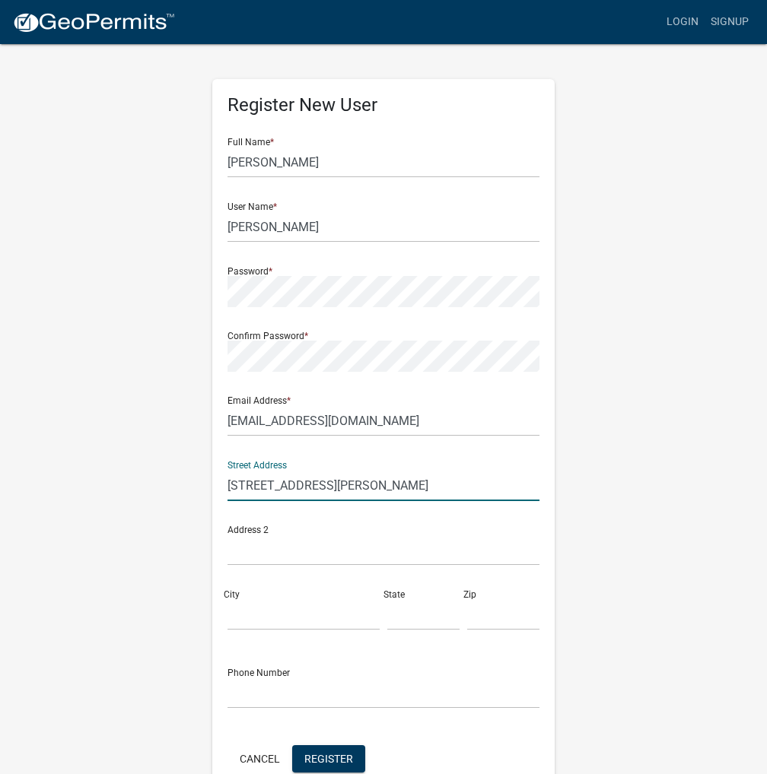
type input "1701 N Spencer Ave"
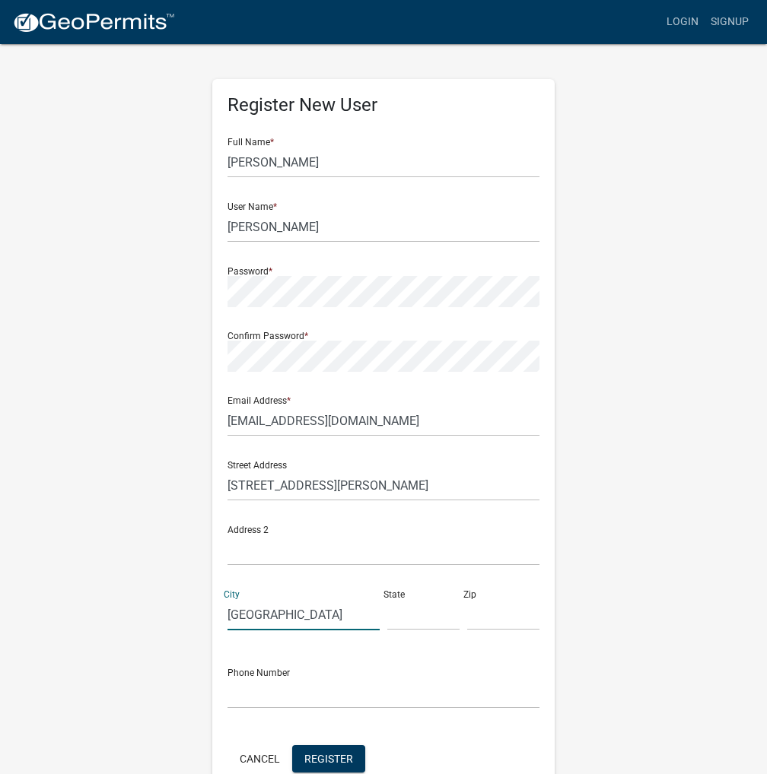
type input "Indianapolis"
type input "In"
type input "46218"
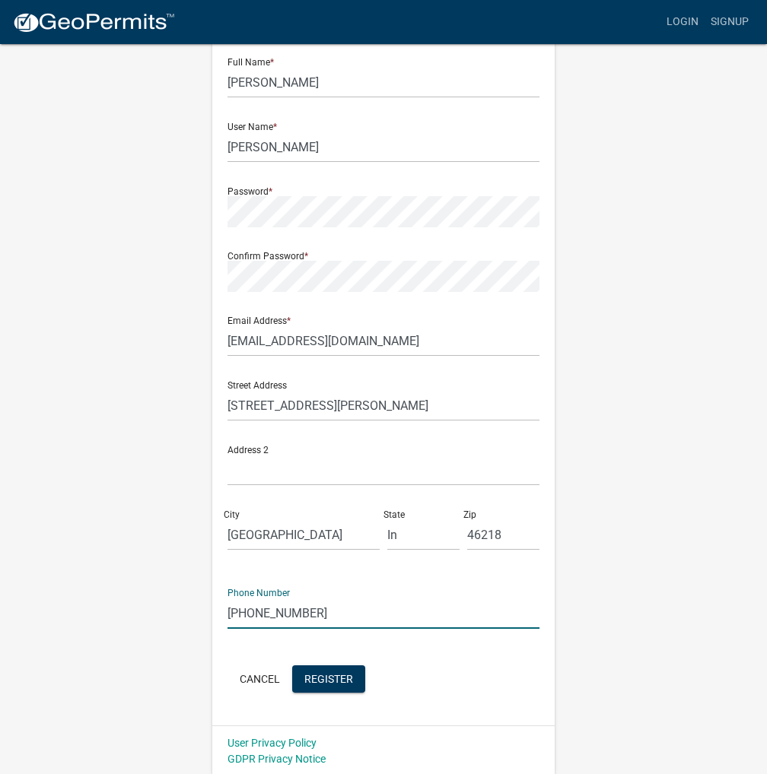
scroll to position [82, 0]
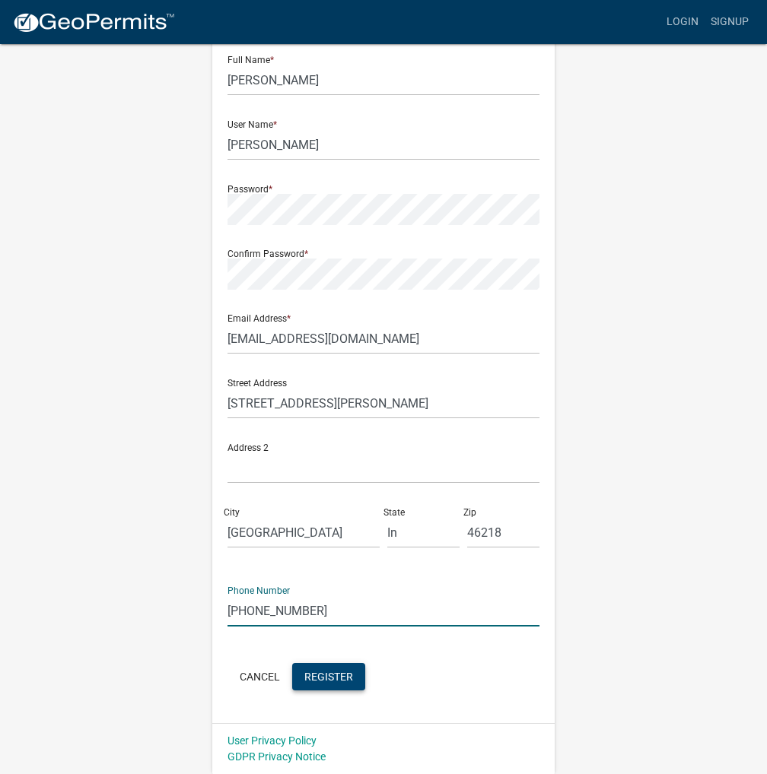
type input "317-752-4465"
click at [326, 687] on button "Register" at bounding box center [328, 676] width 73 height 27
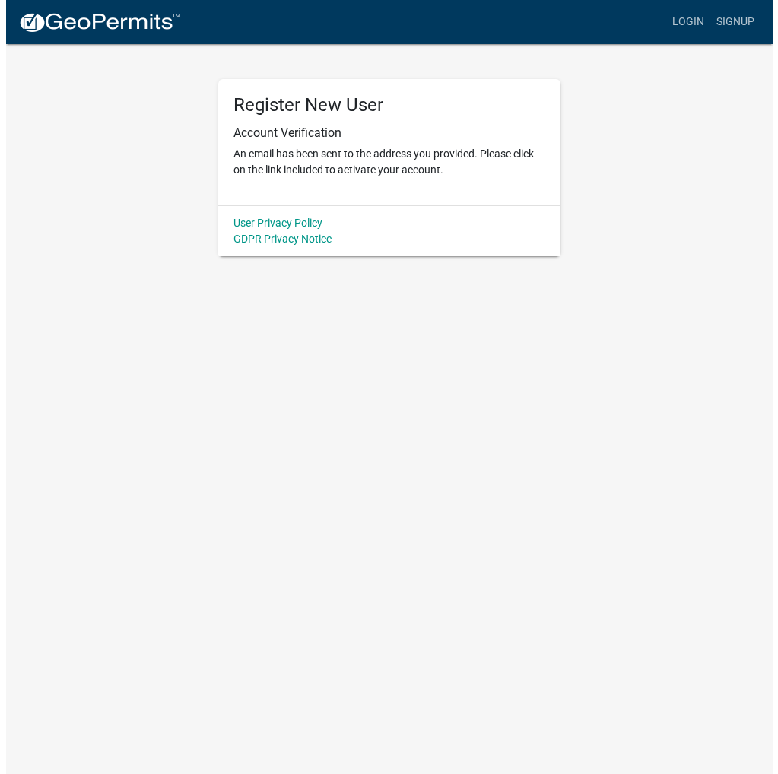
scroll to position [0, 0]
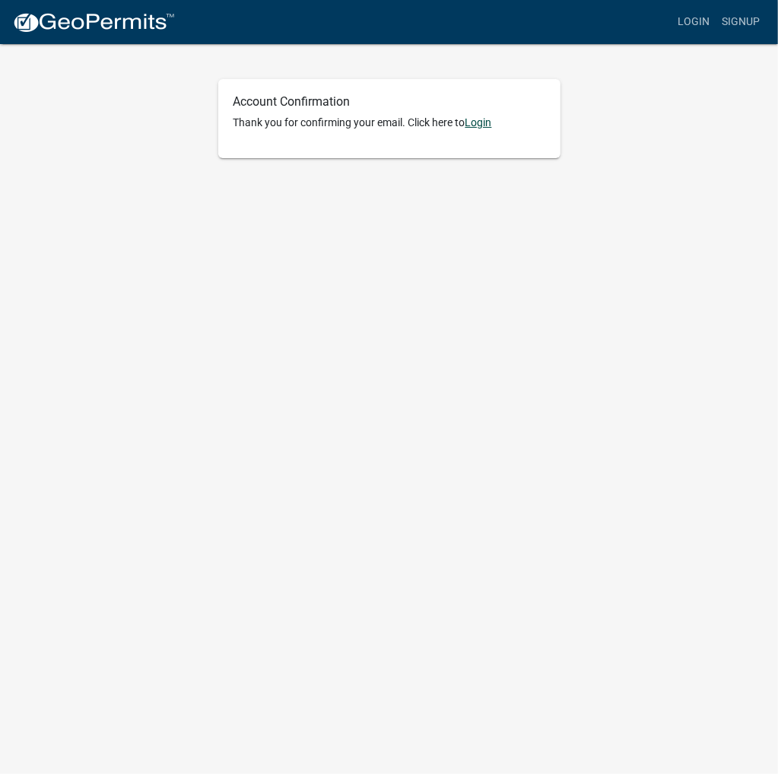
click at [487, 123] on link "Login" at bounding box center [479, 122] width 27 height 12
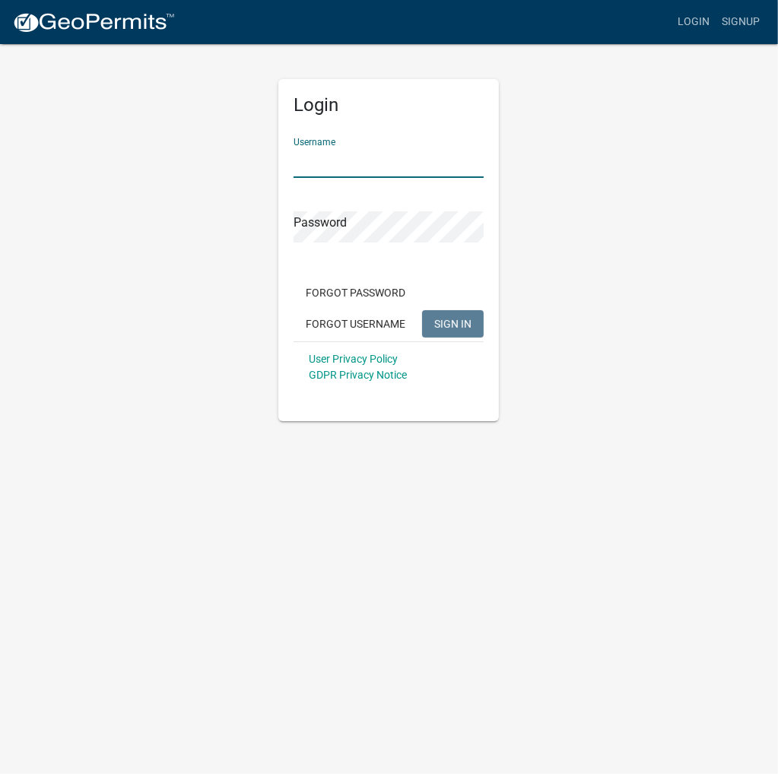
click at [395, 170] on input "Username" at bounding box center [389, 162] width 190 height 31
type input "[PERSON_NAME]"
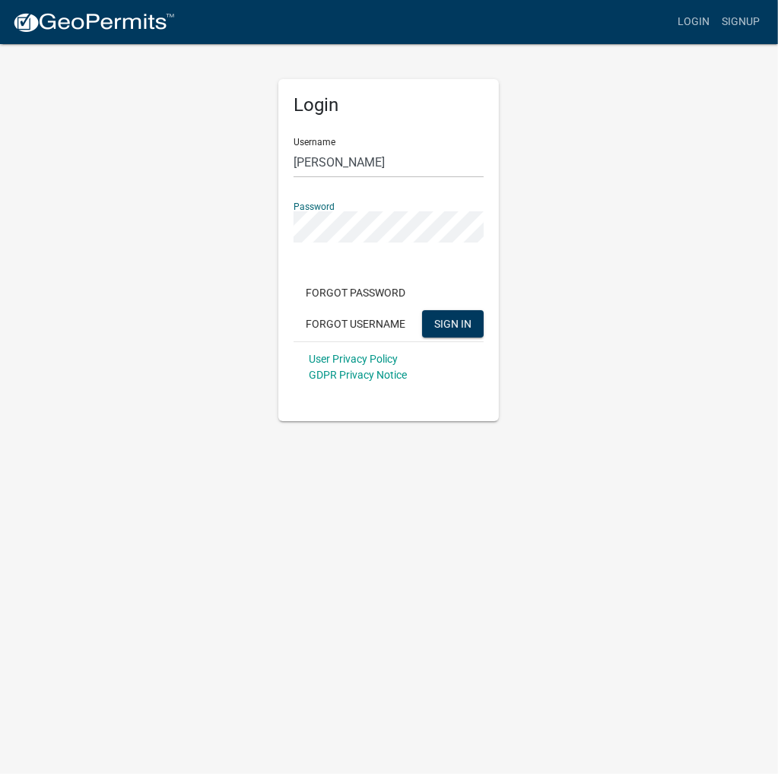
click at [422, 310] on button "SIGN IN" at bounding box center [453, 323] width 62 height 27
